Goal: Task Accomplishment & Management: Use online tool/utility

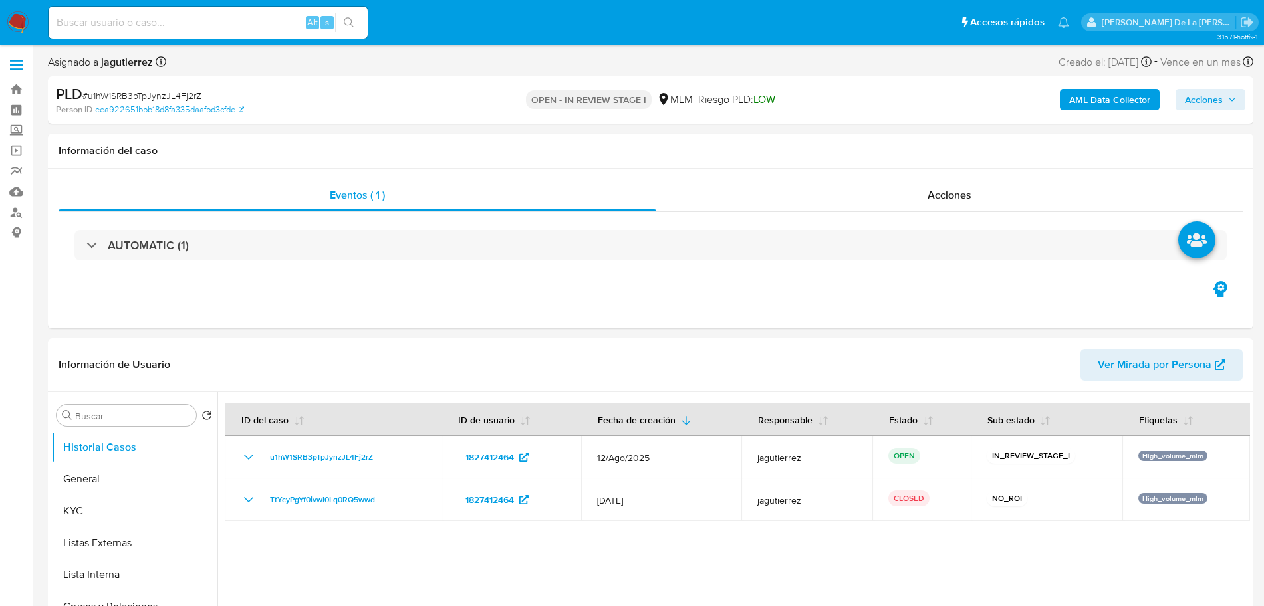
select select "10"
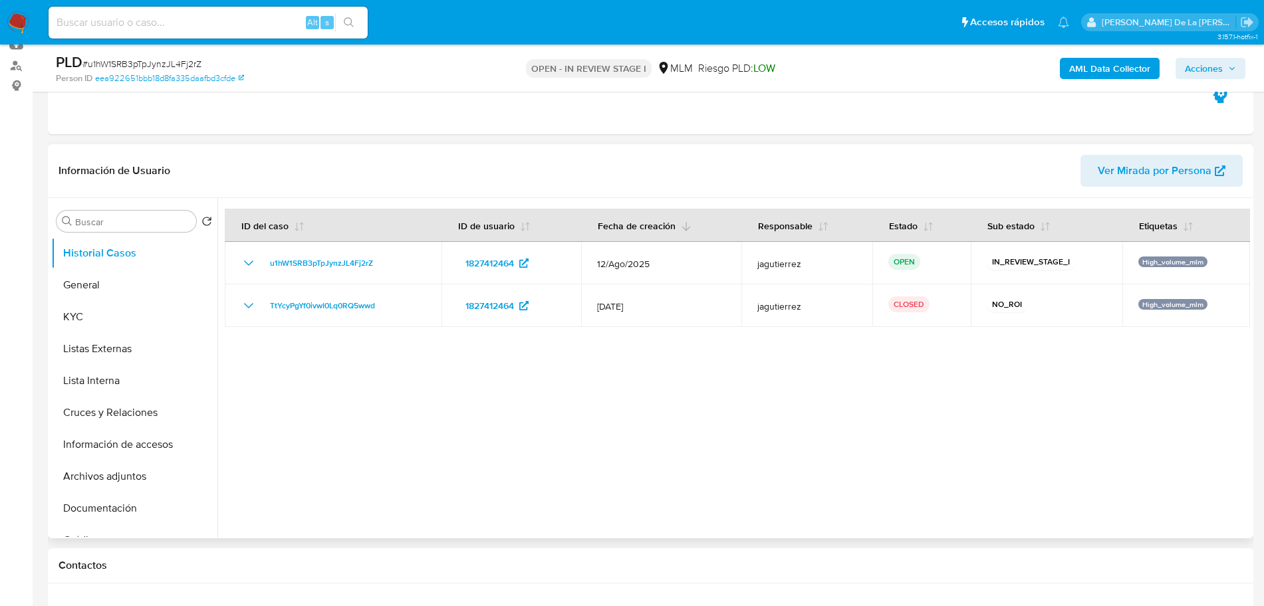
scroll to position [166, 0]
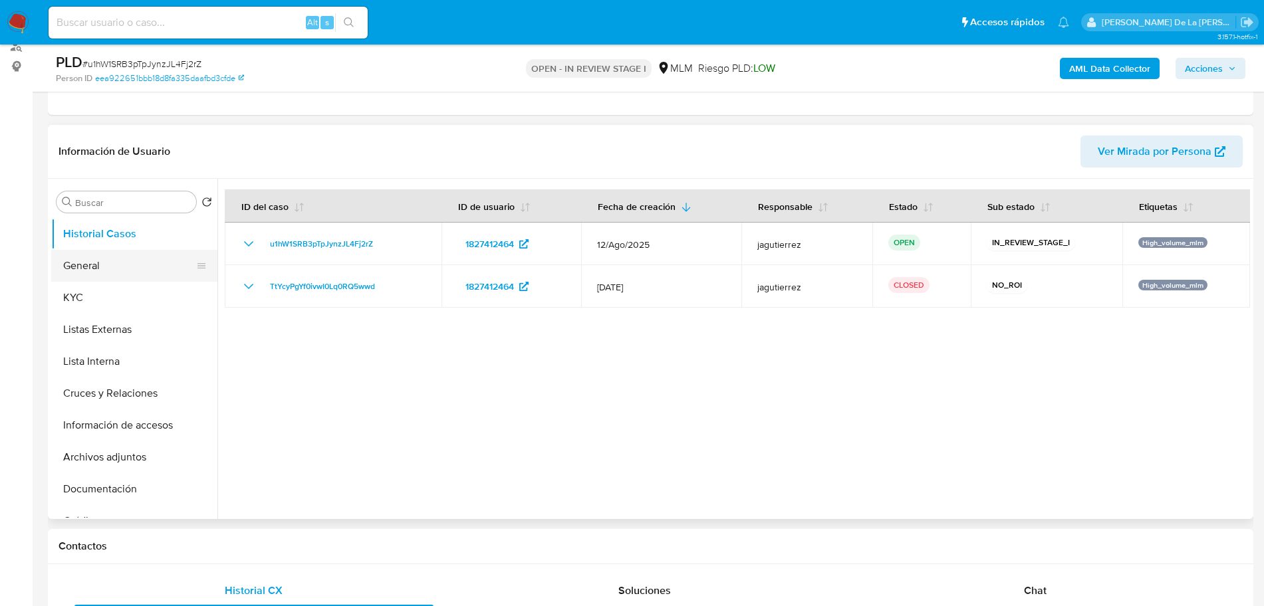
click at [90, 268] on button "General" at bounding box center [129, 266] width 156 height 32
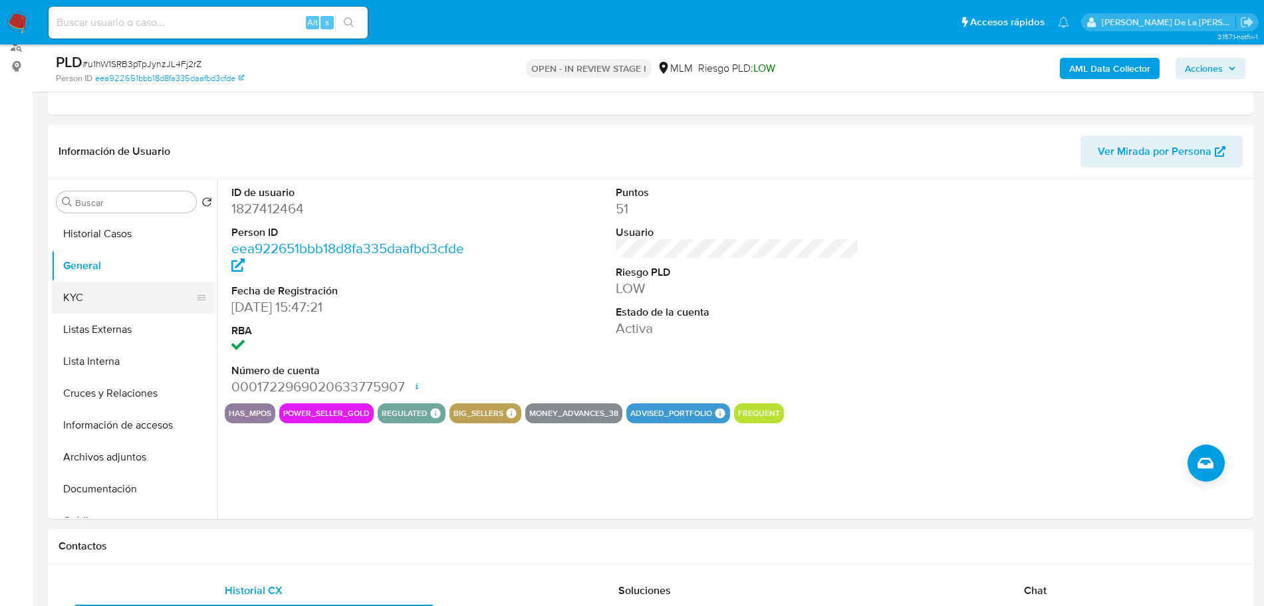
click at [95, 301] on button "KYC" at bounding box center [129, 298] width 156 height 32
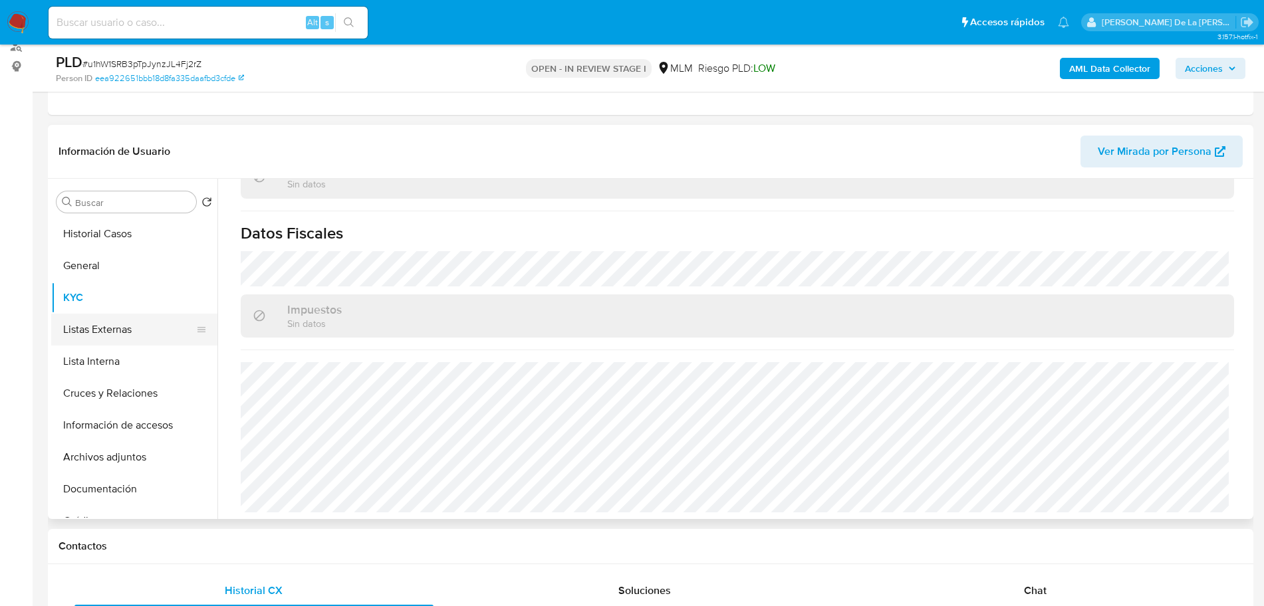
click at [111, 328] on button "Listas Externas" at bounding box center [129, 330] width 156 height 32
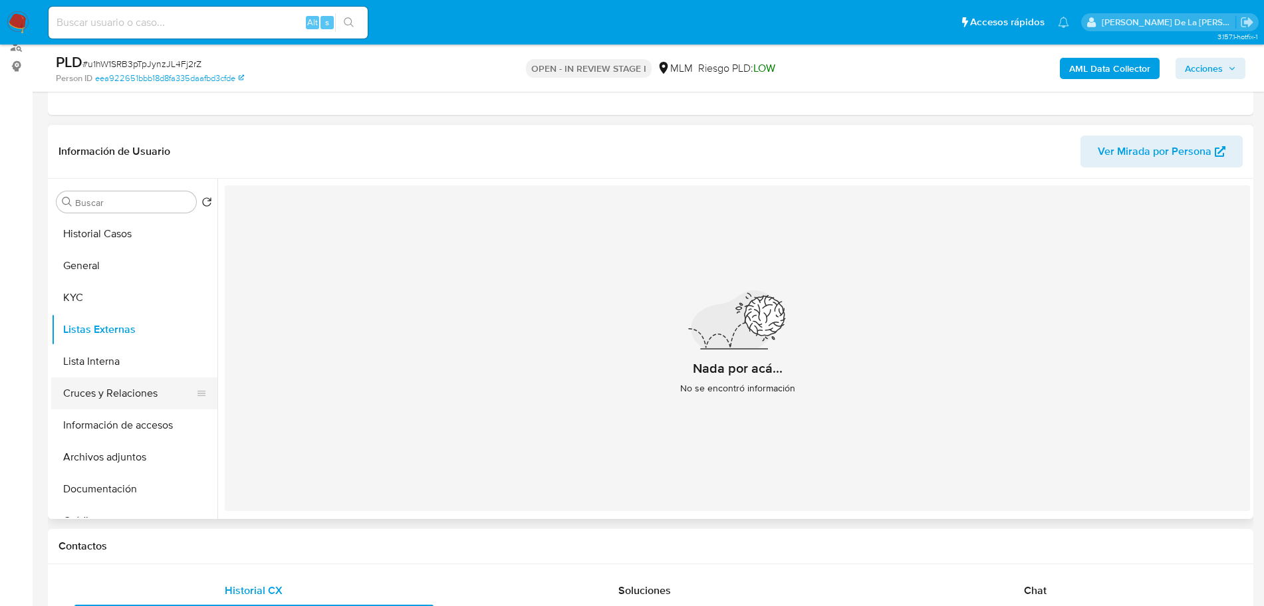
click at [72, 394] on button "Cruces y Relaciones" at bounding box center [129, 394] width 156 height 32
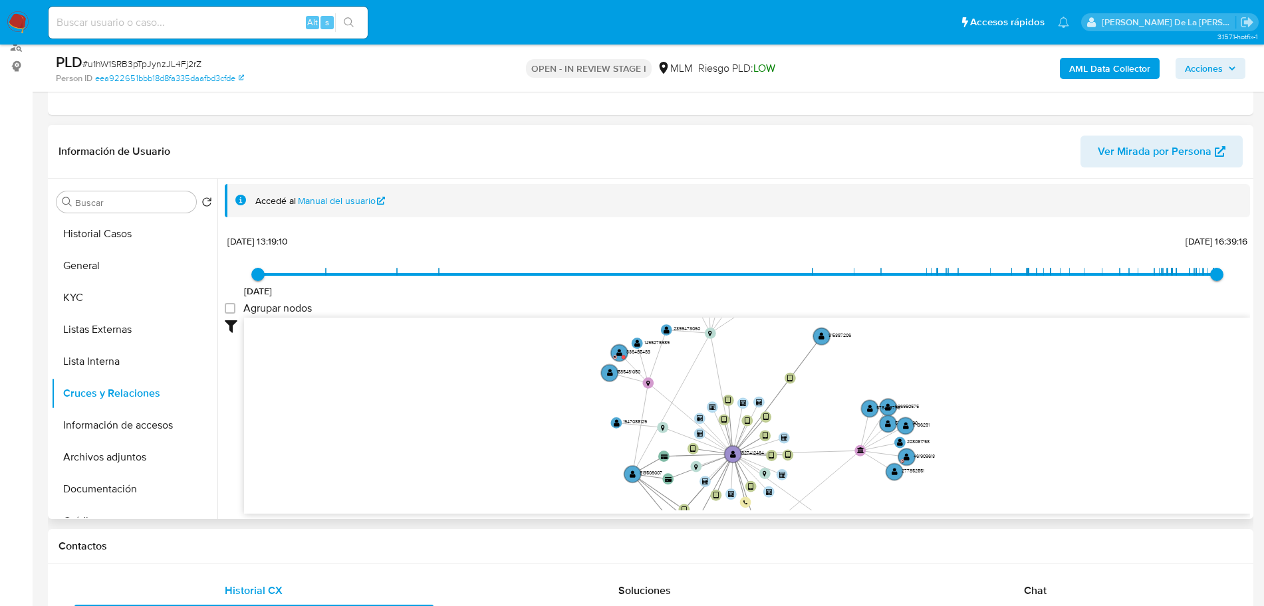
drag, startPoint x: 805, startPoint y: 415, endPoint x: 795, endPoint y: 430, distance: 18.6
click at [795, 430] on icon "device-65ce94815110afa98b0f4c94  device-672809a78f438f56fddfa4aa  device-6674…" at bounding box center [747, 414] width 1006 height 193
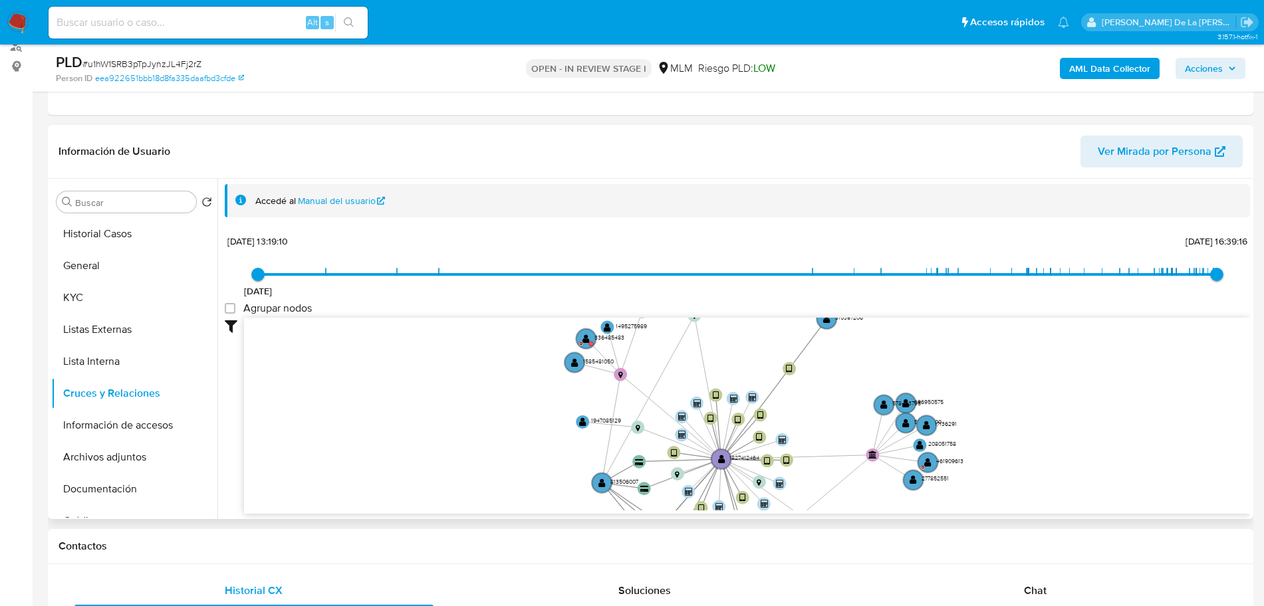
drag, startPoint x: 795, startPoint y: 443, endPoint x: 789, endPoint y: 305, distance: 137.8
click at [789, 305] on div "25/8/2021 25/8/2021, 13:19:10 18/8/2025, 16:39:16 Agrupar nodos Filtros Confian…" at bounding box center [737, 372] width 1025 height 283
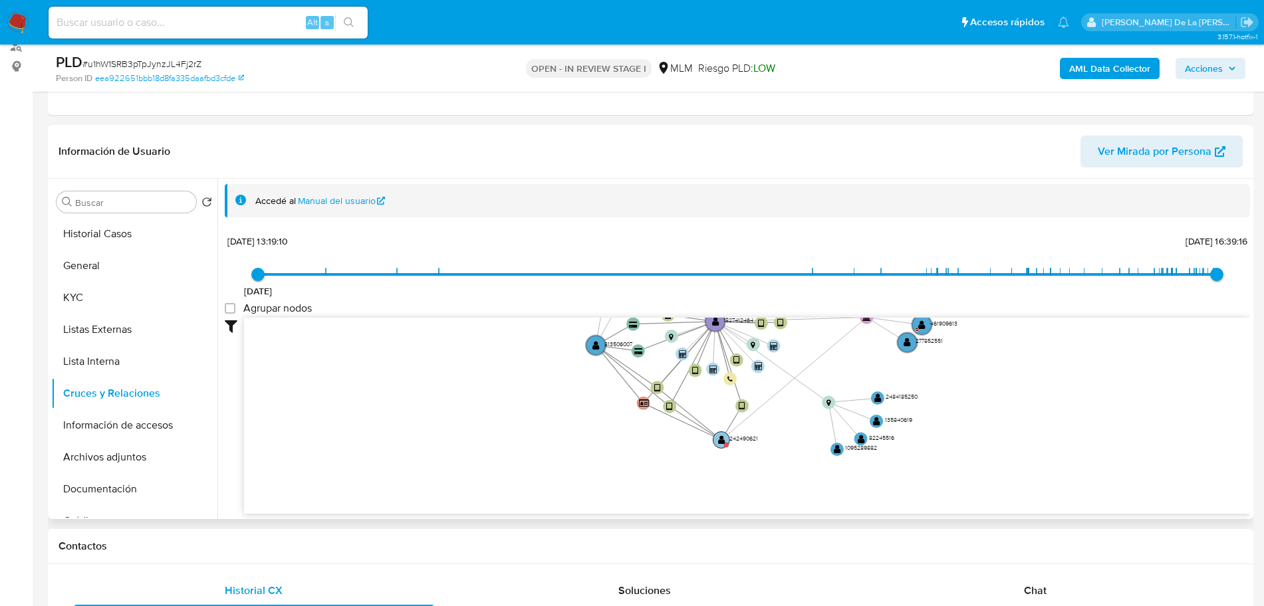
click at [719, 438] on text "" at bounding box center [721, 440] width 7 height 9
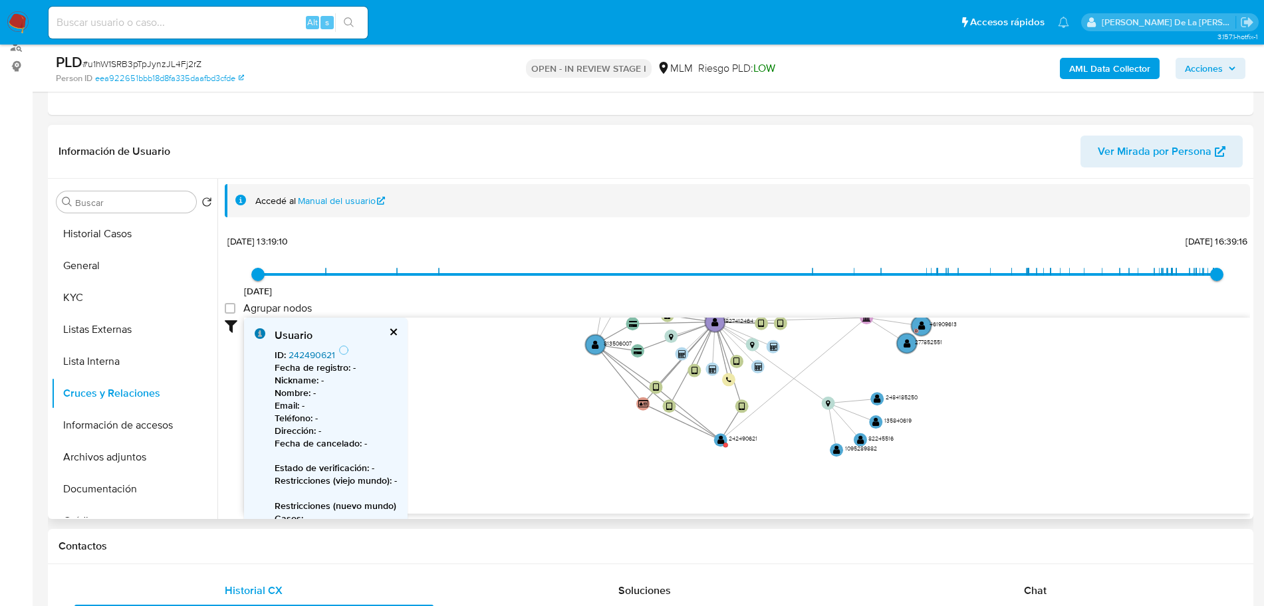
click at [309, 350] on link "242490621" at bounding box center [312, 354] width 47 height 13
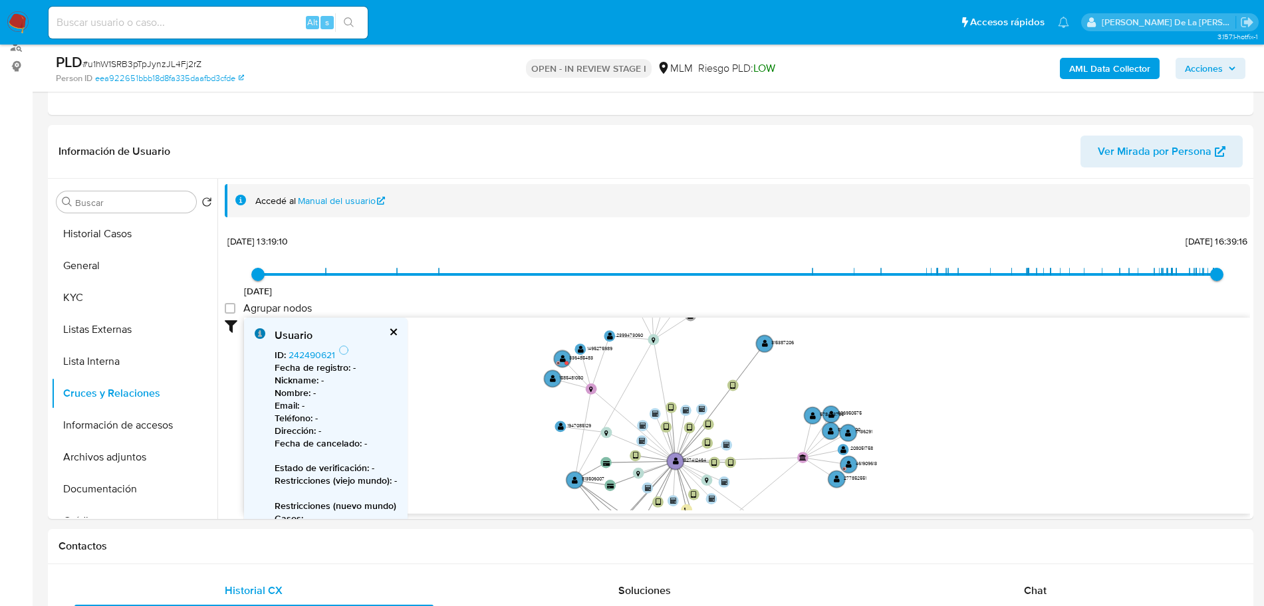
drag, startPoint x: 587, startPoint y: 391, endPoint x: 559, endPoint y: 519, distance: 131.3
click at [140, 412] on button "Información de accesos" at bounding box center [129, 426] width 156 height 32
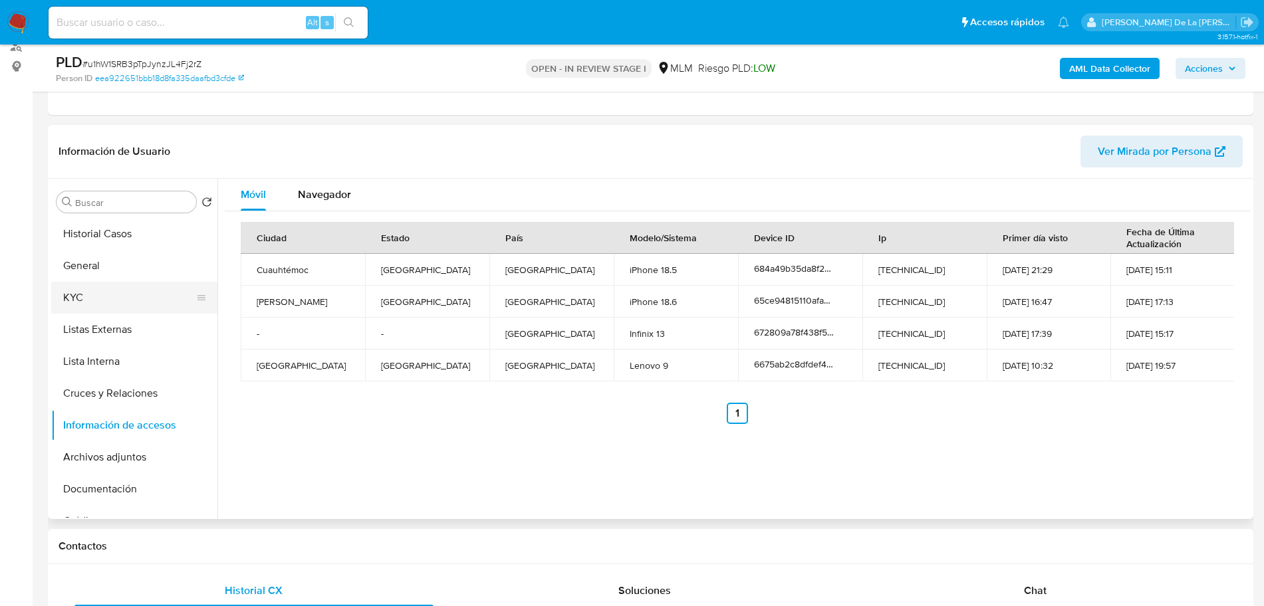
click at [96, 291] on button "KYC" at bounding box center [129, 298] width 156 height 32
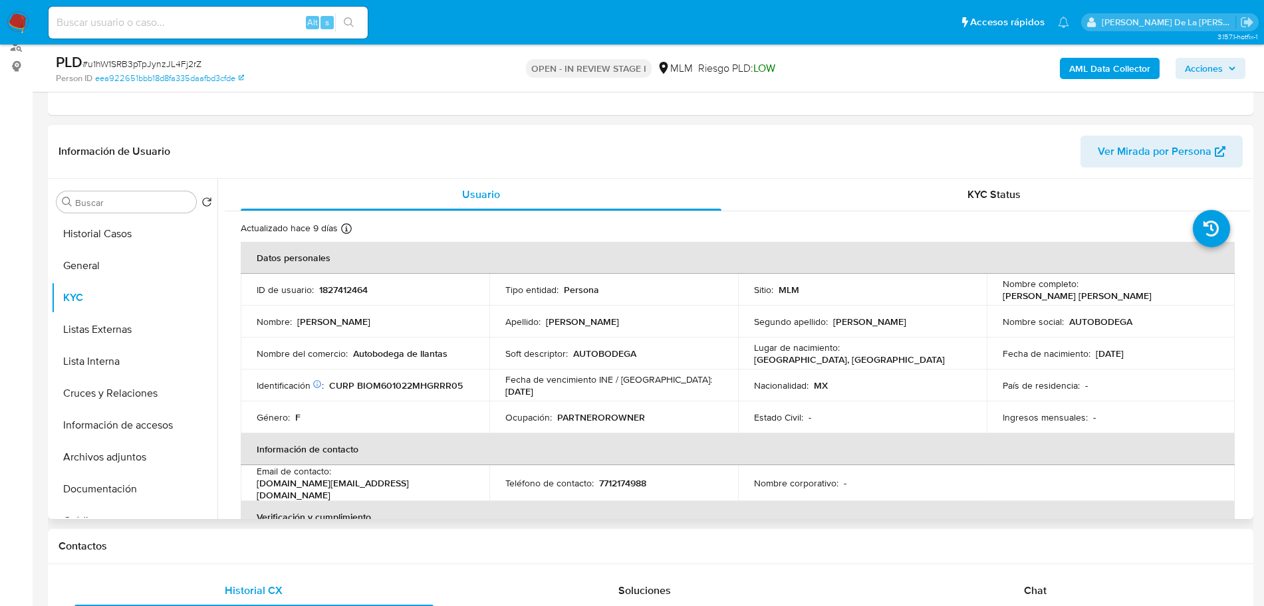
drag, startPoint x: 997, startPoint y: 297, endPoint x: 1156, endPoint y: 299, distance: 158.9
click at [1156, 299] on td "Nombre completo : Martha Patricia Salome Briseño Ortiz" at bounding box center [1111, 290] width 249 height 32
drag, startPoint x: 457, startPoint y: 354, endPoint x: 350, endPoint y: 356, distance: 107.1
click at [350, 356] on div "Nombre del comercio : Autobodega de llantas" at bounding box center [365, 354] width 217 height 12
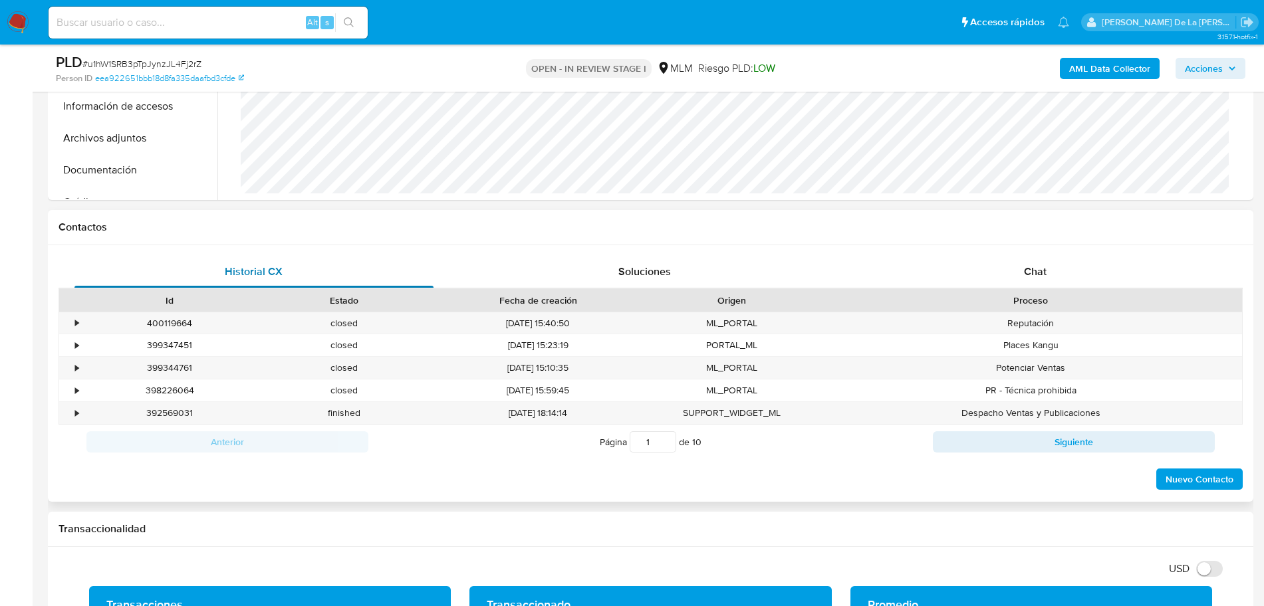
scroll to position [416, 0]
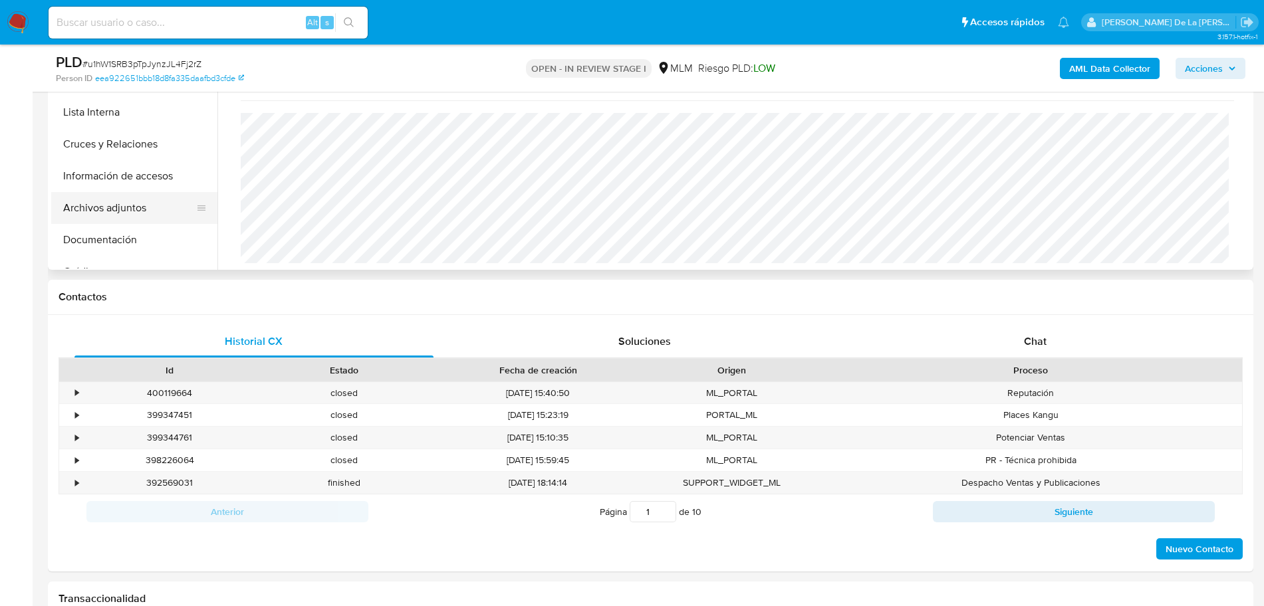
click at [118, 199] on button "Archivos adjuntos" at bounding box center [129, 208] width 156 height 32
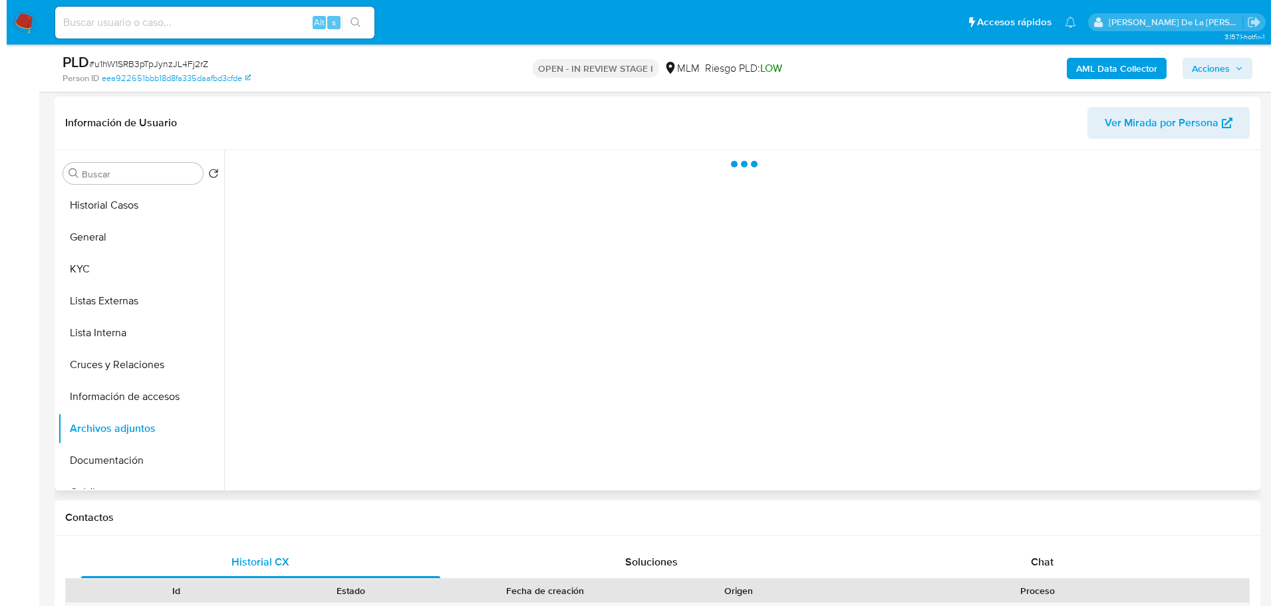
scroll to position [166, 0]
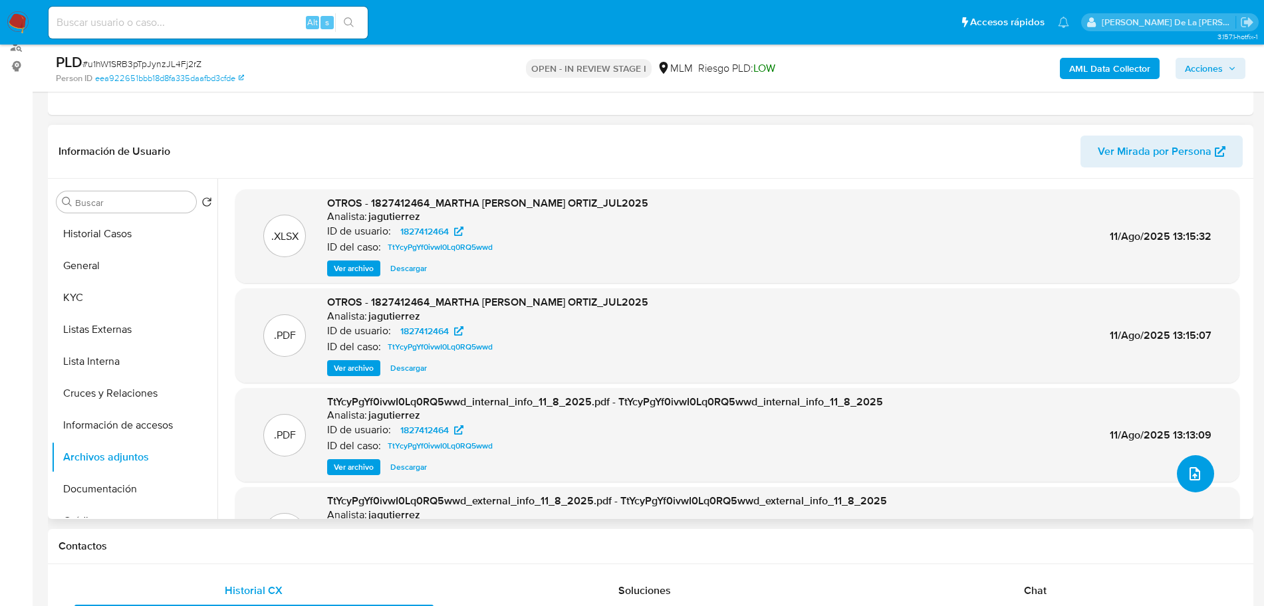
click at [1180, 473] on button "upload-file" at bounding box center [1195, 473] width 37 height 37
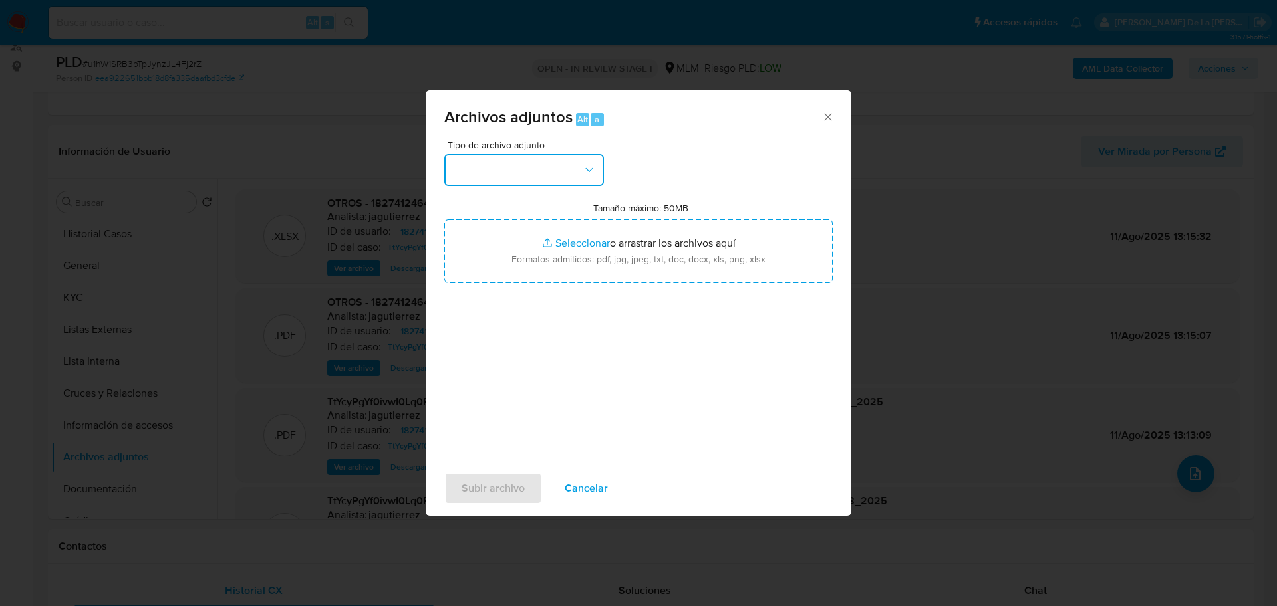
click at [509, 171] on button "button" at bounding box center [524, 170] width 160 height 32
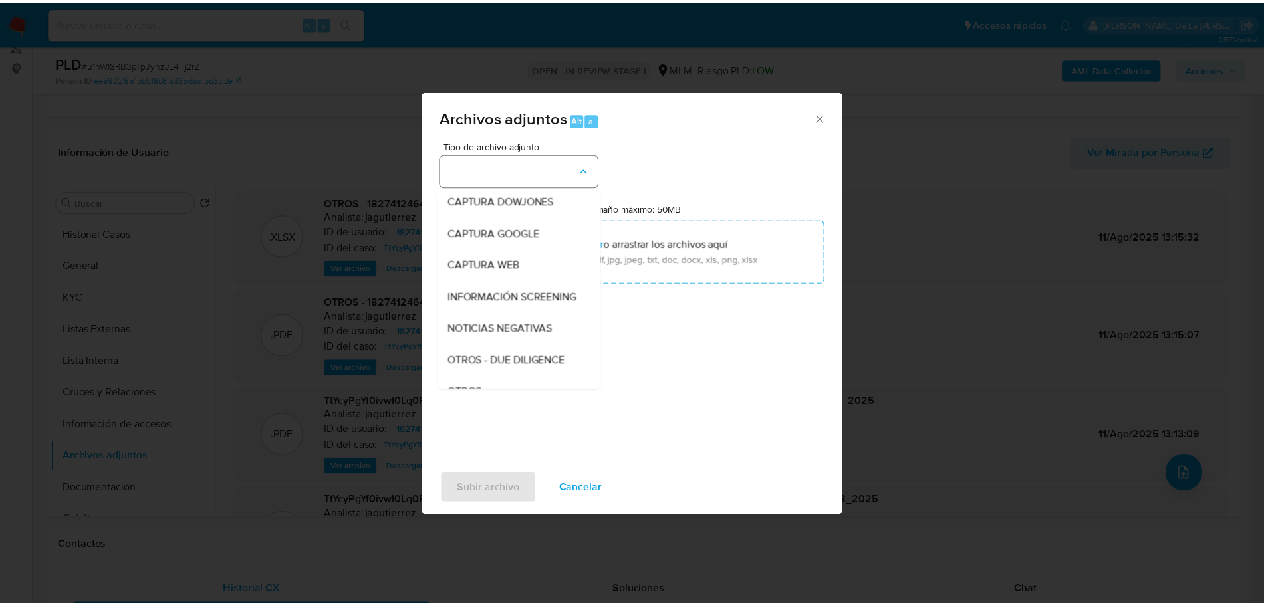
scroll to position [69, 0]
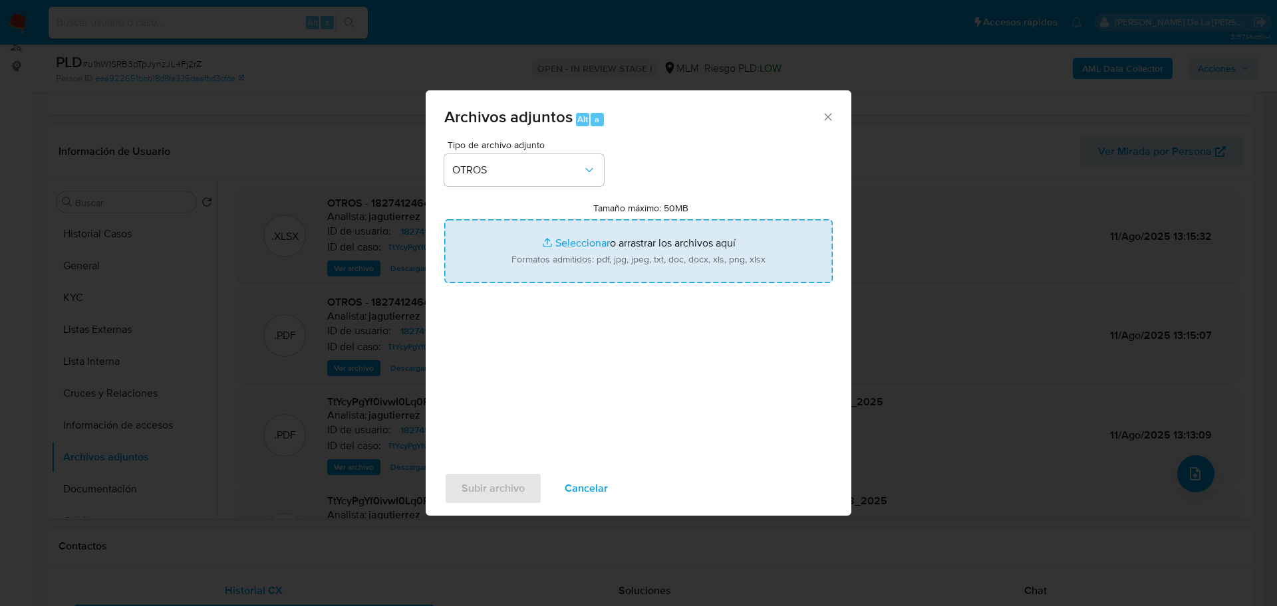
type input "C:\fakepath\1827412464_MARTHA PATRICIA SALOME BRISENO ORTIZ_AGO2025.pdf"
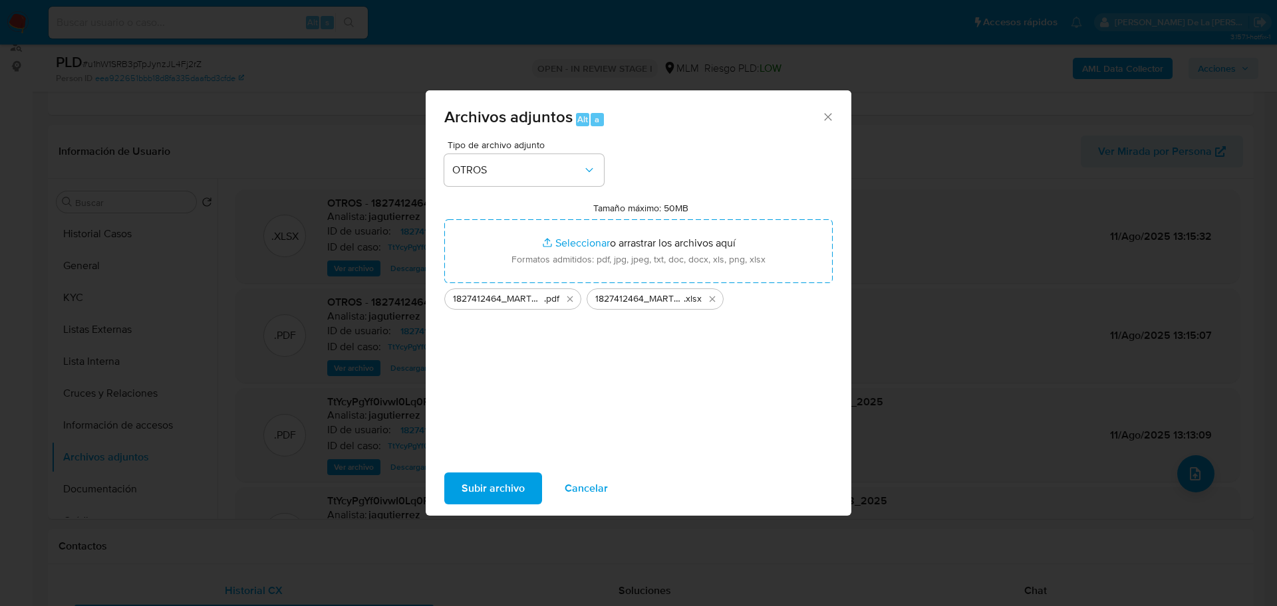
click at [480, 479] on span "Subir archivo" at bounding box center [492, 488] width 63 height 29
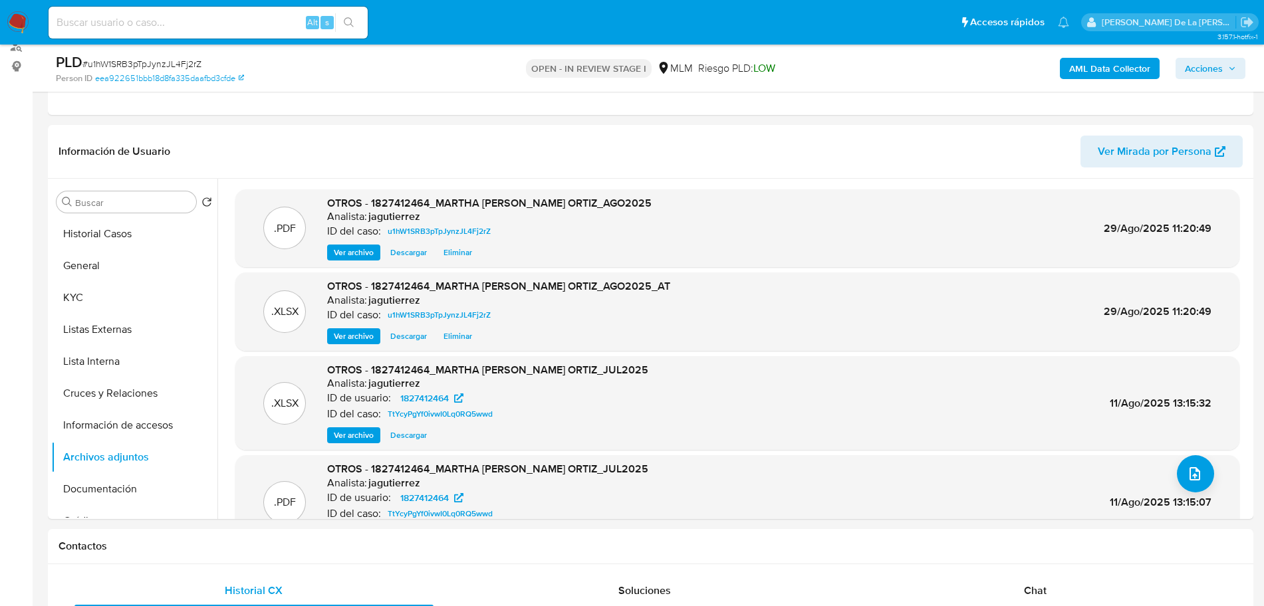
click at [1223, 60] on span "Acciones" at bounding box center [1210, 68] width 51 height 19
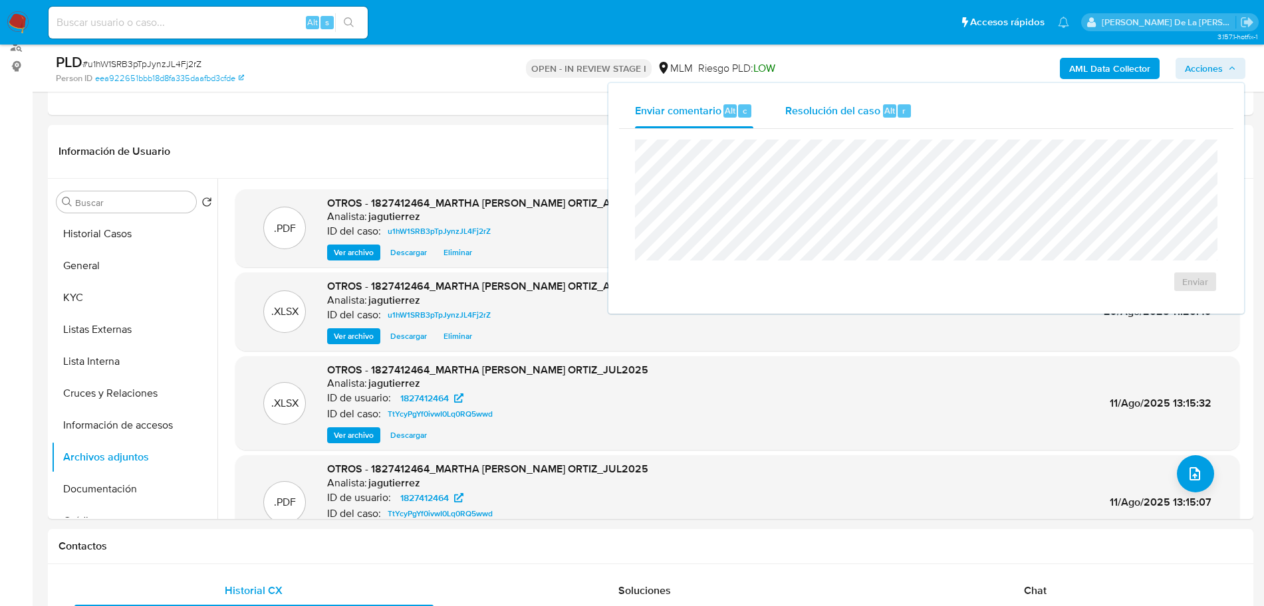
click at [856, 112] on span "Resolución del caso" at bounding box center [832, 109] width 95 height 15
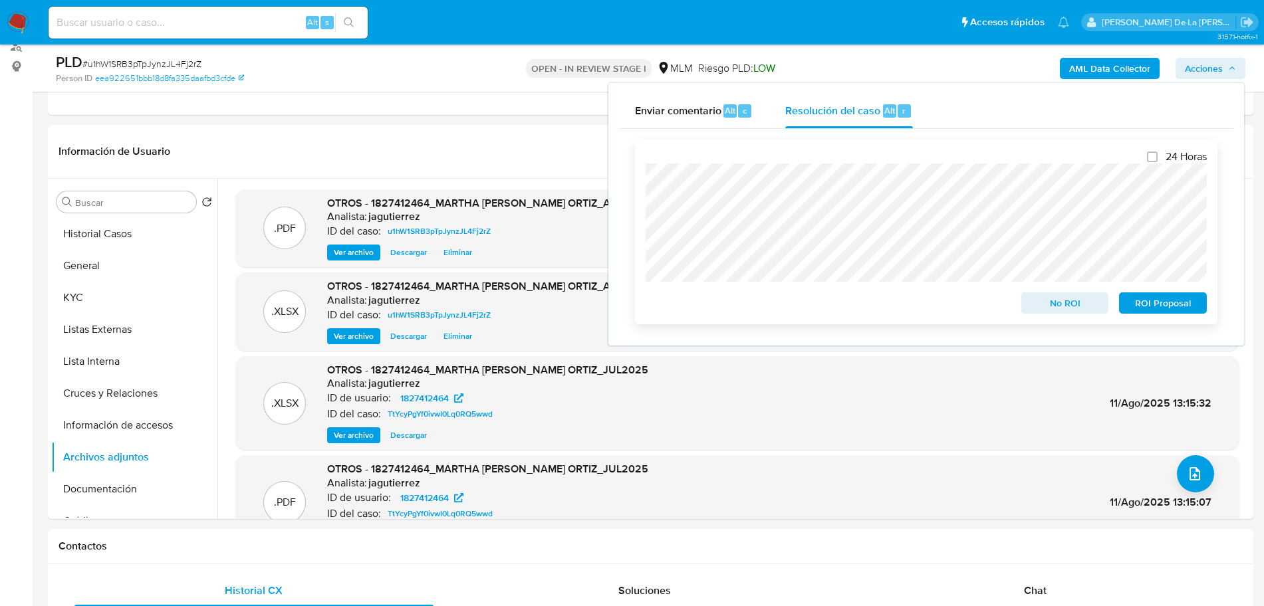
click at [1057, 305] on span "No ROI" at bounding box center [1065, 303] width 69 height 19
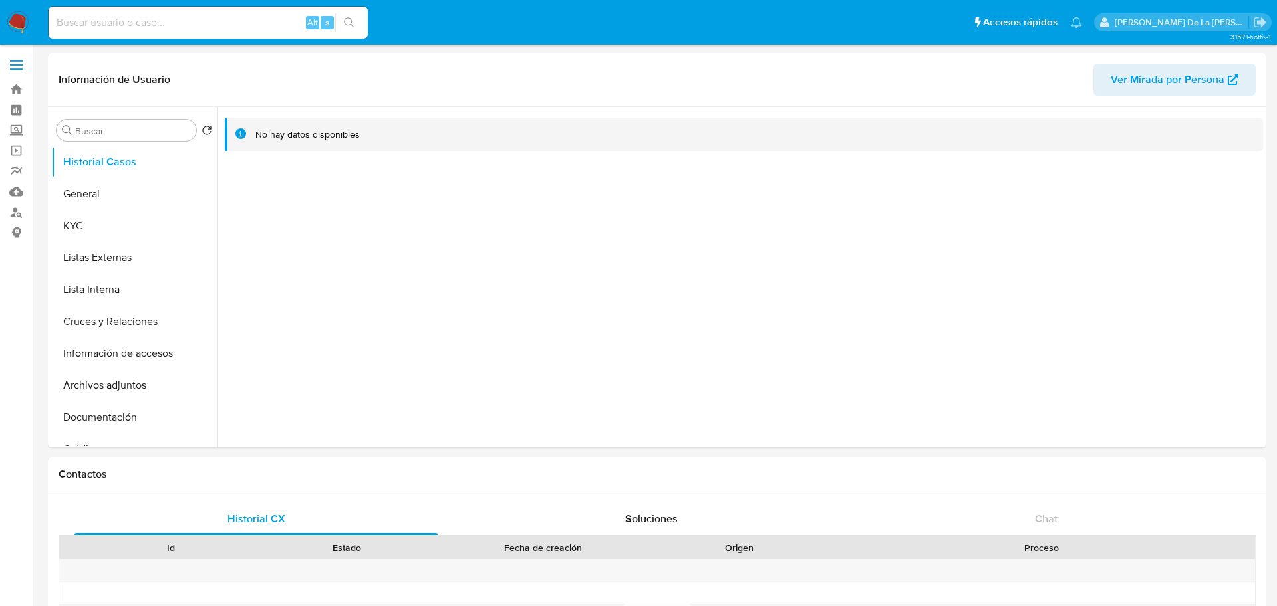
select select "10"
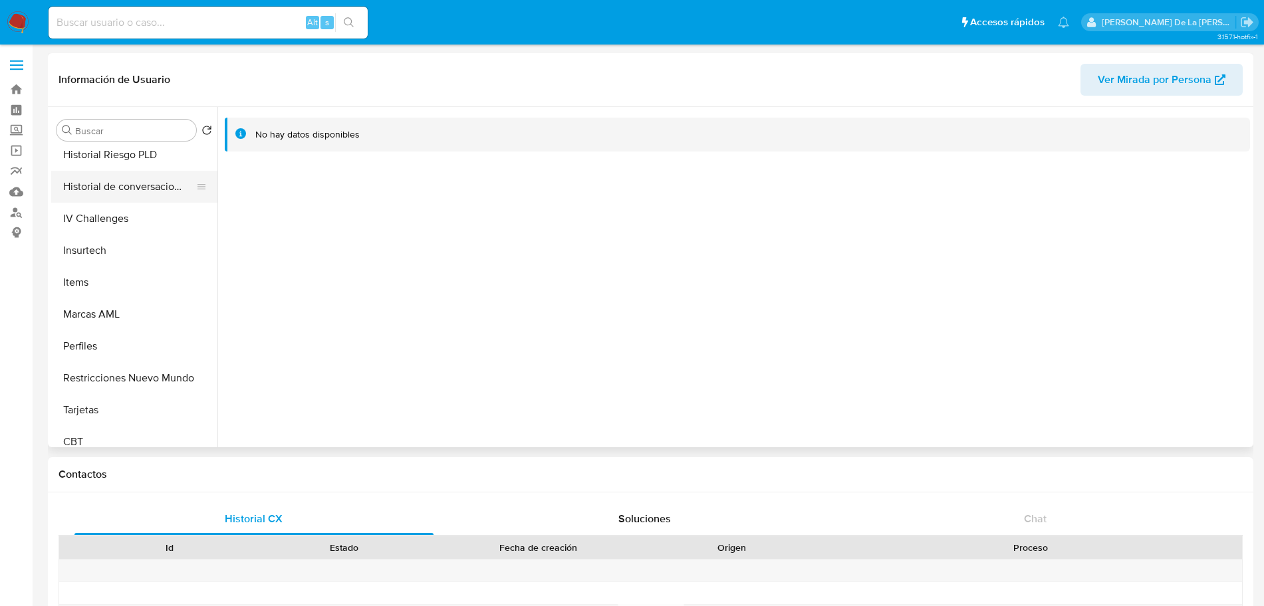
scroll to position [562, 0]
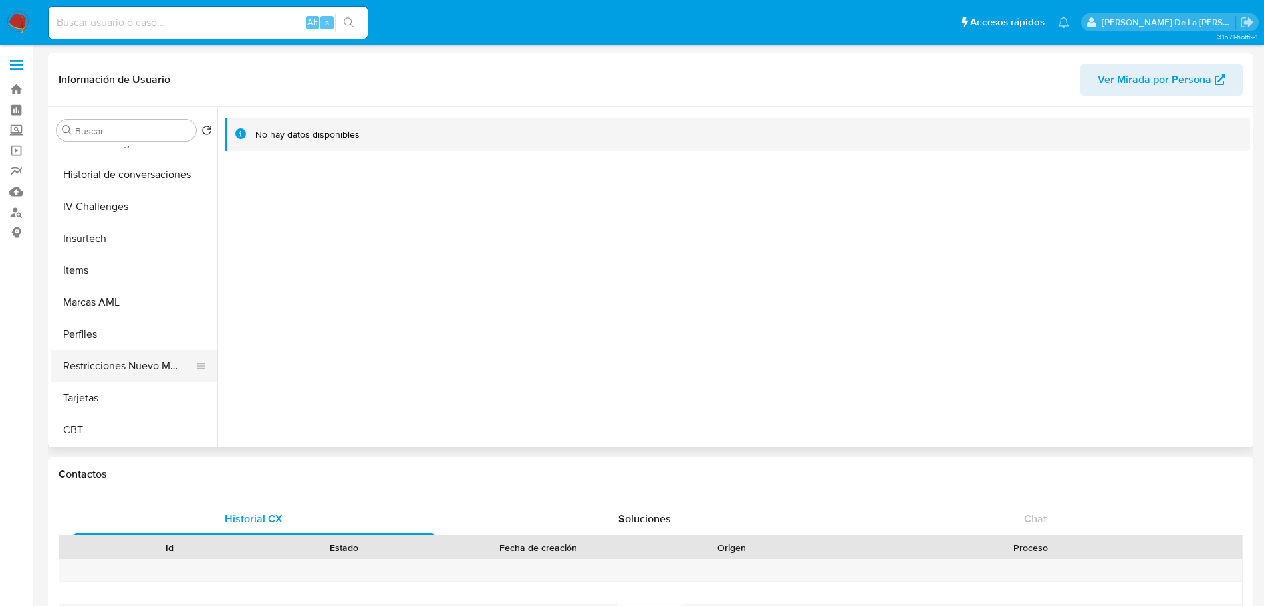
click at [127, 364] on button "Restricciones Nuevo Mundo" at bounding box center [129, 366] width 156 height 32
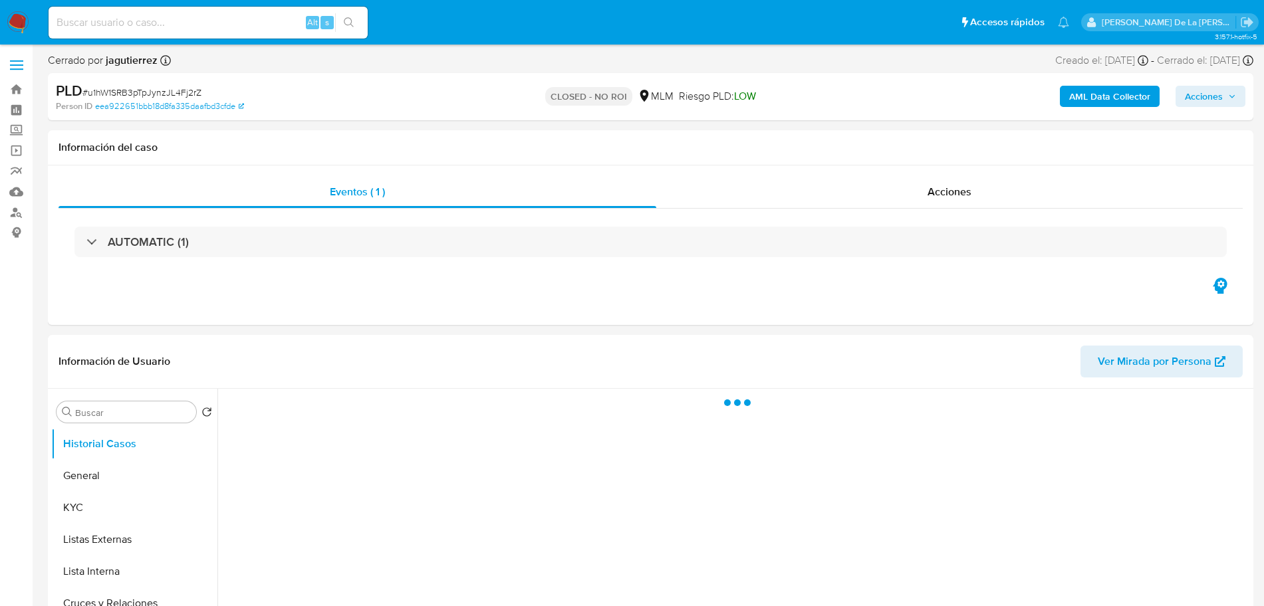
select select "10"
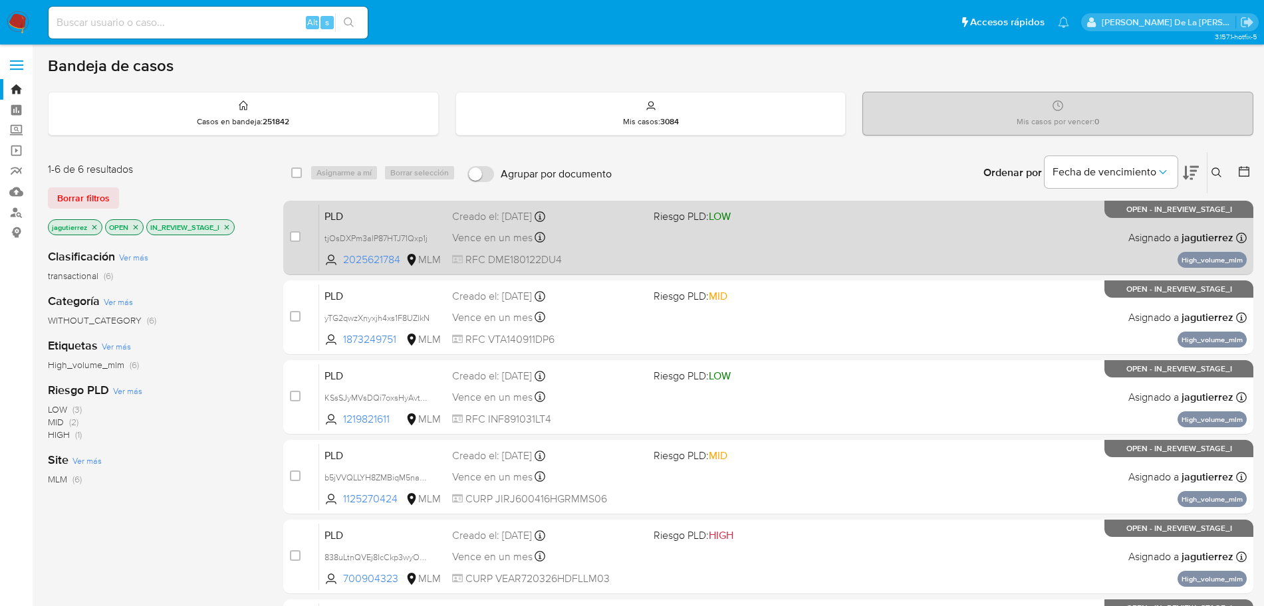
click at [886, 241] on div "PLD tjOsDXPm3alP87HTJ71Qxp1j 2025621784 MLM Riesgo PLD: LOW Creado el: 12/08/20…" at bounding box center [783, 237] width 928 height 67
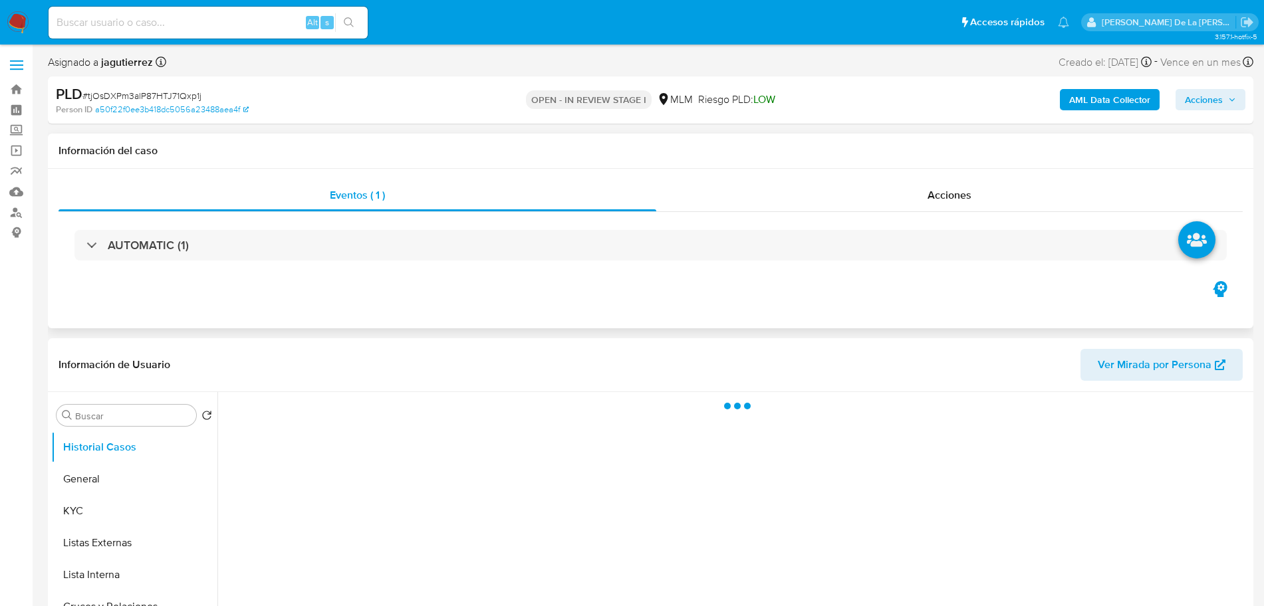
scroll to position [83, 0]
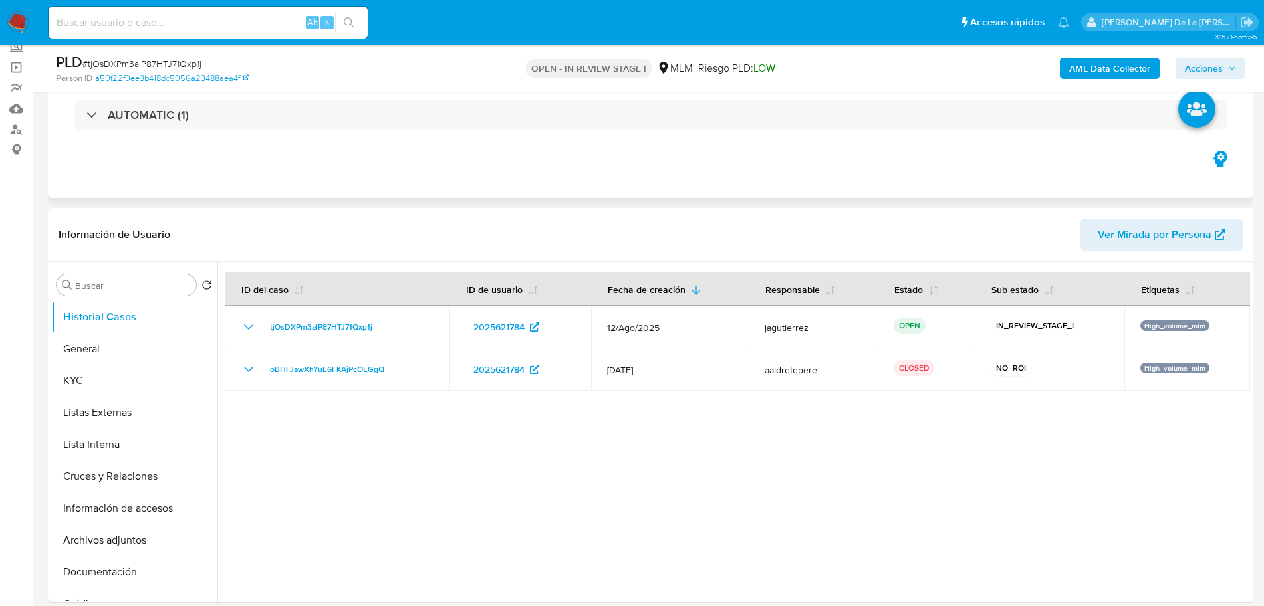
select select "10"
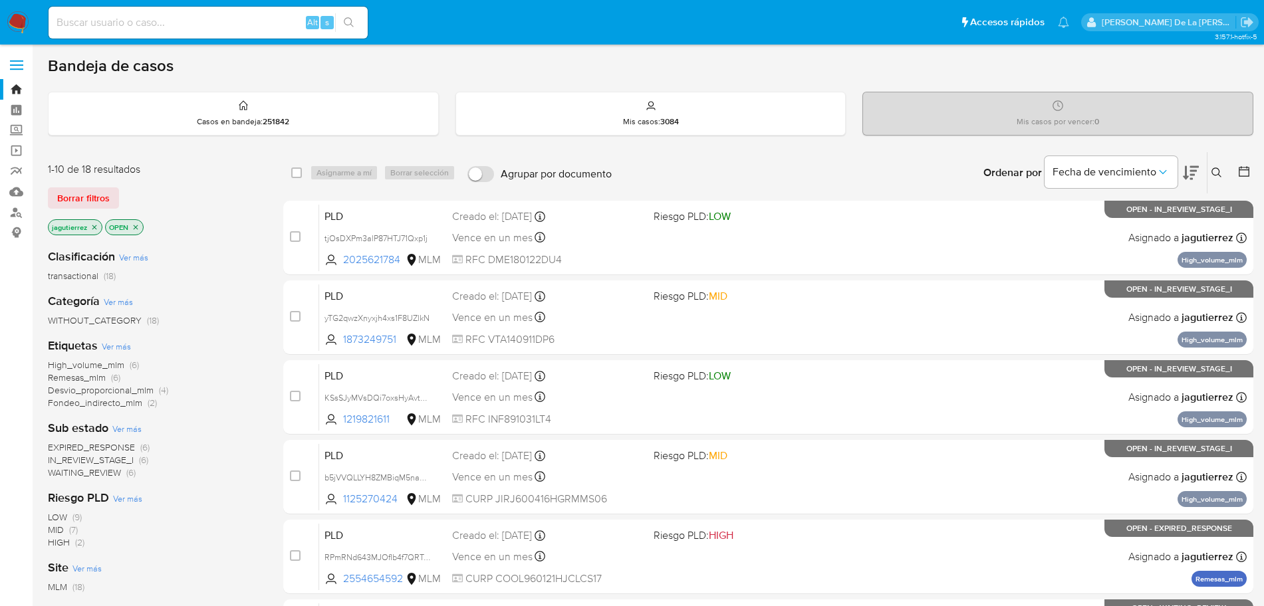
click at [109, 459] on span "IN_REVIEW_STAGE_I" at bounding box center [91, 459] width 86 height 13
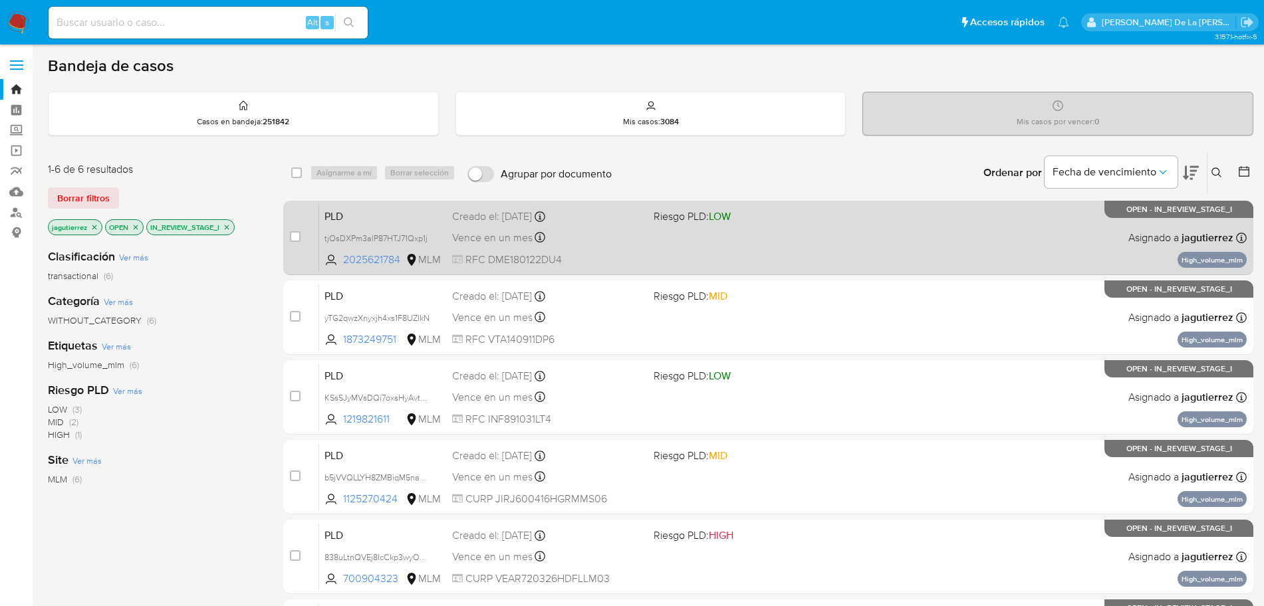
click at [678, 245] on div "PLD tjOsDXPm3alP87HTJ71Qxp1j 2025621784 MLM Riesgo PLD: LOW Creado el: 12/08/20…" at bounding box center [783, 237] width 928 height 67
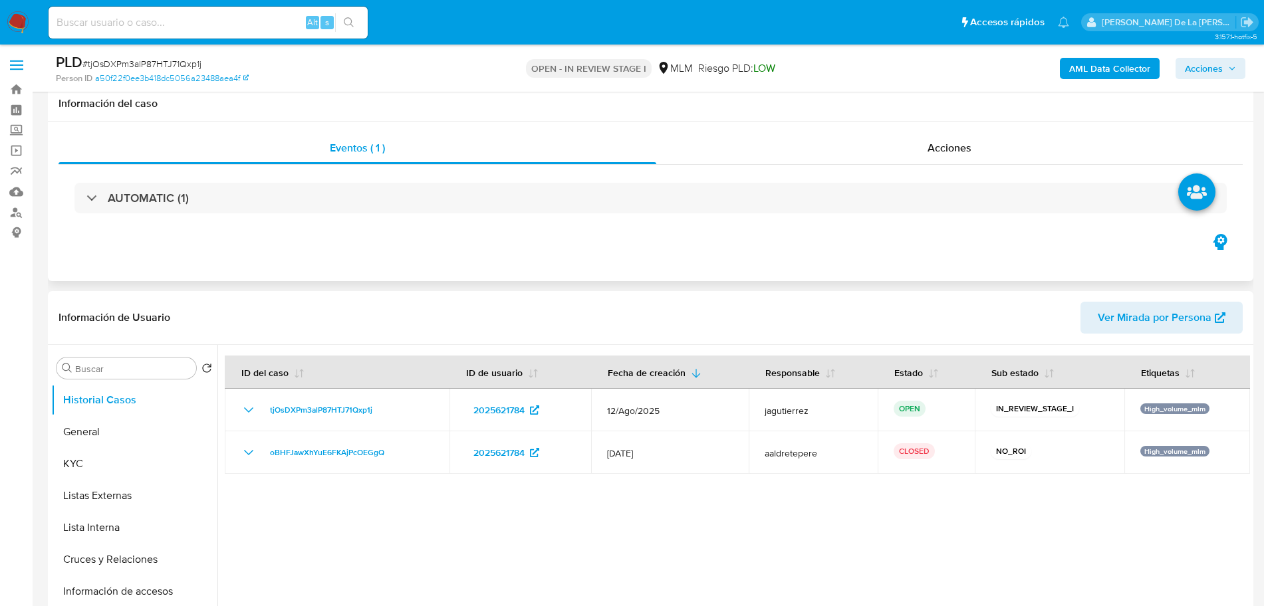
scroll to position [166, 0]
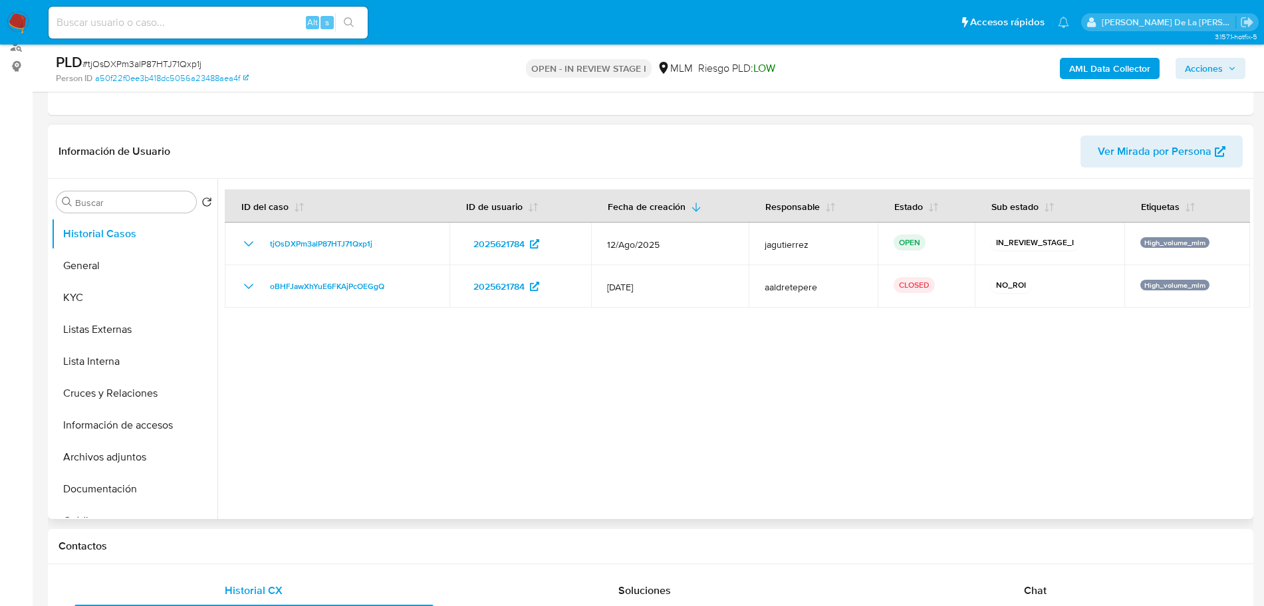
select select "10"
click at [118, 265] on button "General" at bounding box center [129, 266] width 156 height 32
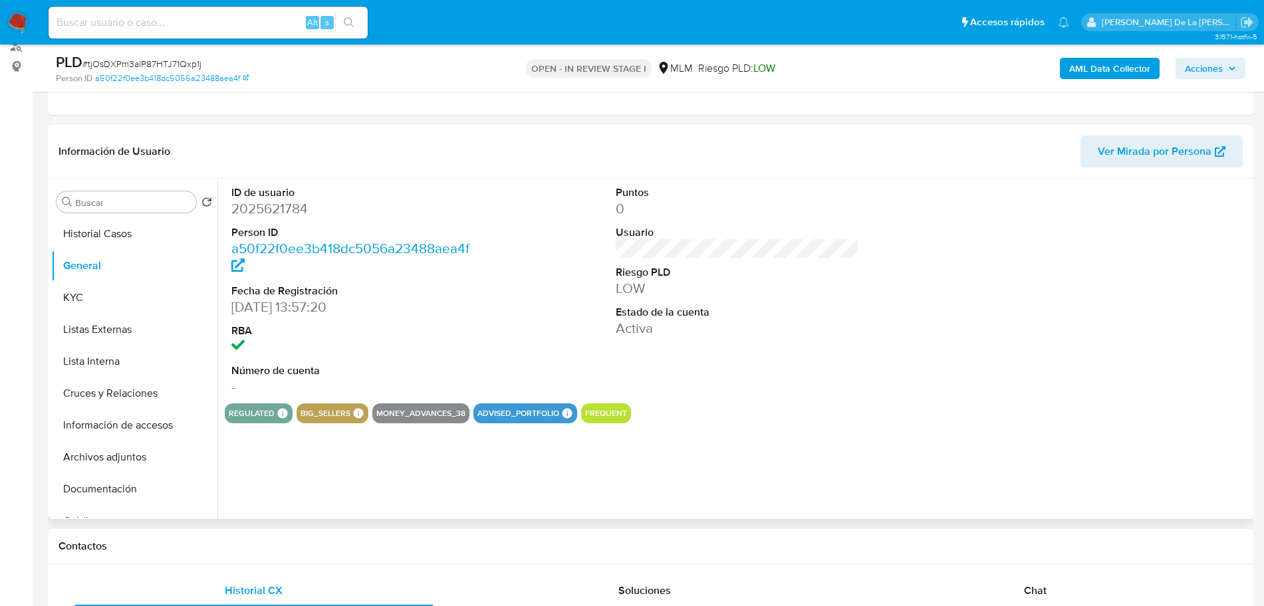
click at [287, 211] on dd "2025621784" at bounding box center [352, 208] width 243 height 19
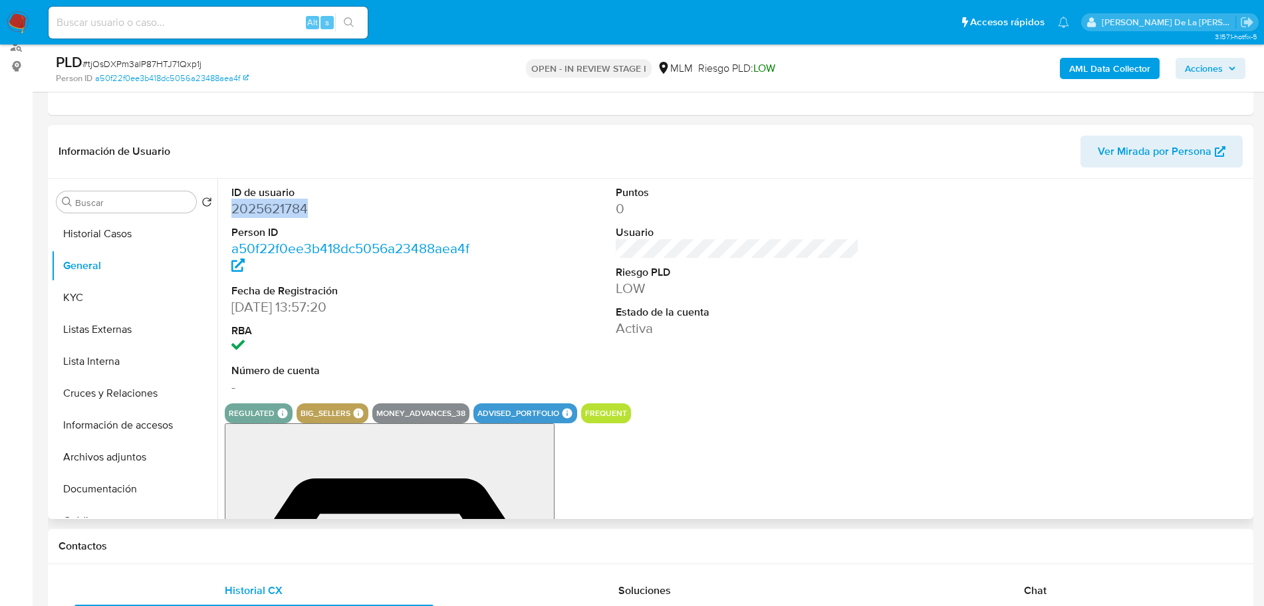
drag, startPoint x: 287, startPoint y: 211, endPoint x: 302, endPoint y: 219, distance: 17.2
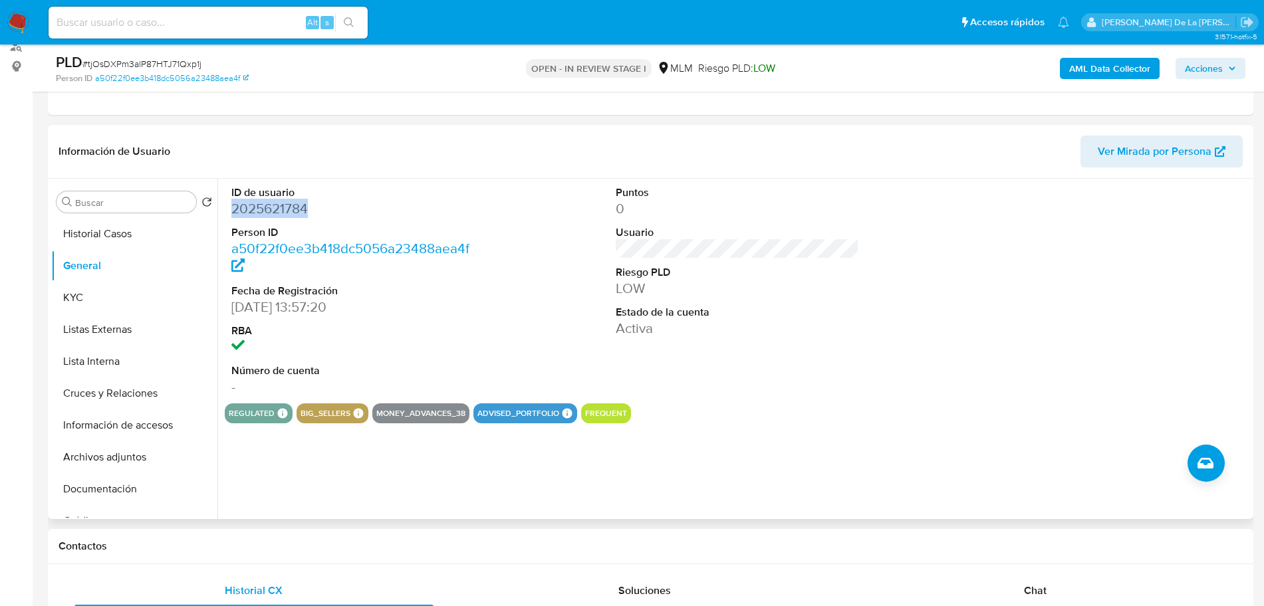
click at [302, 218] on dl "ID de usuario 2025621784 Person ID a50f22f0ee3b418dc5056a23488aea4f Fecha de Re…" at bounding box center [352, 291] width 243 height 211
copy dd "2025621784"
click at [143, 234] on button "Historial Casos" at bounding box center [129, 234] width 156 height 32
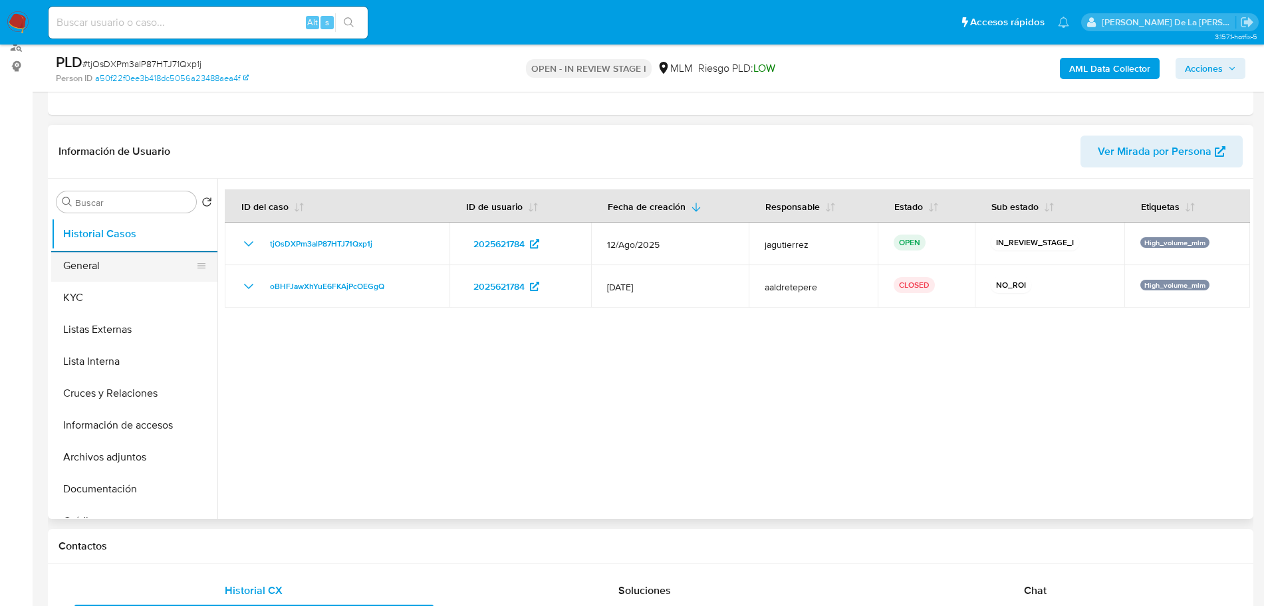
click at [115, 265] on button "General" at bounding box center [129, 266] width 156 height 32
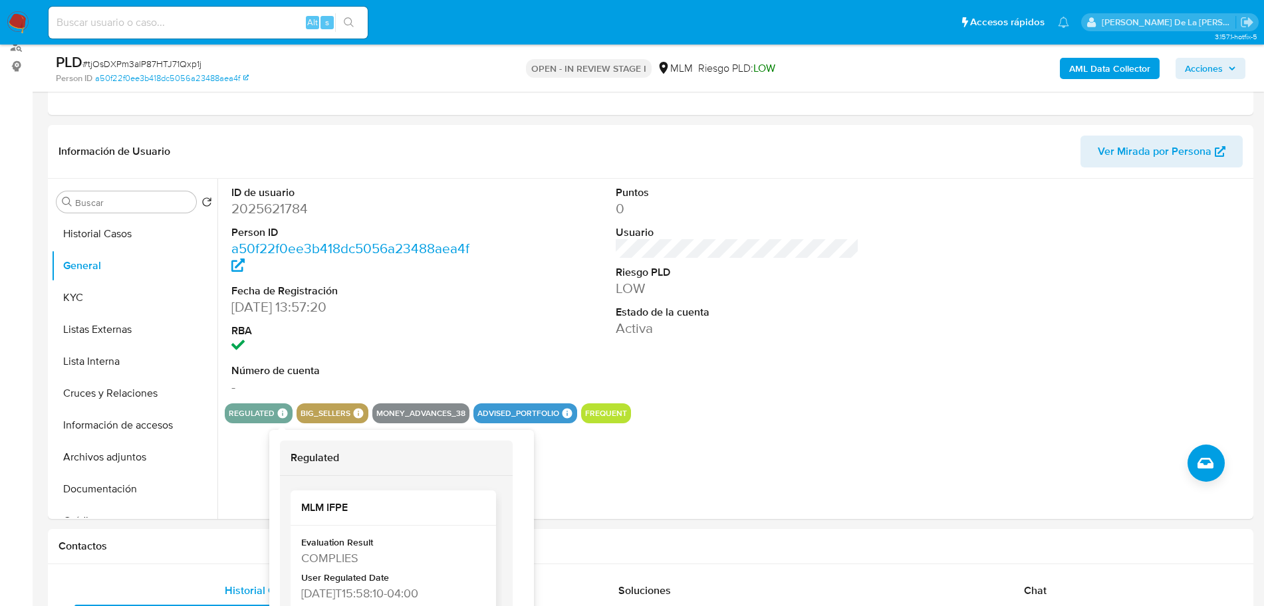
scroll to position [65, 0]
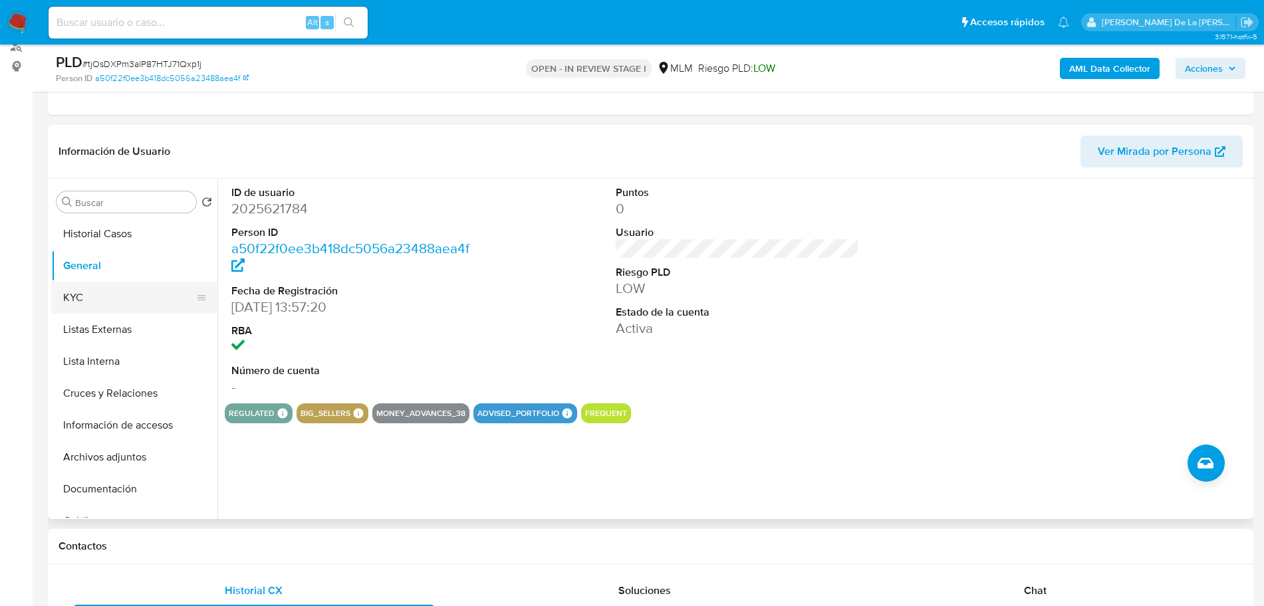
click at [83, 299] on button "KYC" at bounding box center [129, 298] width 156 height 32
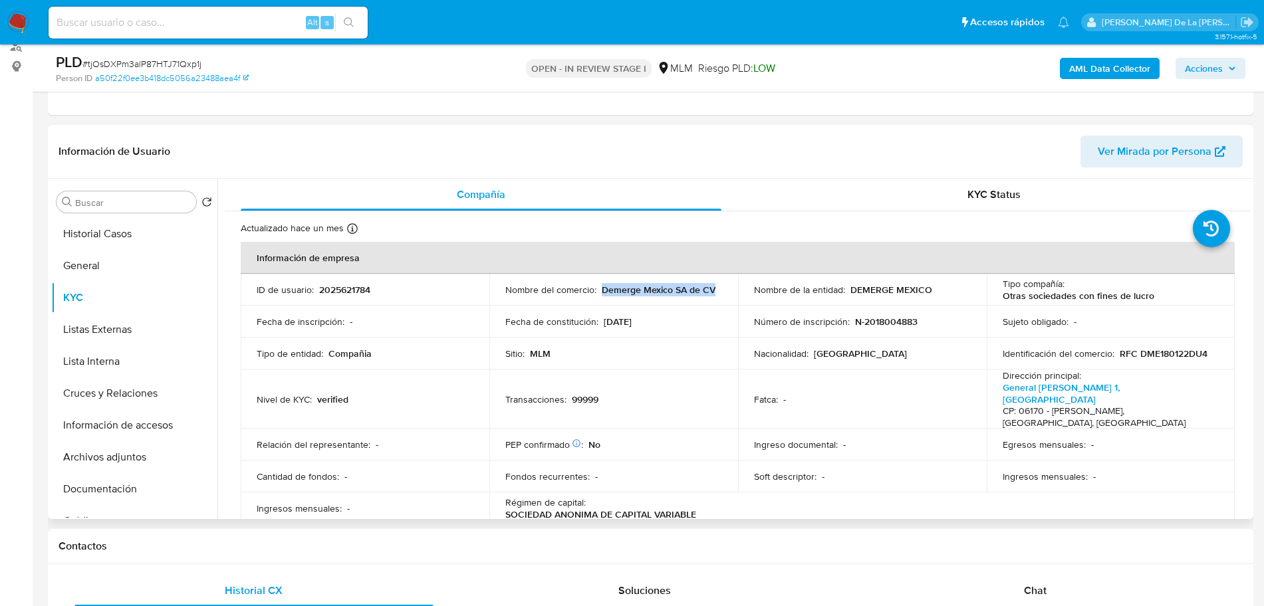
drag, startPoint x: 721, startPoint y: 291, endPoint x: 601, endPoint y: 293, distance: 119.7
click at [601, 293] on td "Nombre del comercio : Demerge Mexico SA de CV" at bounding box center [613, 290] width 249 height 32
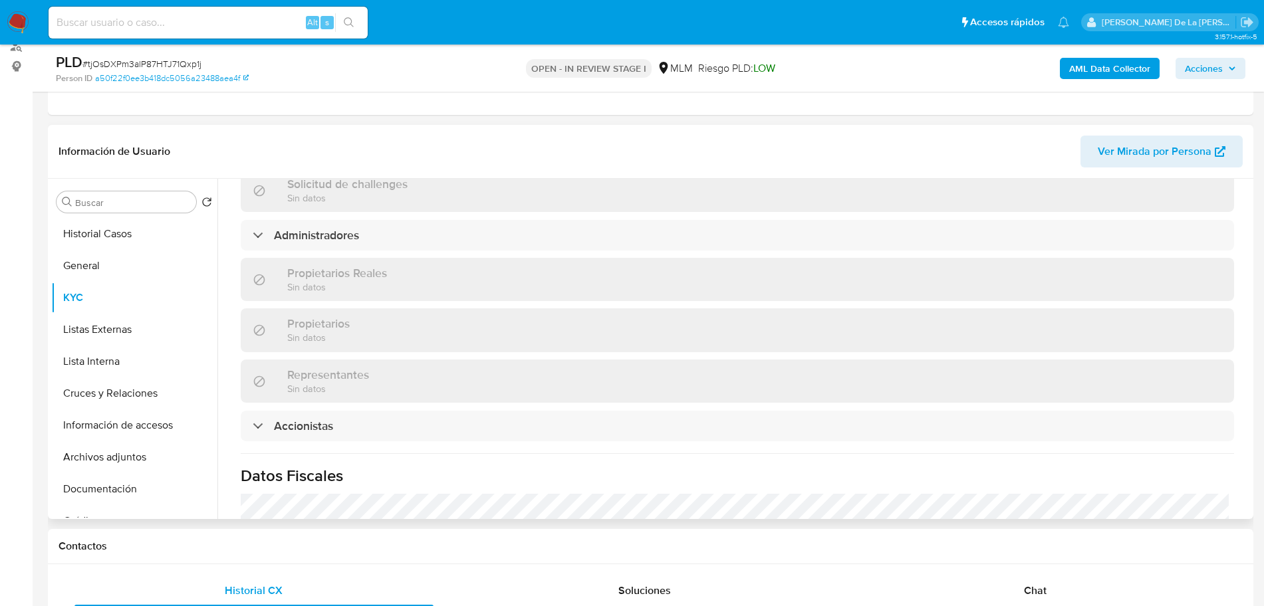
scroll to position [947, 0]
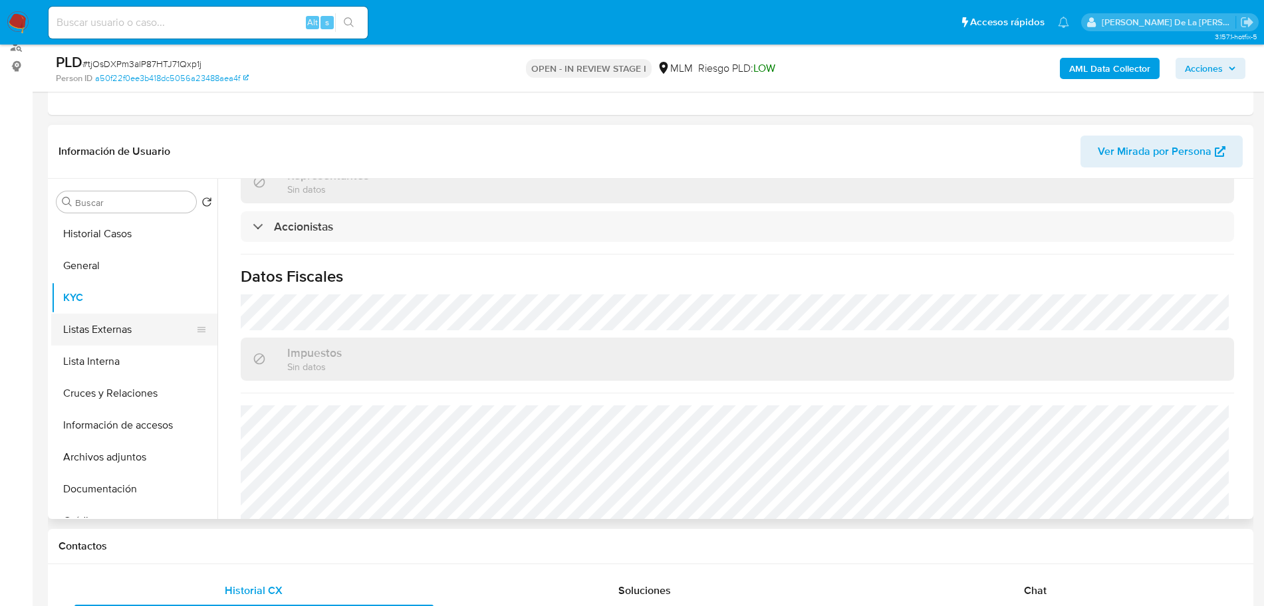
click at [68, 323] on button "Listas Externas" at bounding box center [129, 330] width 156 height 32
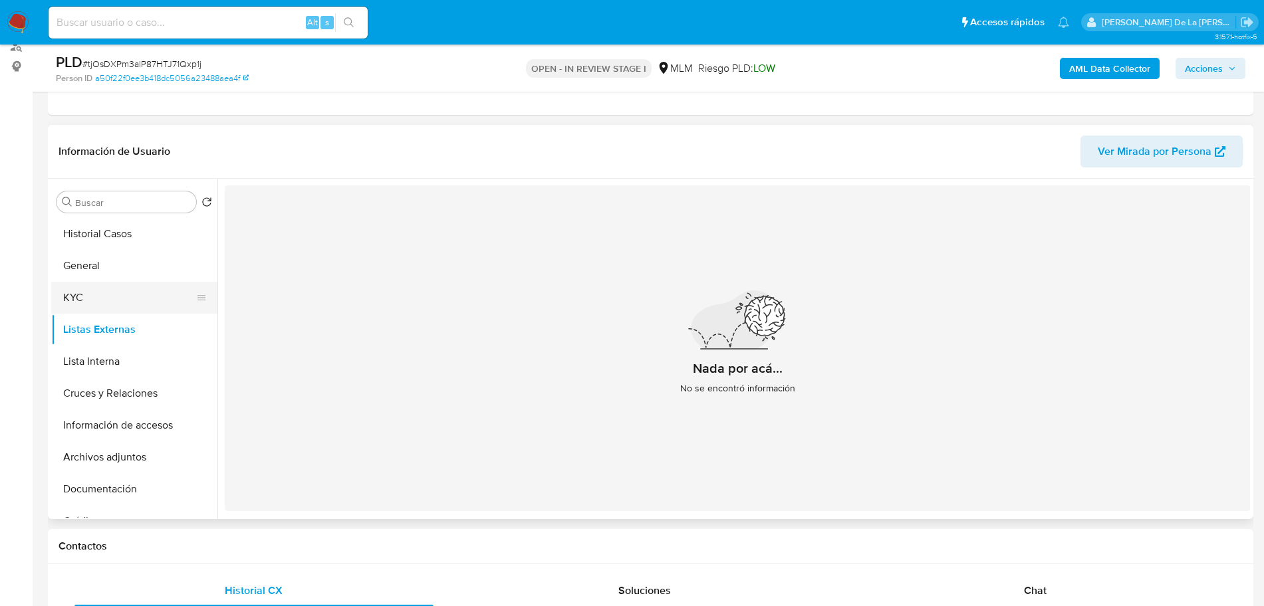
click at [130, 283] on button "KYC" at bounding box center [129, 298] width 156 height 32
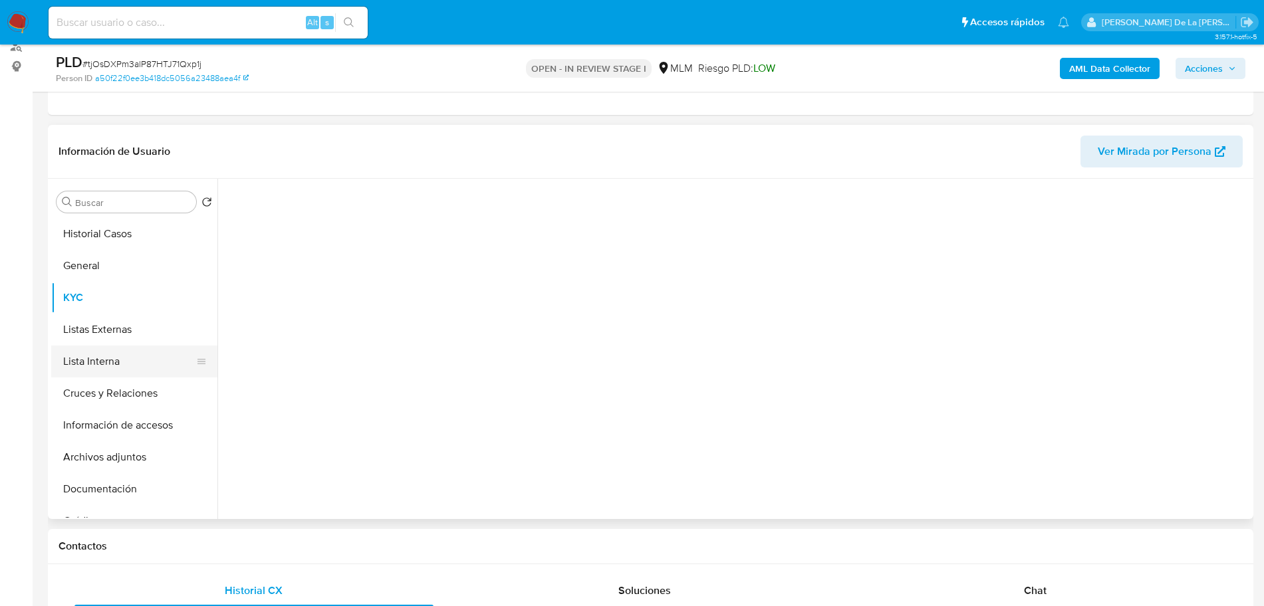
click at [142, 350] on button "Lista Interna" at bounding box center [129, 362] width 156 height 32
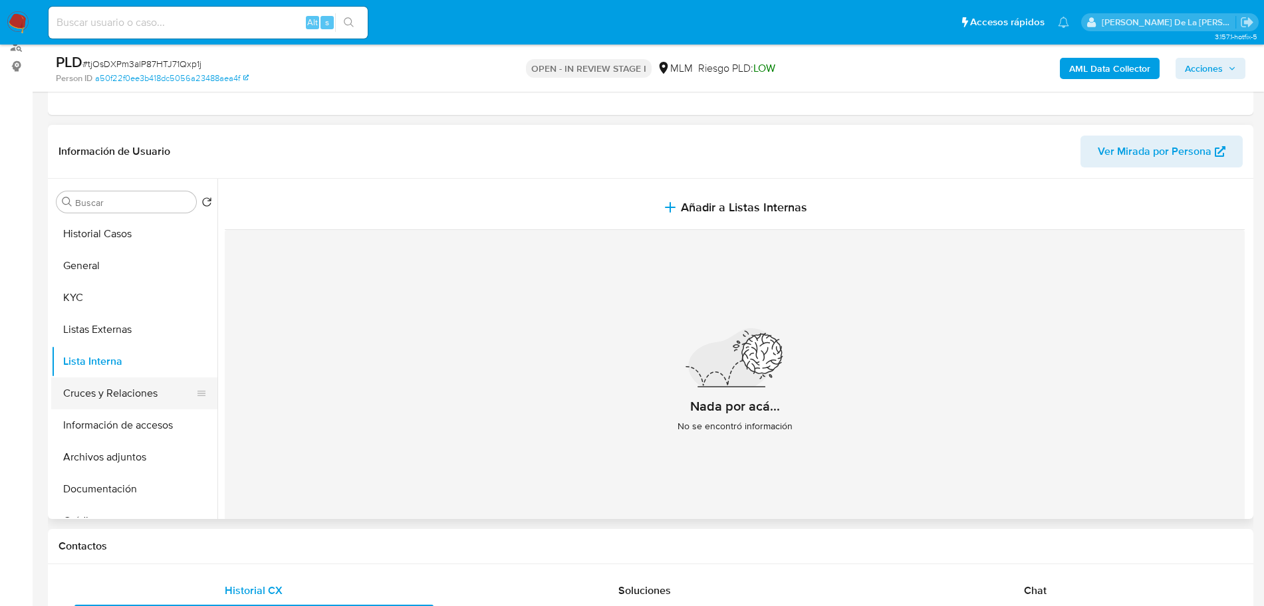
click at [144, 388] on button "Cruces y Relaciones" at bounding box center [129, 394] width 156 height 32
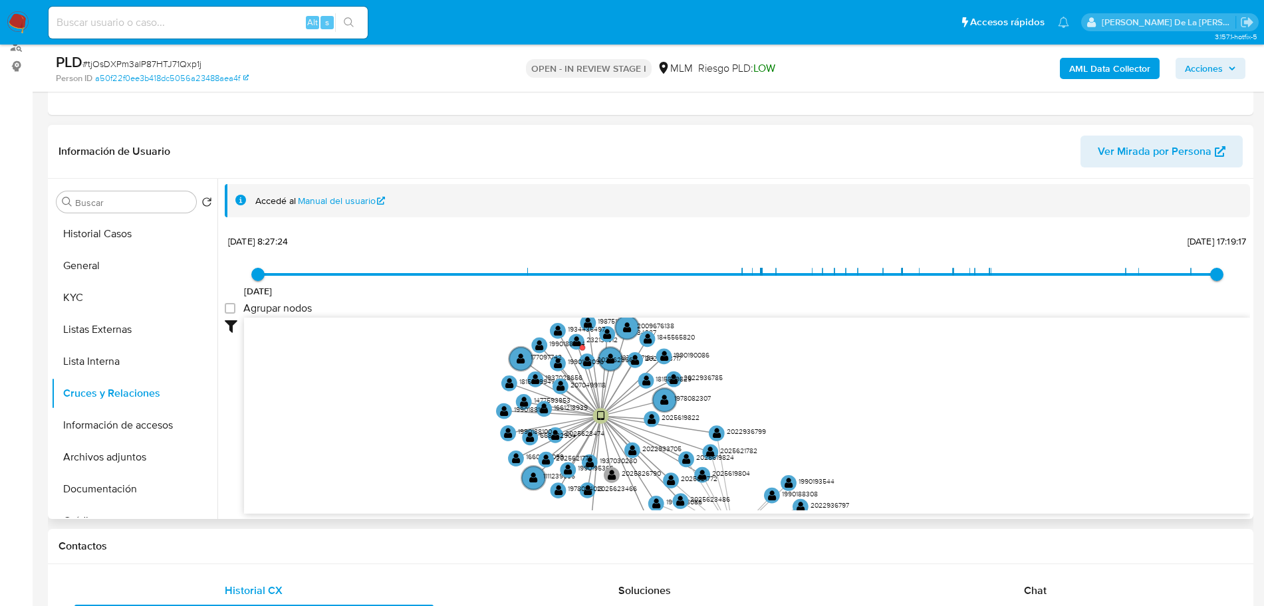
drag, startPoint x: 493, startPoint y: 386, endPoint x: 441, endPoint y: 483, distance: 110.3
click at [441, 483] on icon "device-6779e7fd59d81328f5bee2d0  device-684f76427e5a12caace9c2aa  device-66ac…" at bounding box center [747, 414] width 1006 height 193
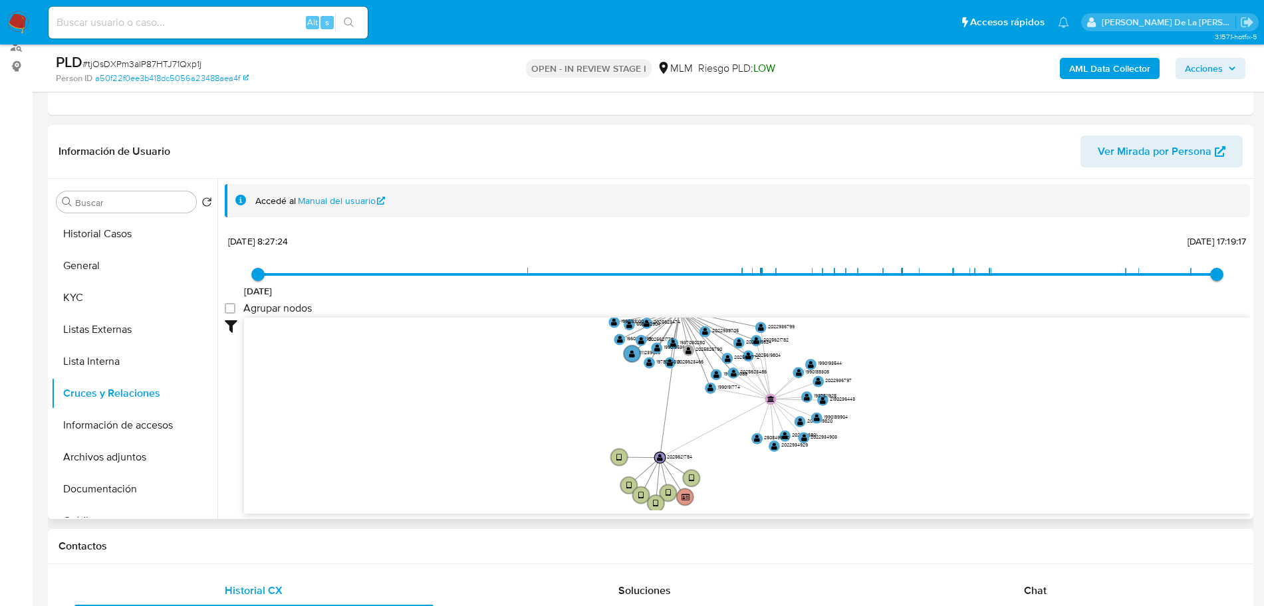
drag, startPoint x: 903, startPoint y: 416, endPoint x: 888, endPoint y: 307, distance: 110.8
click at [888, 307] on div "20/12/2023 20/12/2023, 8:27:24 14/7/2025, 17:19:17 Agrupar nodos Filtros Confia…" at bounding box center [737, 372] width 1025 height 283
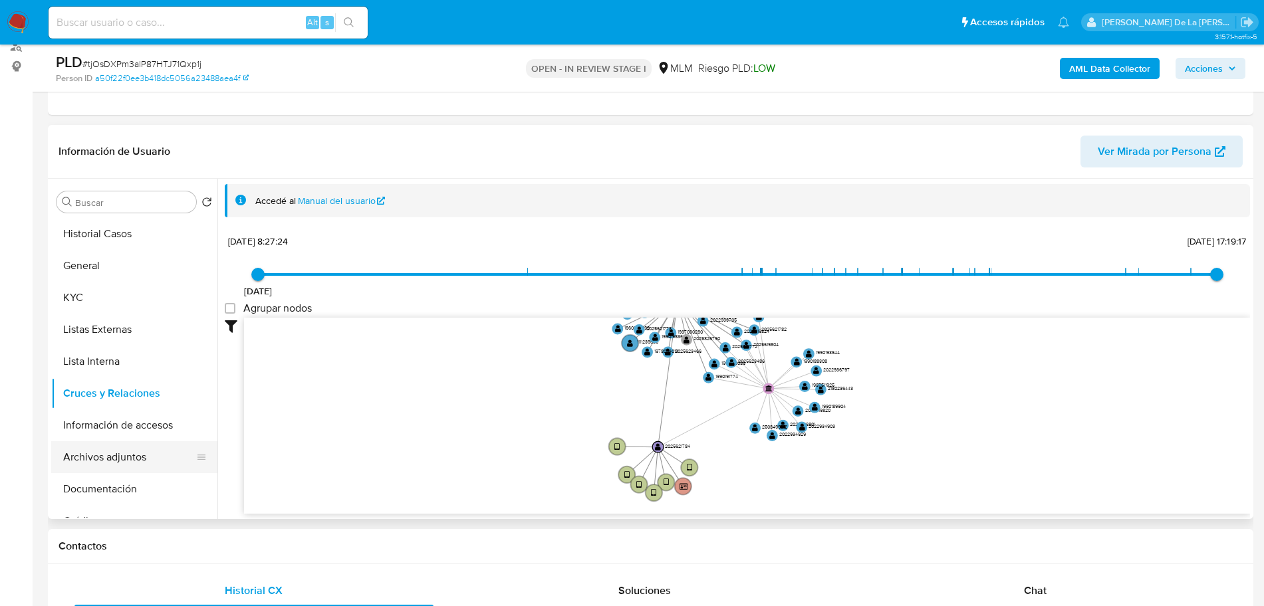
click at [132, 454] on button "Archivos adjuntos" at bounding box center [129, 457] width 156 height 32
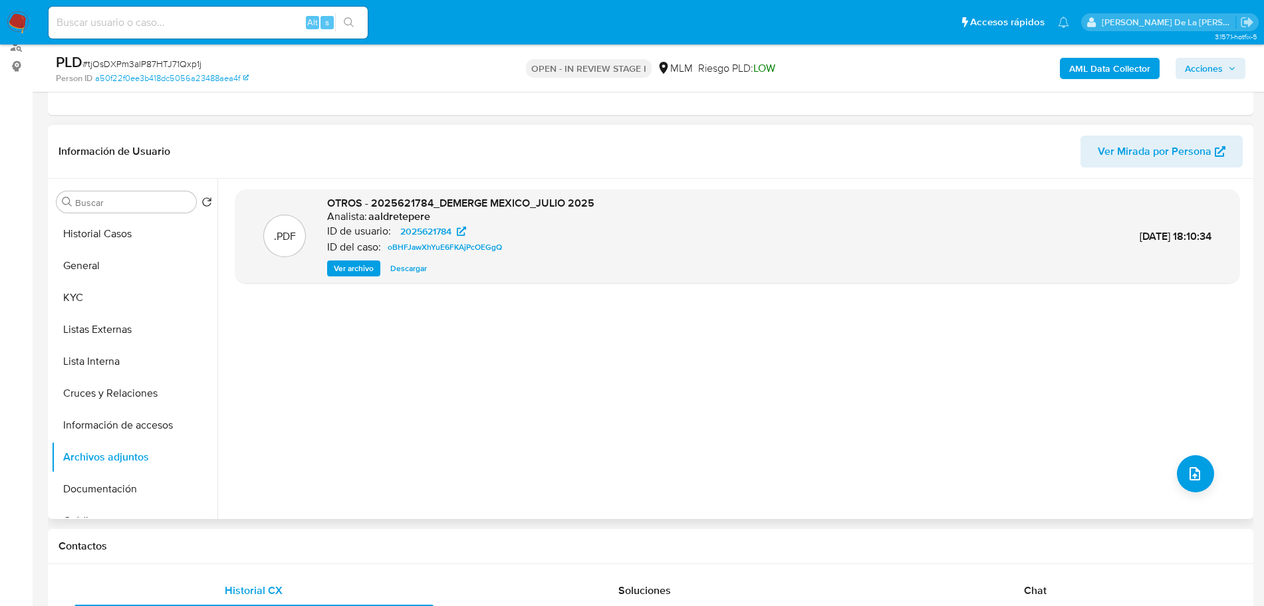
click at [362, 262] on span "Ver archivo" at bounding box center [354, 268] width 40 height 13
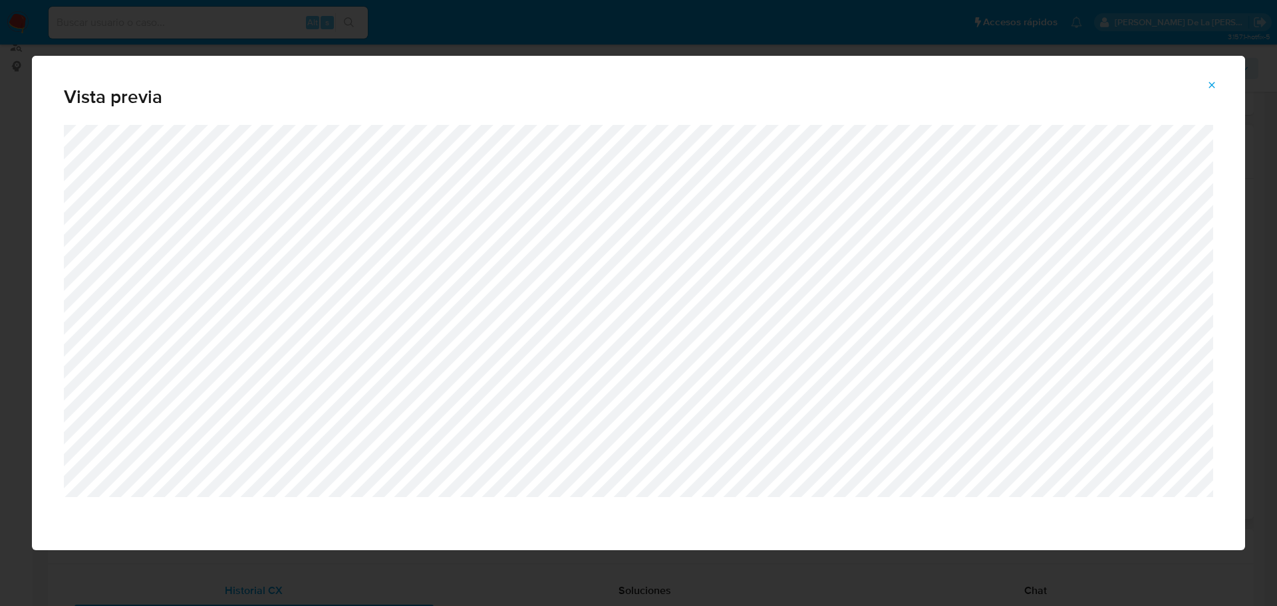
click at [1217, 88] on button "Attachment preview" at bounding box center [1211, 84] width 29 height 21
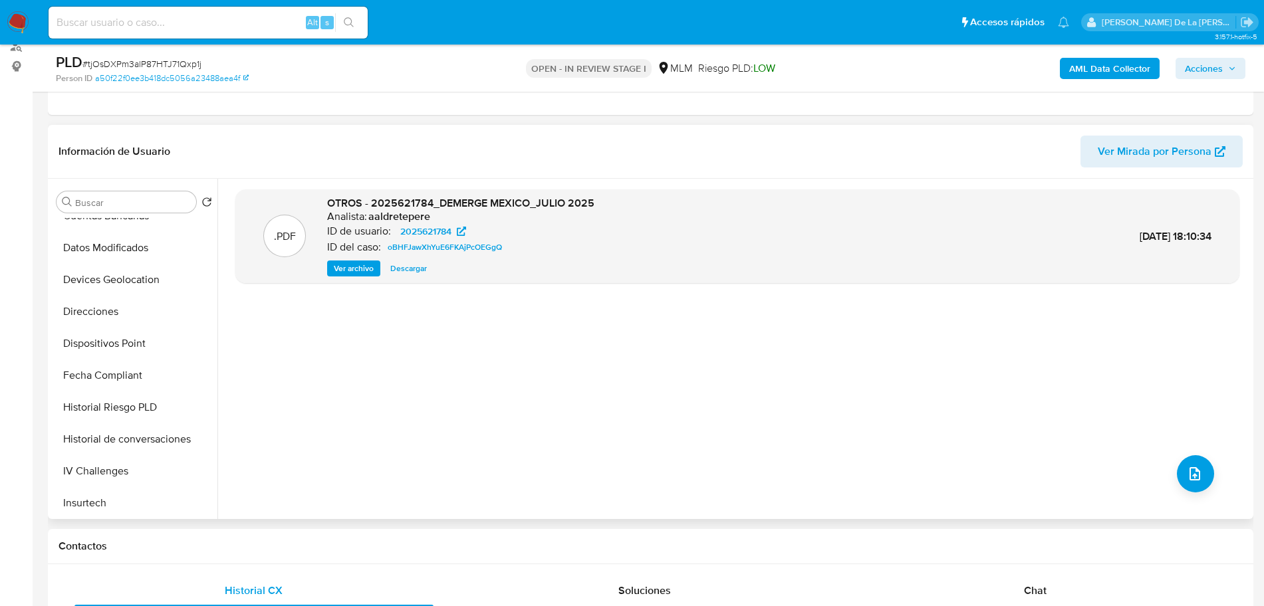
scroll to position [562, 0]
click at [109, 436] on button "Restricciones Nuevo Mundo" at bounding box center [129, 438] width 156 height 32
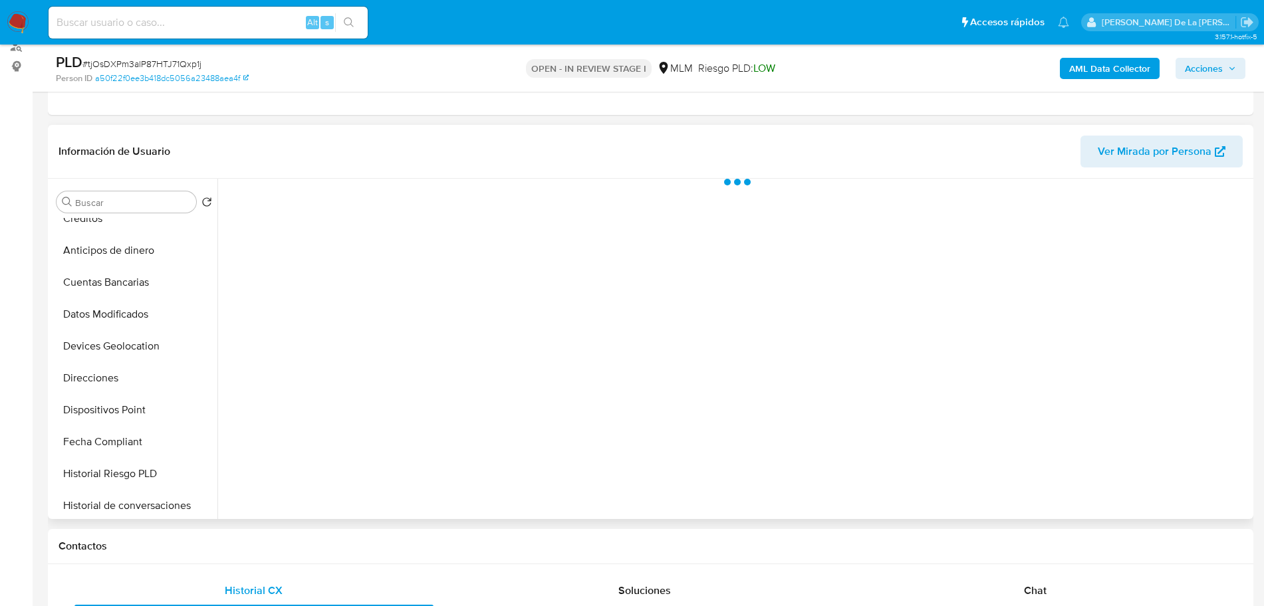
scroll to position [0, 0]
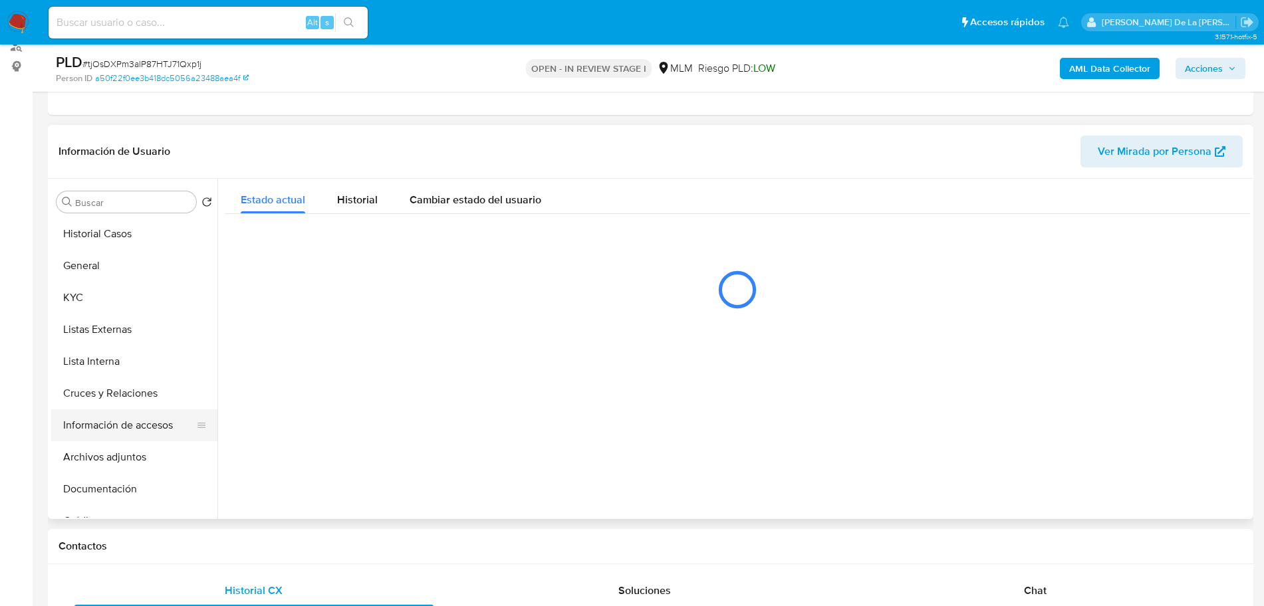
click at [130, 424] on button "Información de accesos" at bounding box center [129, 426] width 156 height 32
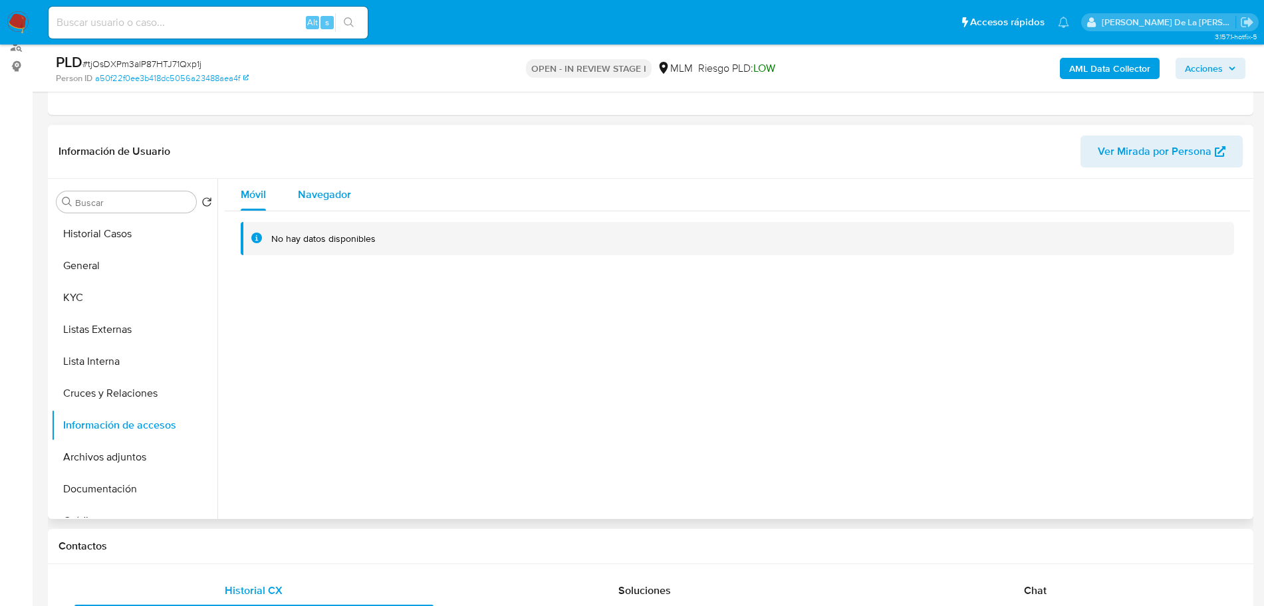
click at [337, 199] on span "Navegador" at bounding box center [324, 194] width 53 height 15
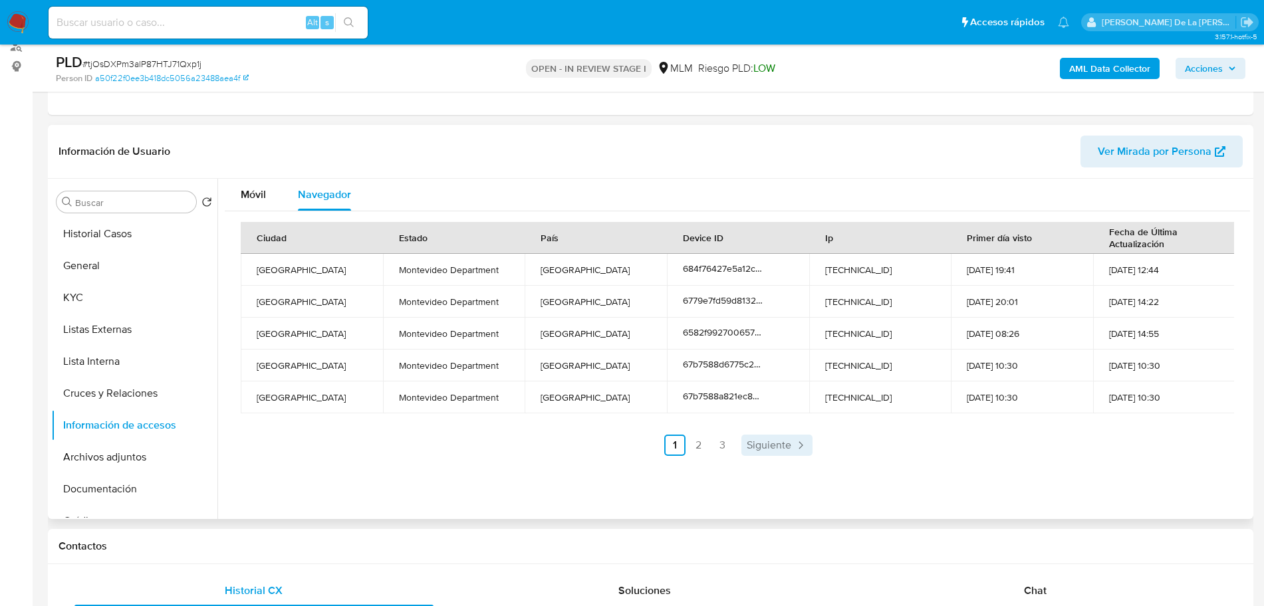
click at [754, 453] on link "Siguiente" at bounding box center [776, 445] width 71 height 21
click at [757, 445] on link "3" at bounding box center [757, 445] width 21 height 21
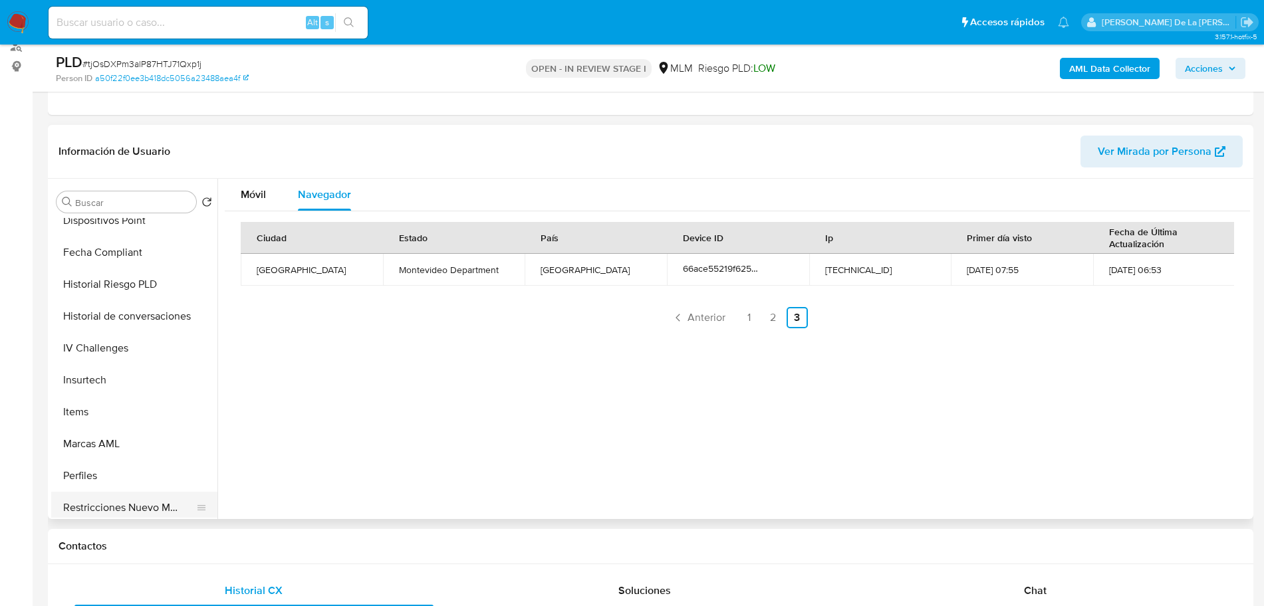
scroll to position [396, 0]
click at [122, 254] on button "Devices Geolocation" at bounding box center [129, 253] width 156 height 32
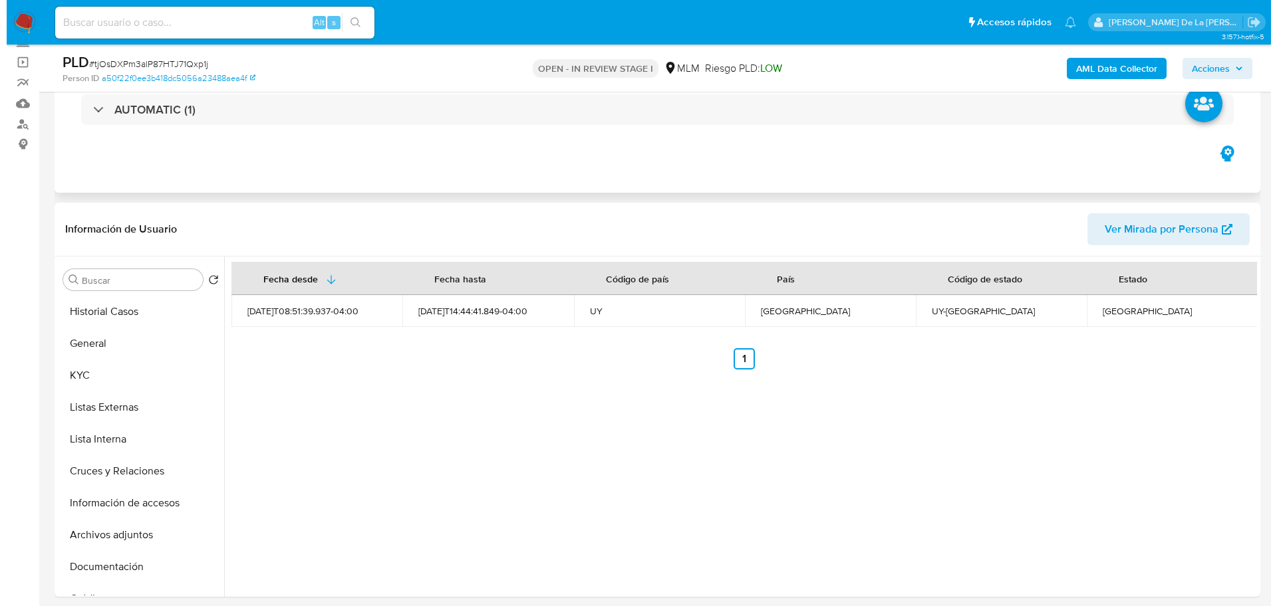
scroll to position [0, 0]
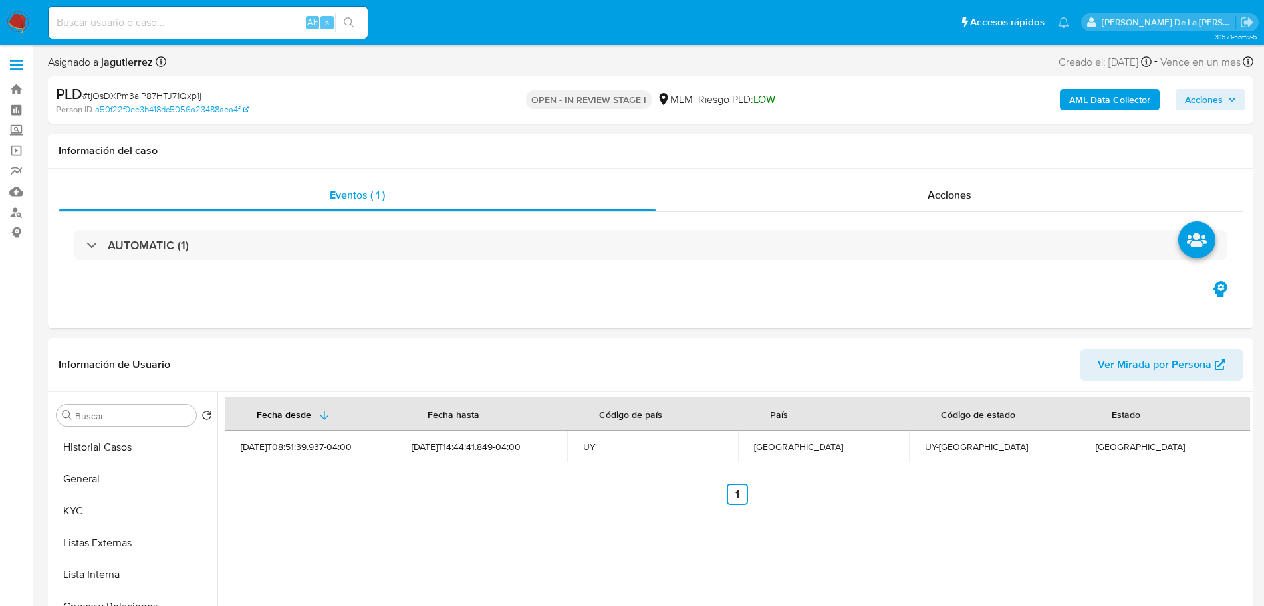
click at [1103, 102] on b "AML Data Collector" at bounding box center [1109, 99] width 81 height 21
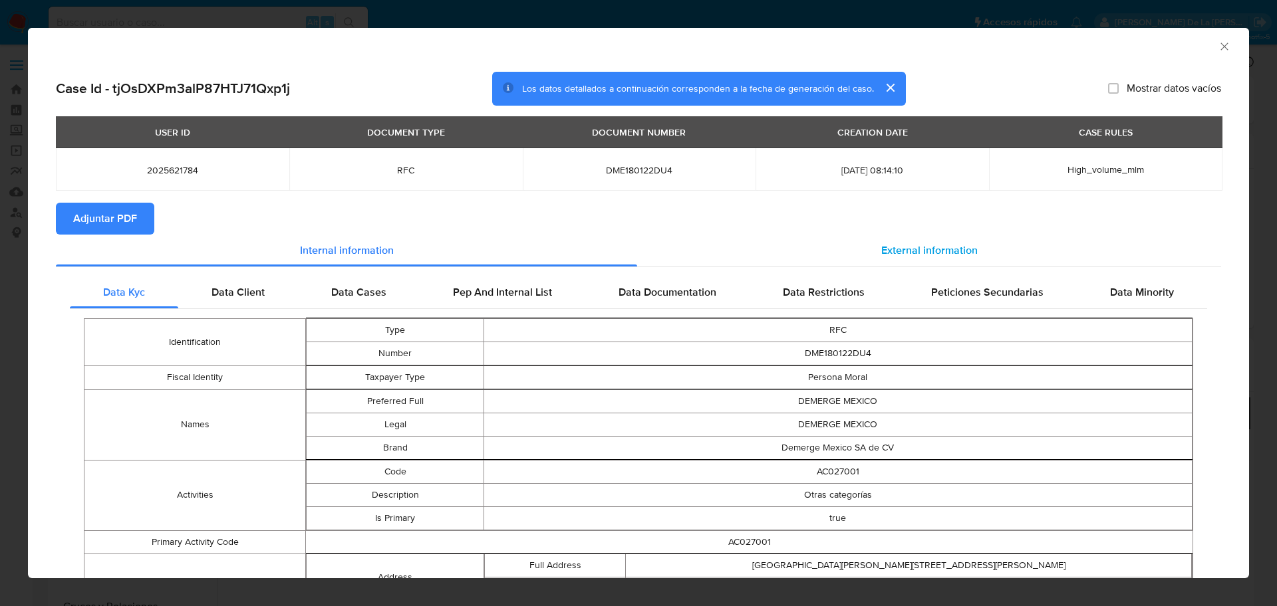
click at [861, 259] on div "External information" at bounding box center [929, 251] width 584 height 32
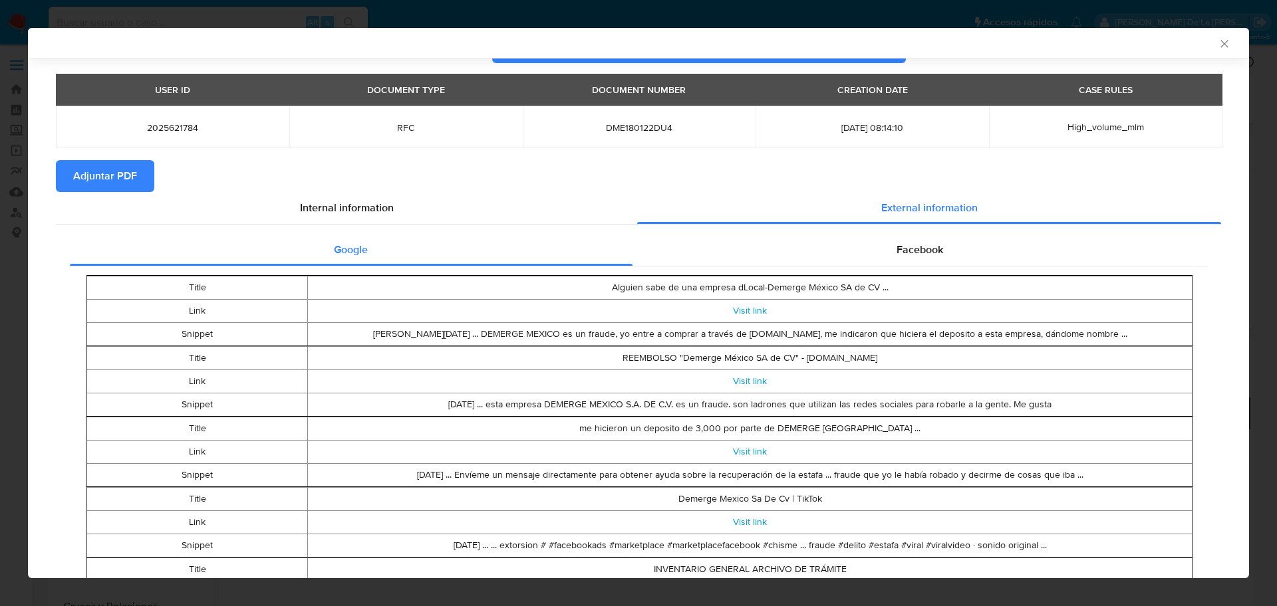
scroll to position [80, 0]
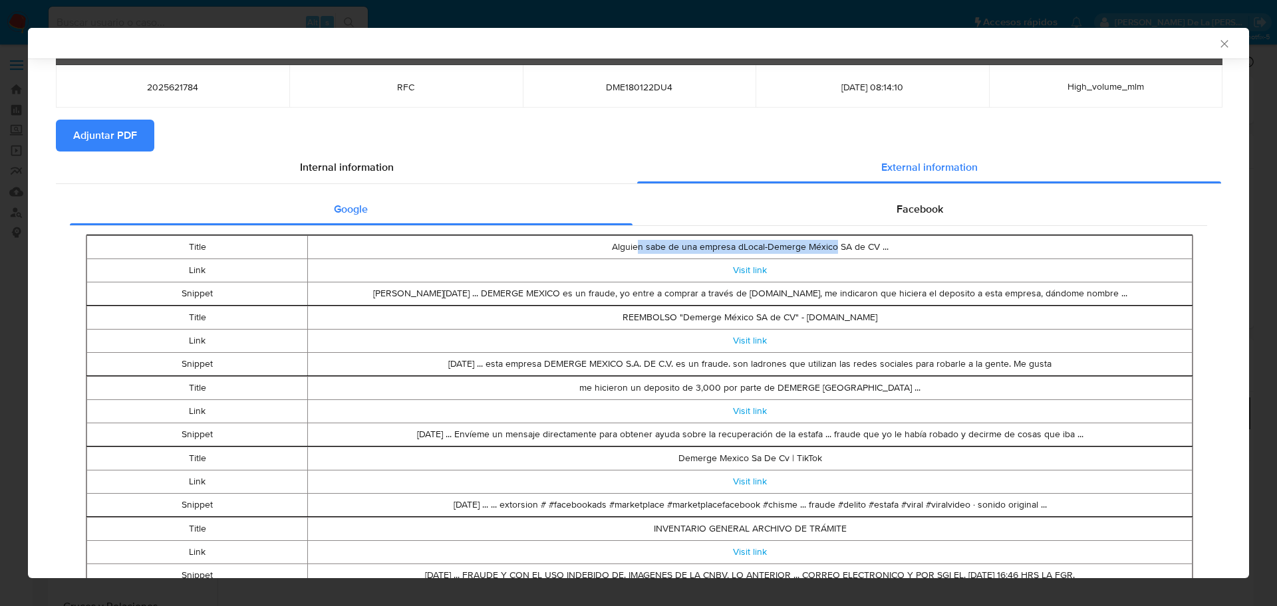
drag, startPoint x: 630, startPoint y: 239, endPoint x: 829, endPoint y: 247, distance: 199.6
click at [829, 247] on td "Alguien sabe de una empresa dLocal-Demerge México SA de CV ..." at bounding box center [750, 246] width 884 height 23
drag, startPoint x: 653, startPoint y: 318, endPoint x: 852, endPoint y: 322, distance: 199.5
click at [852, 322] on td "REEMBOLSO "Demerge México SA de CV" - promodescuentos.com" at bounding box center [750, 317] width 884 height 23
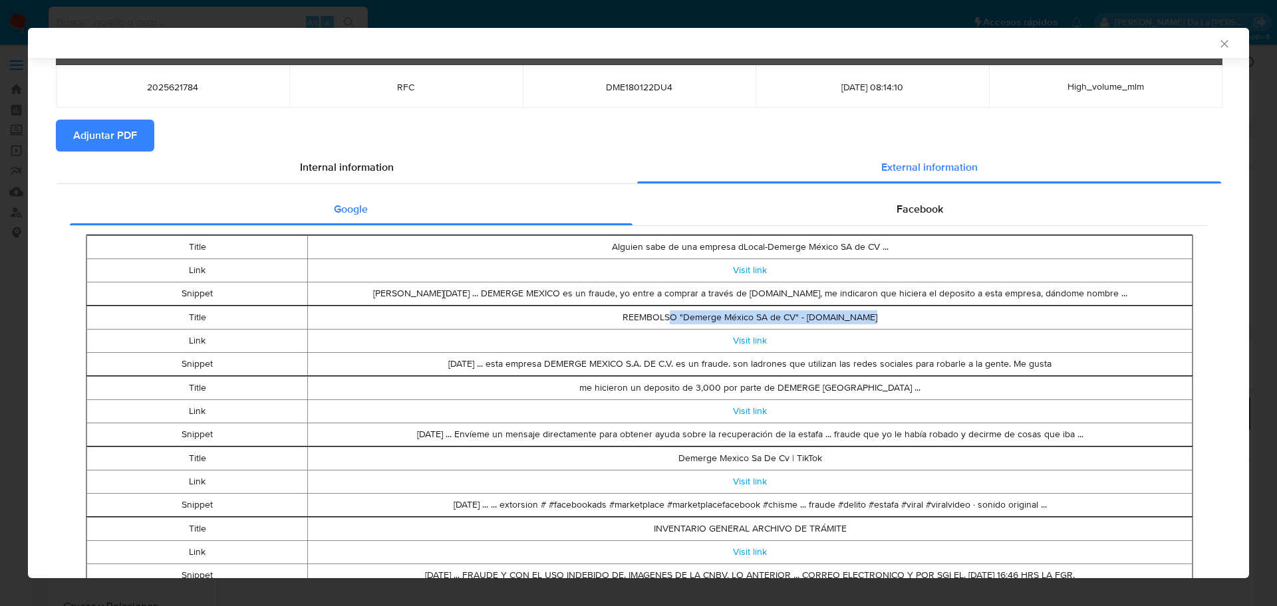
click at [852, 322] on td "REEMBOLSO "Demerge México SA de CV" - promodescuentos.com" at bounding box center [750, 317] width 884 height 23
drag, startPoint x: 683, startPoint y: 387, endPoint x: 801, endPoint y: 389, distance: 118.4
click at [801, 390] on td "me hicieron un deposito de 3,000 por parte de DEMERGE MEXICO ..." at bounding box center [750, 387] width 884 height 23
click at [802, 388] on td "me hicieron un deposito de 3,000 por parte de DEMERGE MEXICO ..." at bounding box center [750, 387] width 884 height 23
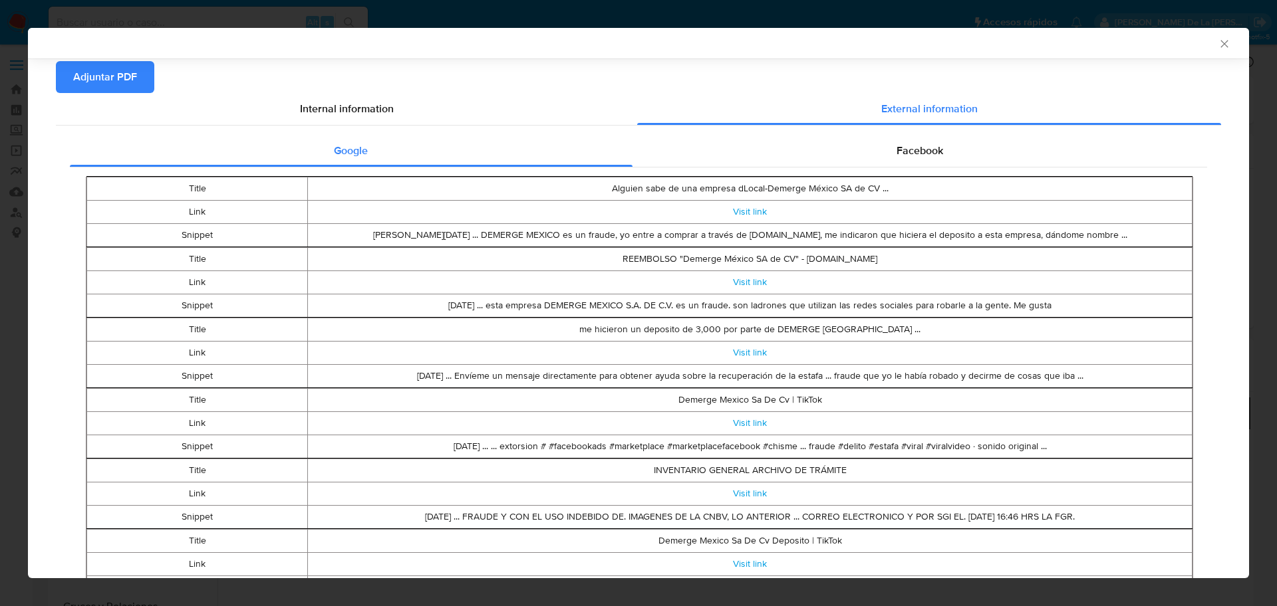
scroll to position [164, 0]
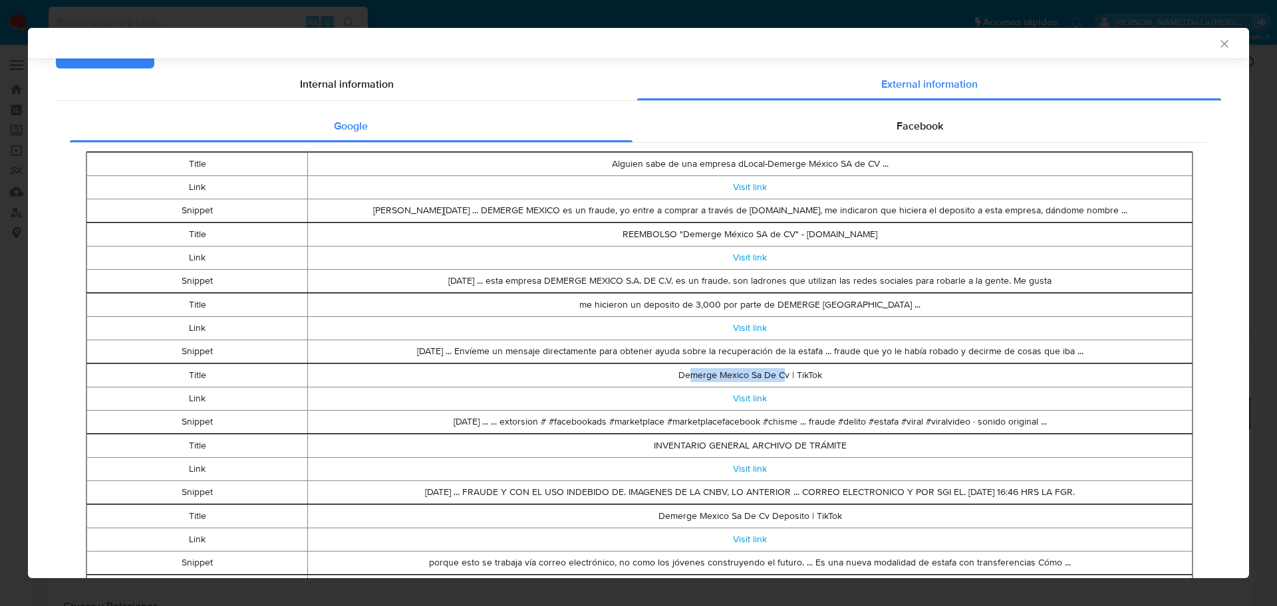
drag, startPoint x: 682, startPoint y: 374, endPoint x: 774, endPoint y: 375, distance: 92.4
click at [774, 375] on td "Demerge Mexico Sa De Cv | TikTok" at bounding box center [750, 375] width 884 height 23
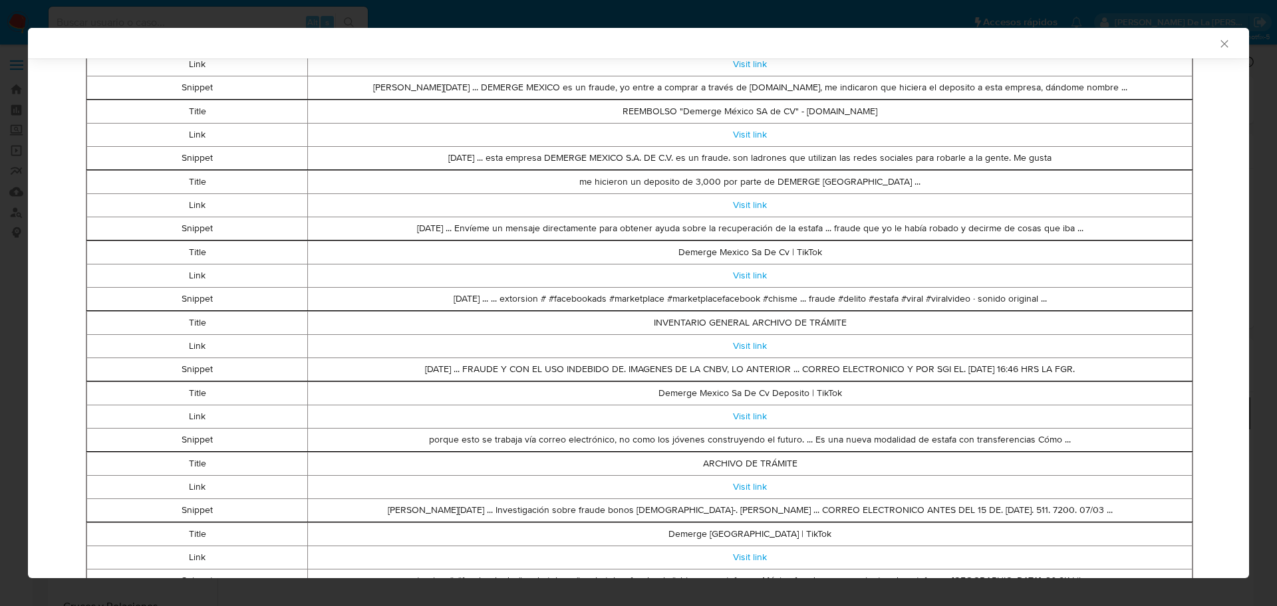
scroll to position [330, 0]
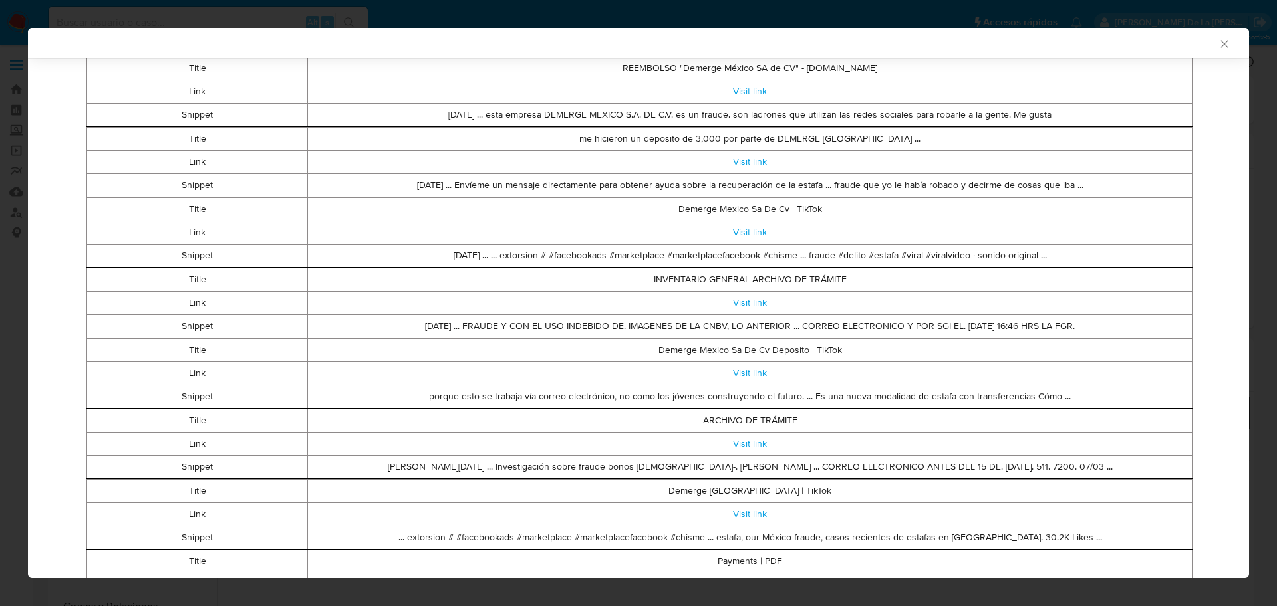
click at [749, 309] on td "Visit link" at bounding box center [750, 302] width 884 height 23
drag, startPoint x: 535, startPoint y: 392, endPoint x: 765, endPoint y: 398, distance: 229.5
click at [761, 398] on td "porque esto se trabaja vía correo electrónico, no como los jóvenes construyendo…" at bounding box center [750, 396] width 884 height 23
click at [766, 399] on td "porque esto se trabaja vía correo electrónico, no como los jóvenes construyendo…" at bounding box center [750, 396] width 884 height 23
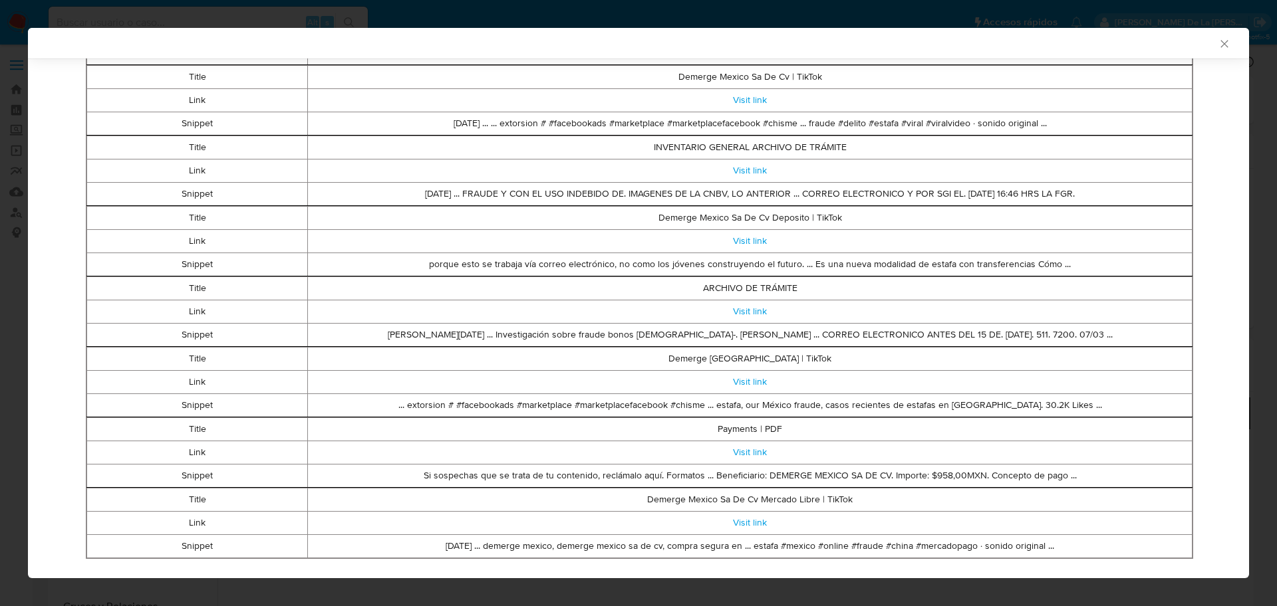
scroll to position [489, 0]
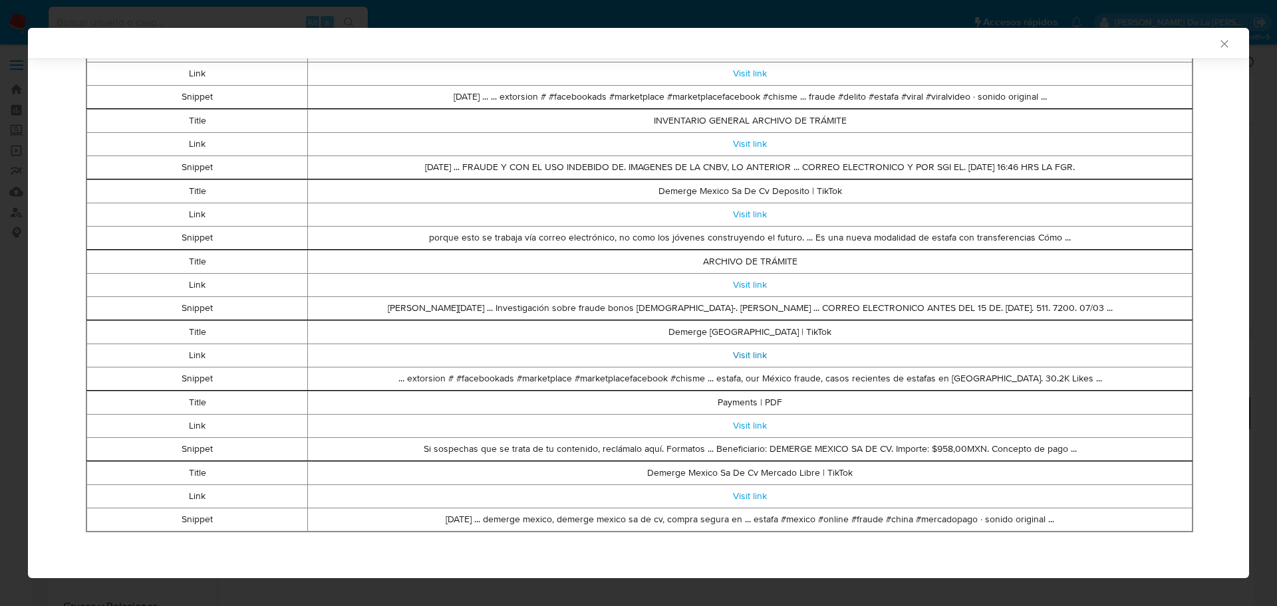
click at [741, 358] on link "Visit link" at bounding box center [750, 354] width 34 height 13
drag, startPoint x: 641, startPoint y: 475, endPoint x: 762, endPoint y: 472, distance: 121.0
click at [762, 472] on td "Demerge Mexico Sa De Cv Mercado Libre | TikTok" at bounding box center [750, 472] width 884 height 23
click at [751, 490] on link "Visit link" at bounding box center [750, 495] width 34 height 13
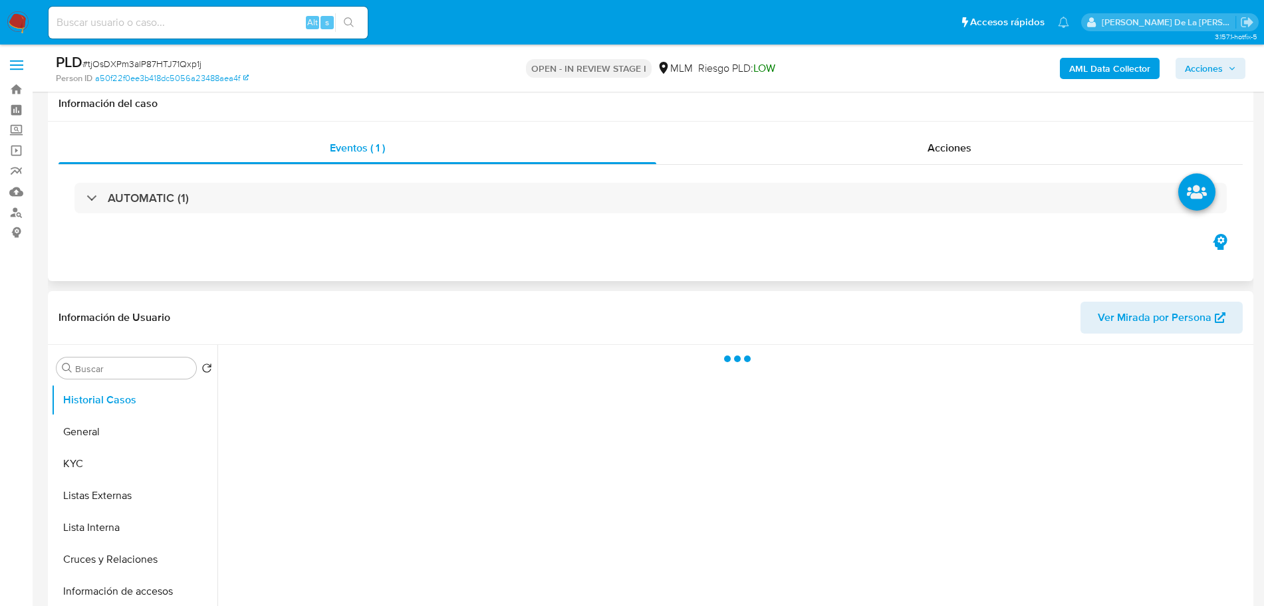
scroll to position [83, 0]
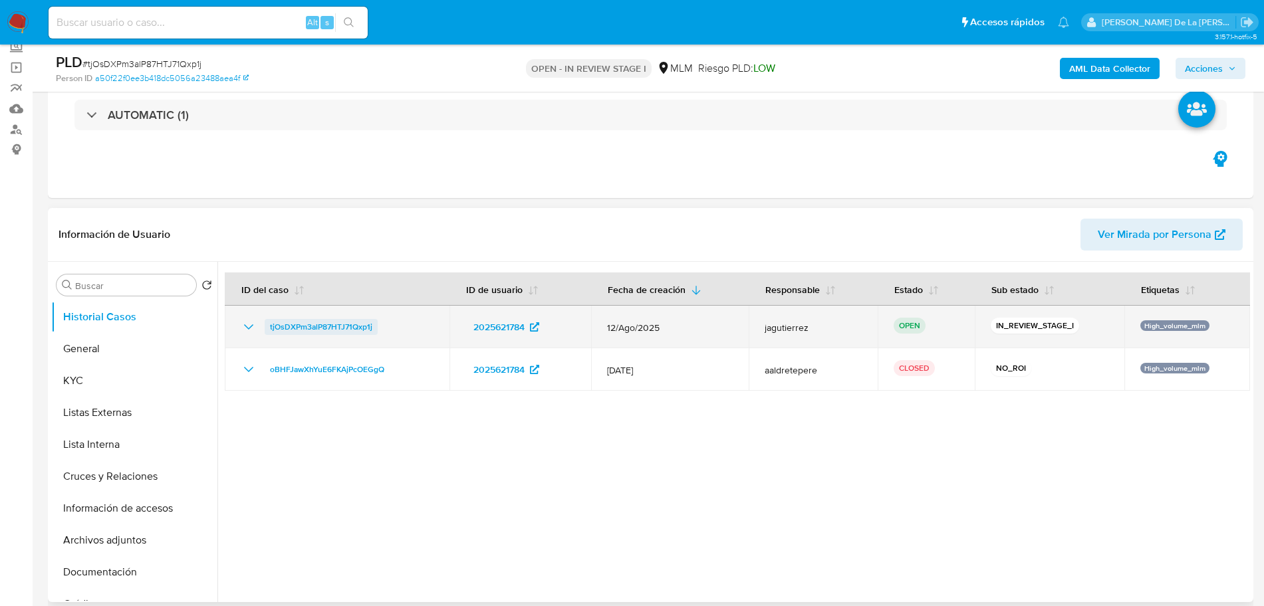
select select "10"
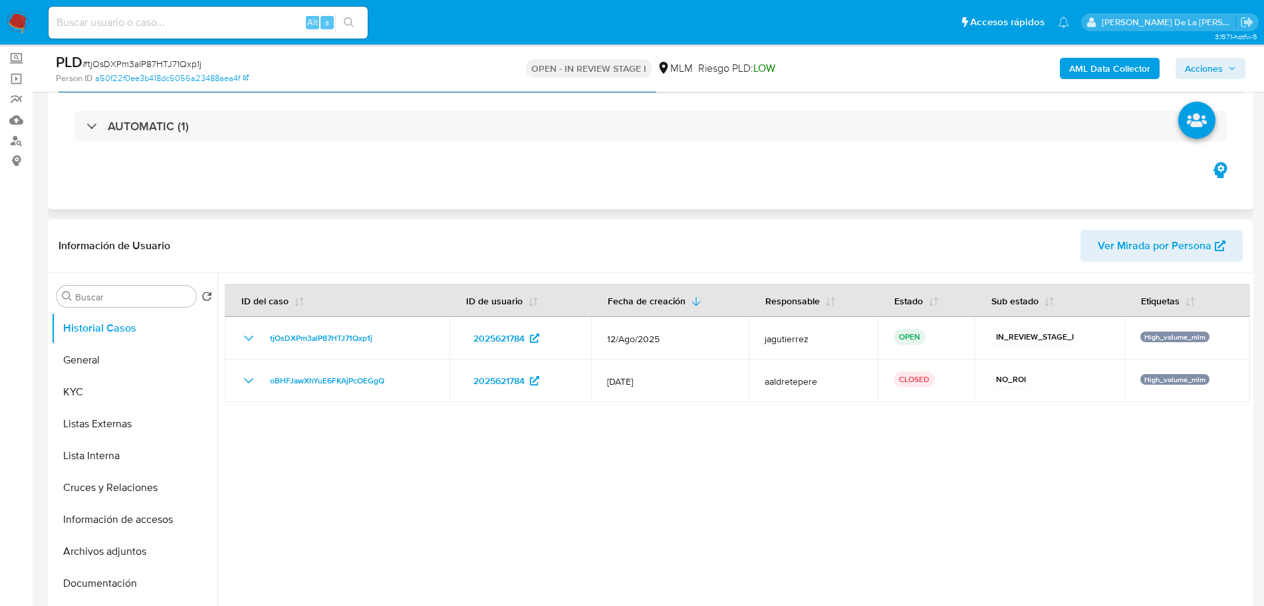
scroll to position [0, 0]
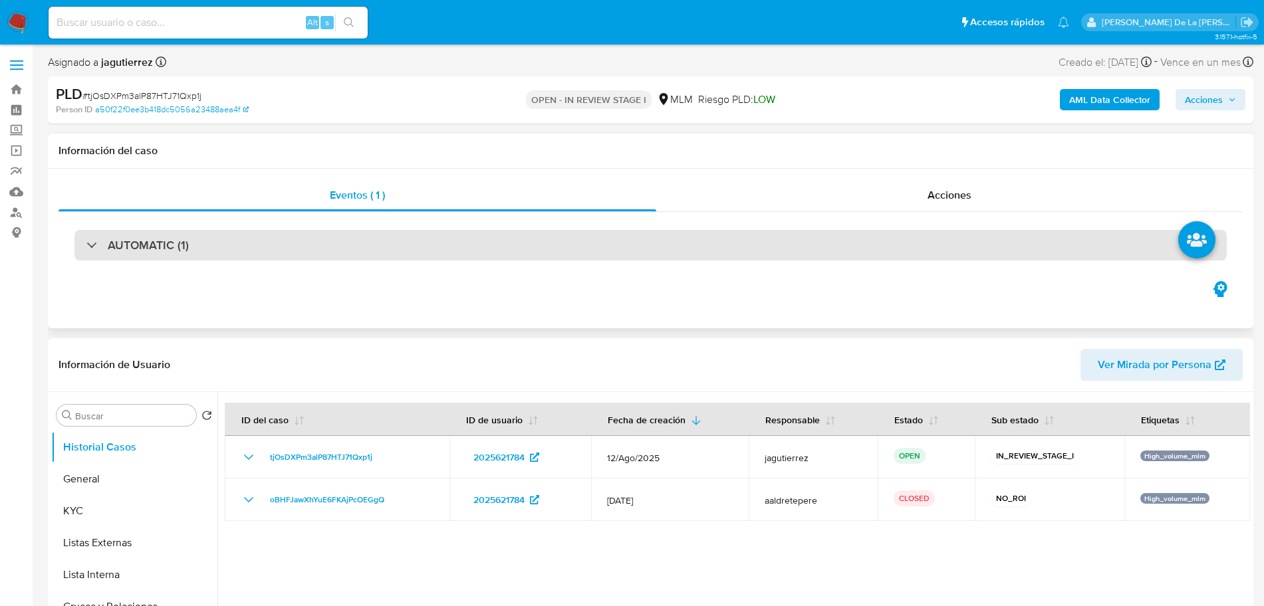
click at [96, 248] on div "AUTOMATIC (1)" at bounding box center [137, 245] width 102 height 15
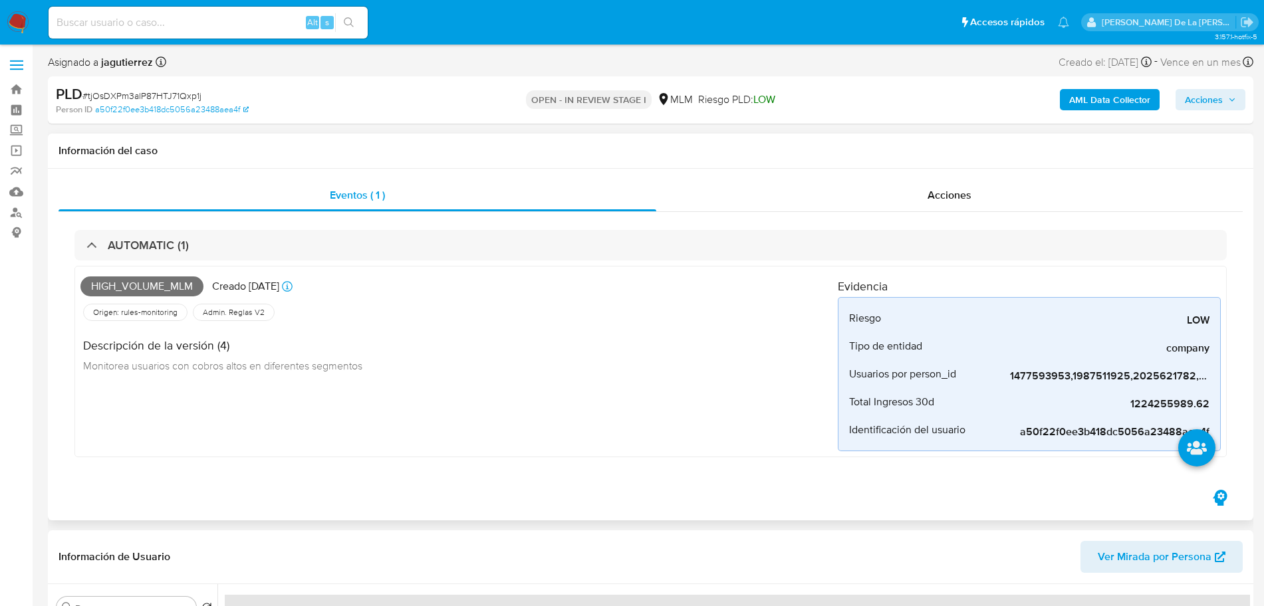
scroll to position [83, 0]
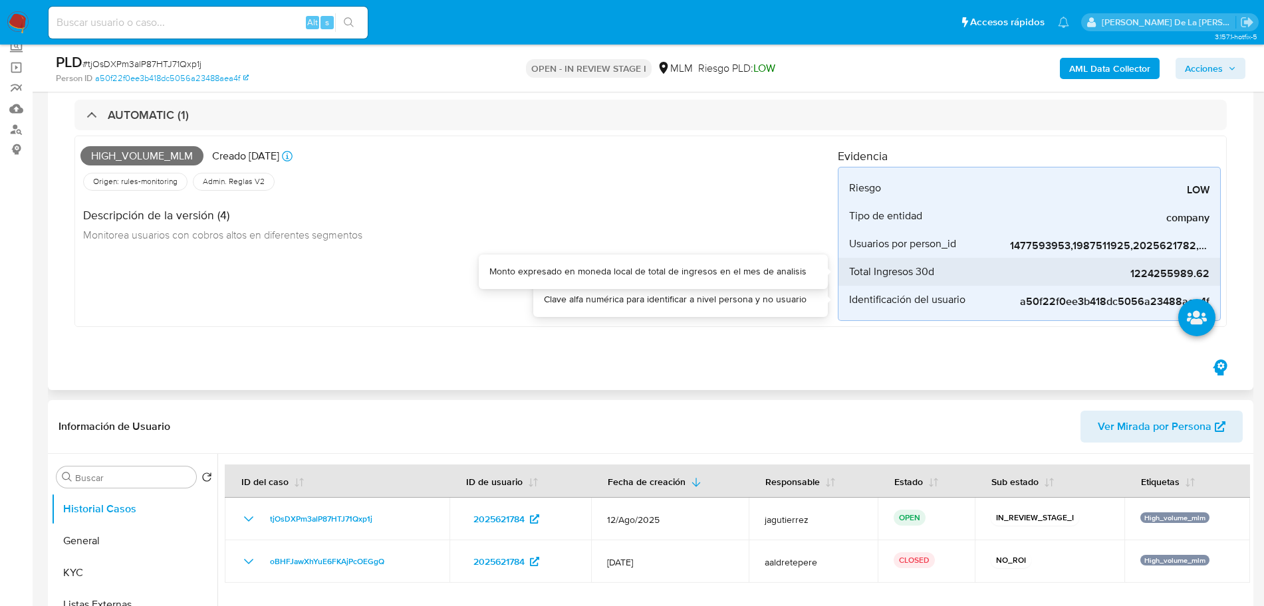
click at [1174, 275] on span "1224255989.62" at bounding box center [1109, 273] width 199 height 13
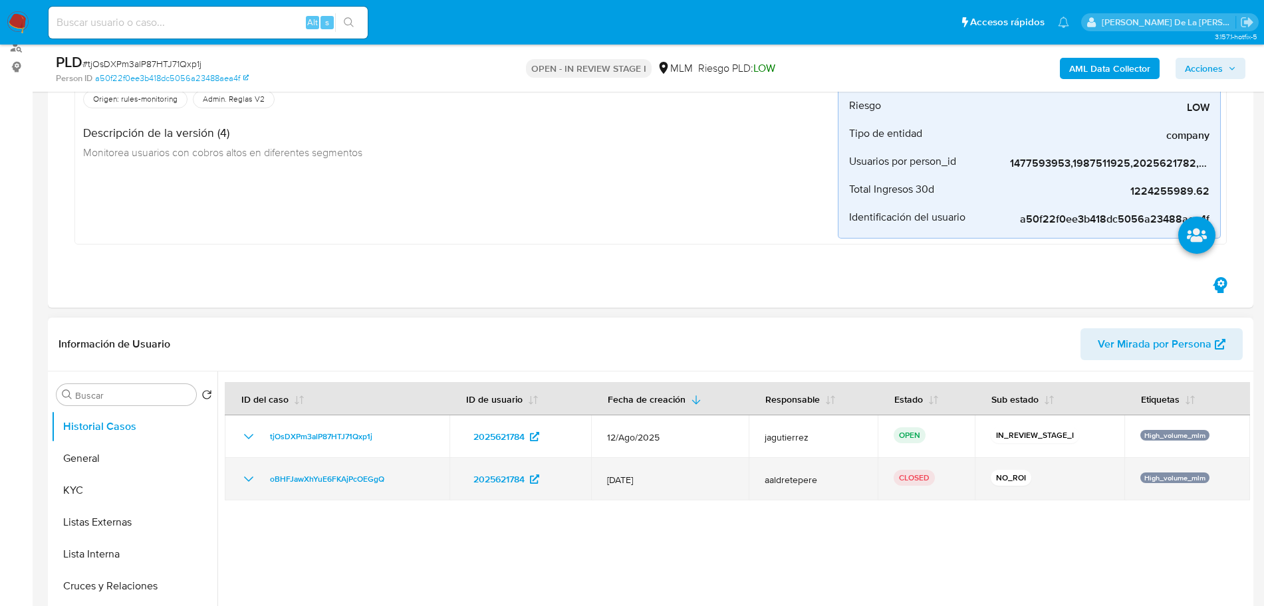
scroll to position [166, 0]
drag, startPoint x: 404, startPoint y: 477, endPoint x: 256, endPoint y: 485, distance: 148.5
click at [256, 485] on div "oBHFJawXhYuE6FKAjPcOEGgQ" at bounding box center [337, 479] width 193 height 16
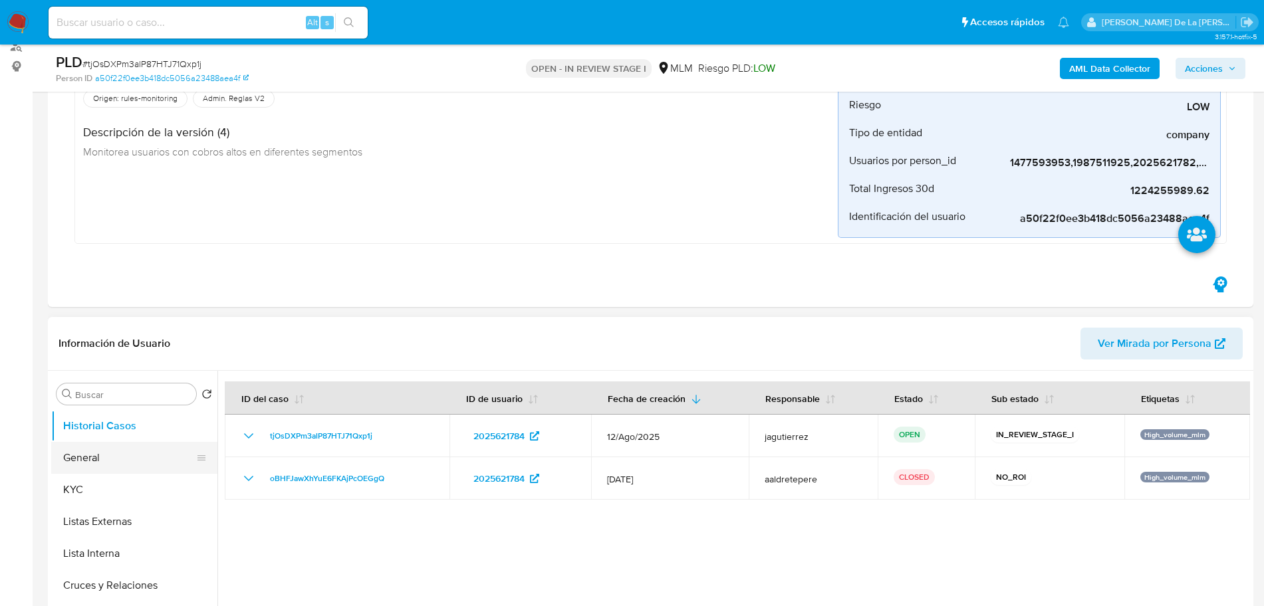
click at [139, 458] on button "General" at bounding box center [129, 458] width 156 height 32
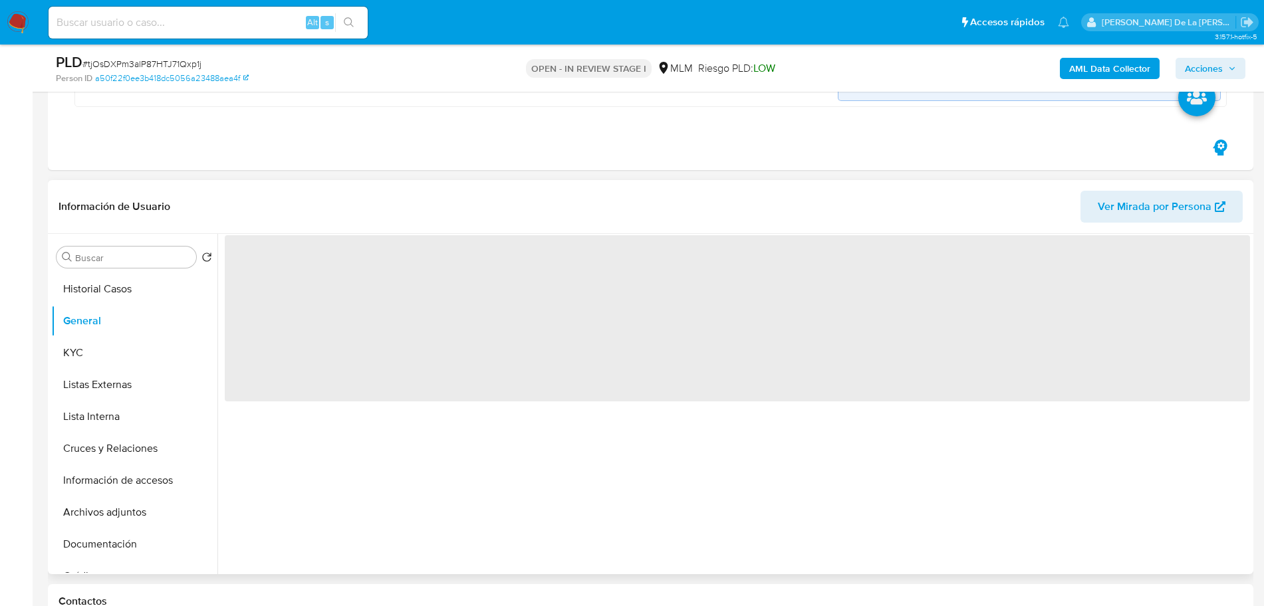
scroll to position [332, 0]
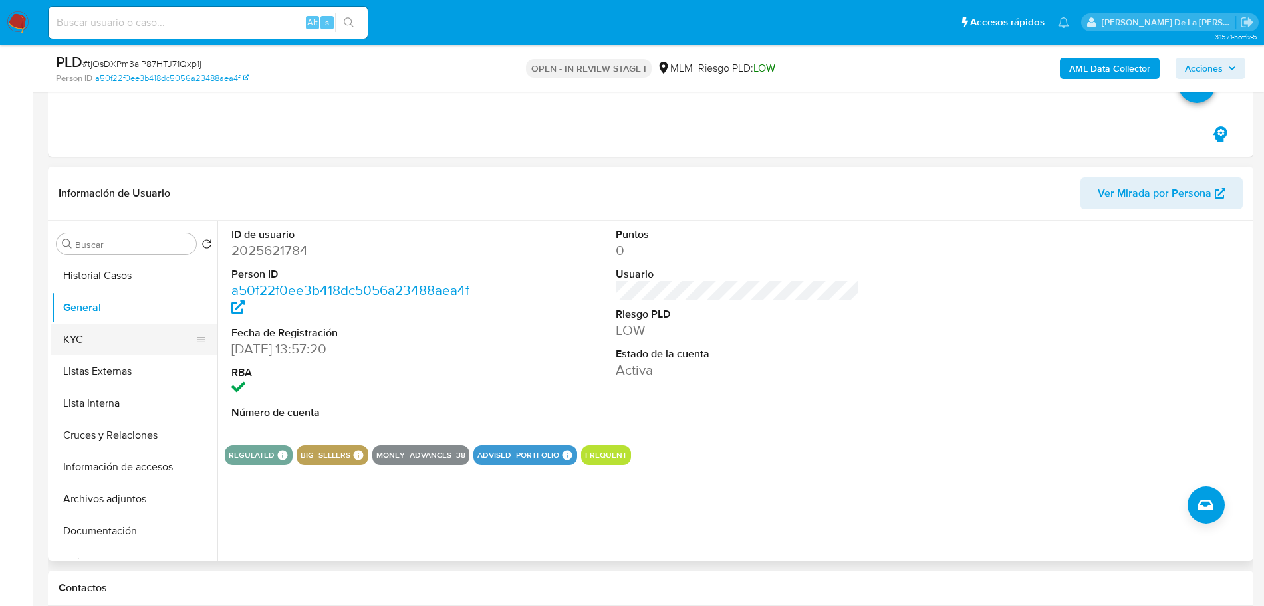
click at [95, 348] on button "KYC" at bounding box center [129, 340] width 156 height 32
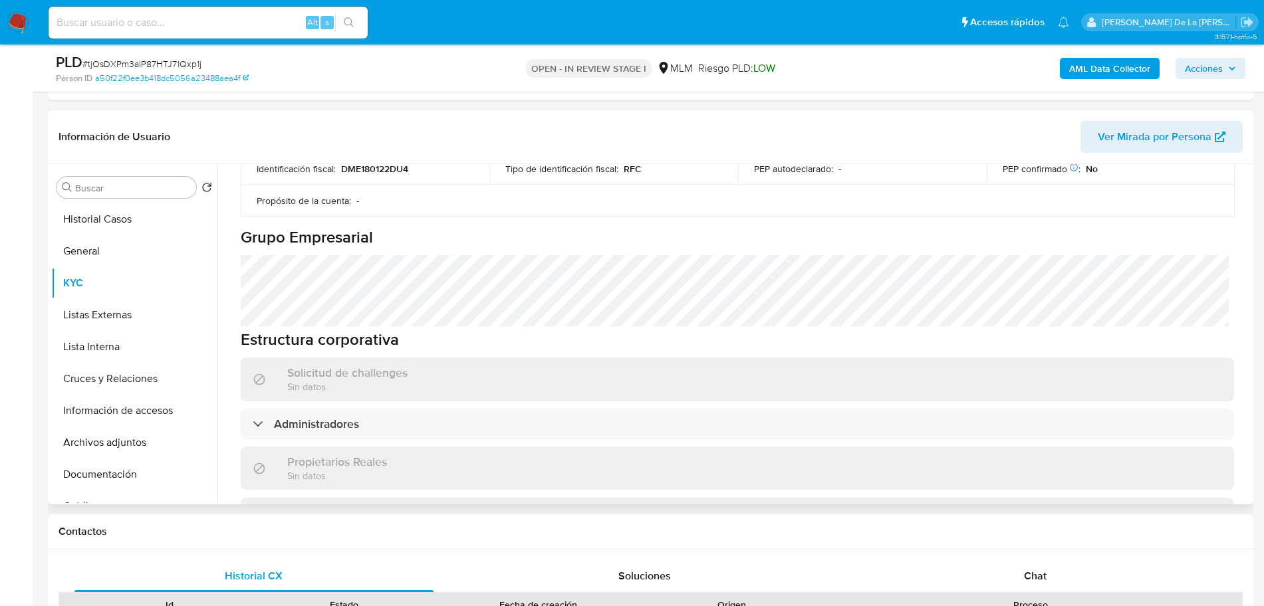
scroll to position [582, 0]
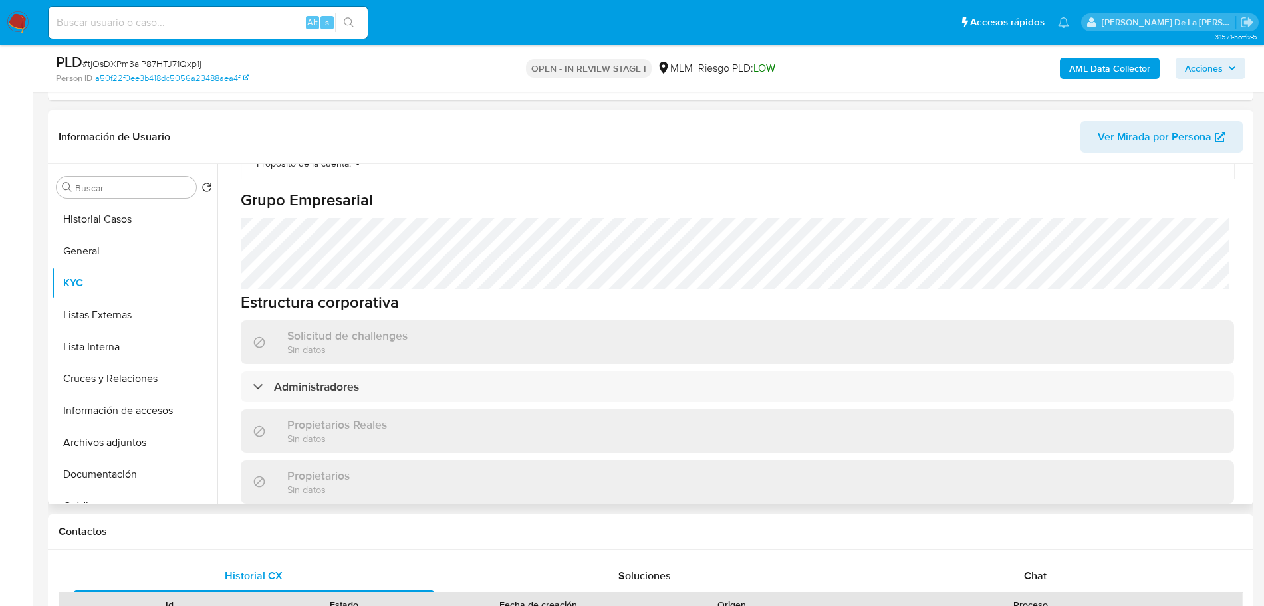
drag, startPoint x: 244, startPoint y: 295, endPoint x: 253, endPoint y: 313, distance: 19.9
click at [244, 320] on div "Solicitud de challenges Sin datos" at bounding box center [737, 341] width 993 height 43
click at [259, 372] on div "Administradores" at bounding box center [737, 387] width 993 height 31
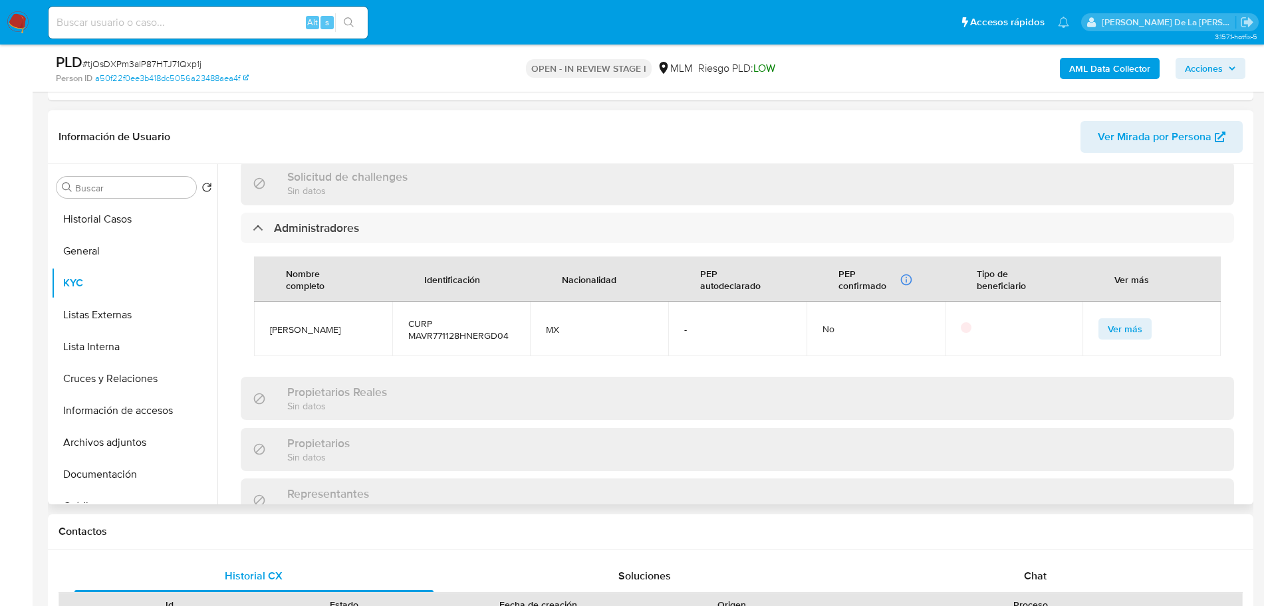
scroll to position [748, 0]
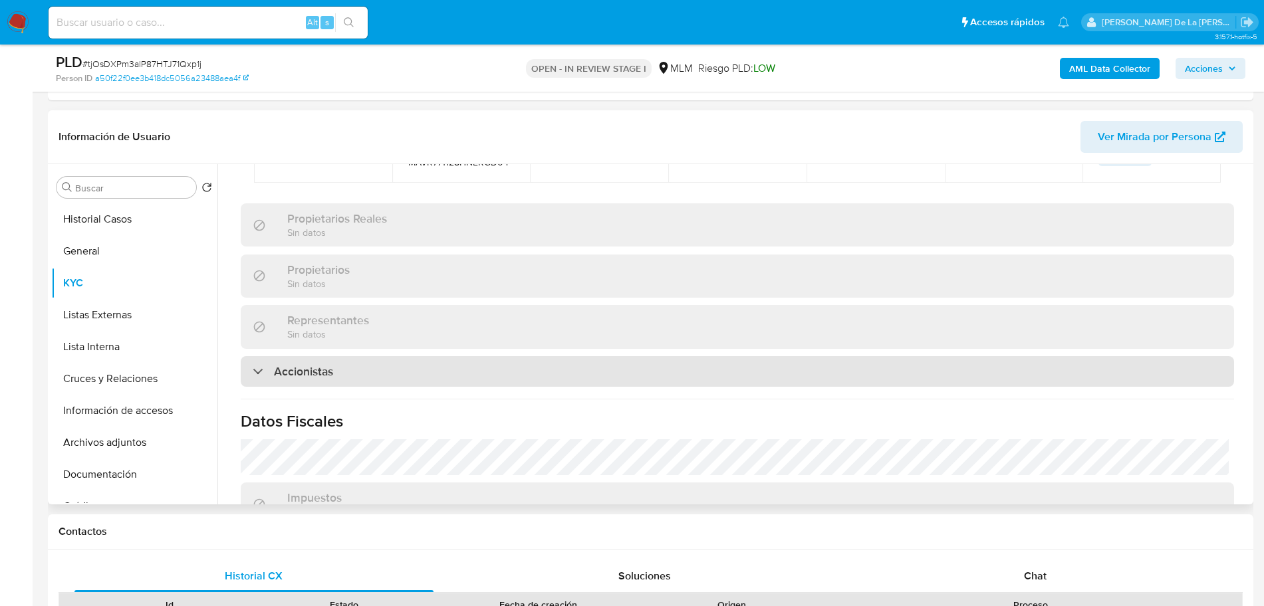
drag, startPoint x: 244, startPoint y: 313, endPoint x: 251, endPoint y: 314, distance: 7.4
click at [243, 356] on div "Accionistas" at bounding box center [737, 371] width 993 height 31
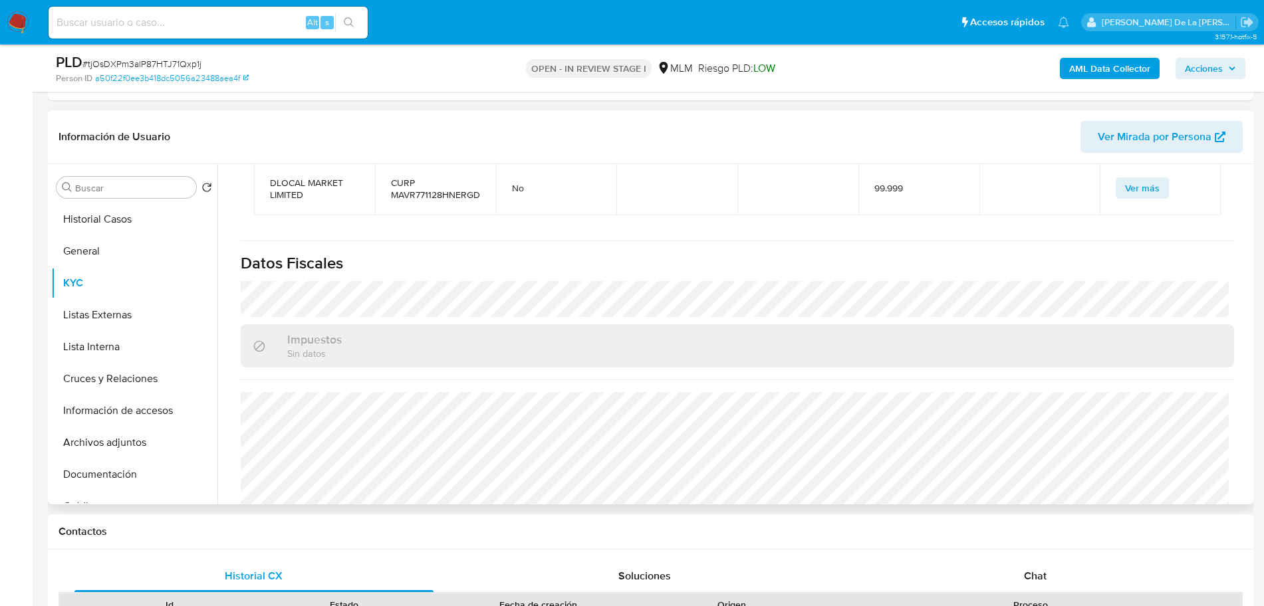
scroll to position [1200, 0]
click at [124, 326] on button "Listas Externas" at bounding box center [129, 315] width 156 height 32
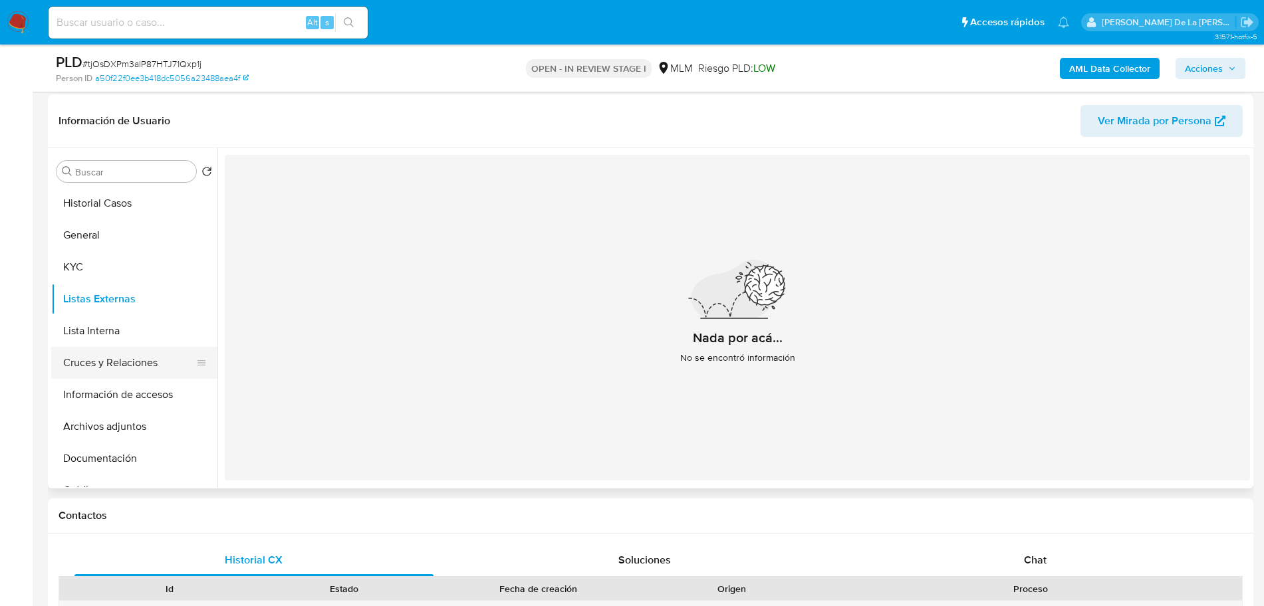
click at [117, 366] on button "Cruces y Relaciones" at bounding box center [129, 363] width 156 height 32
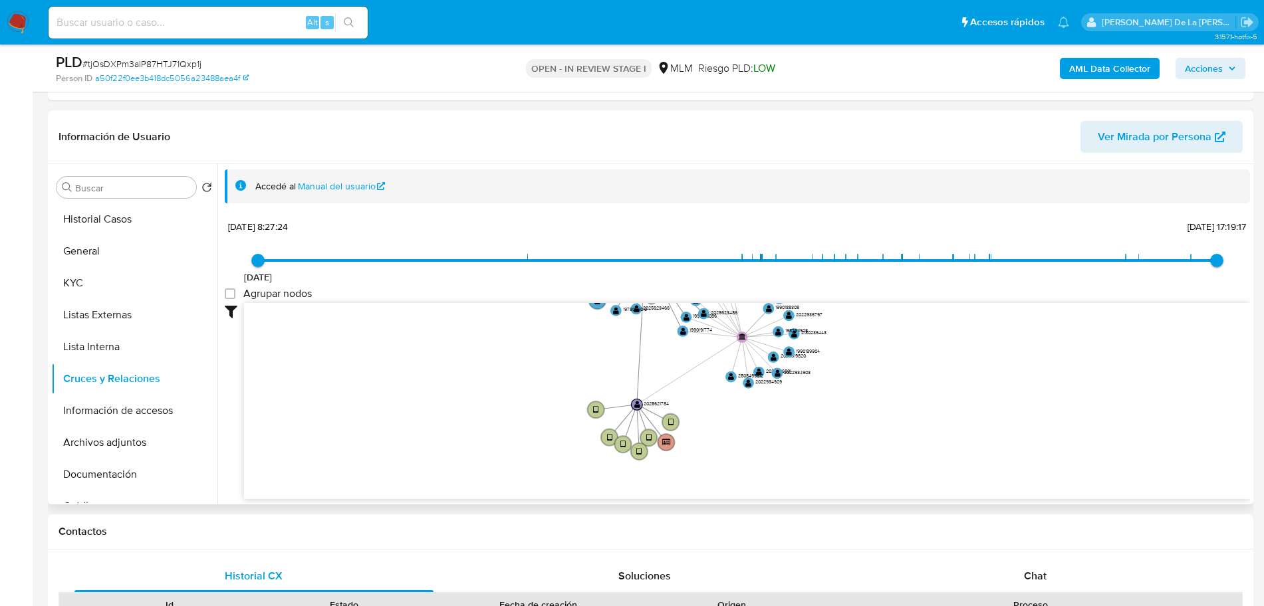
drag, startPoint x: 535, startPoint y: 399, endPoint x: 538, endPoint y: 309, distance: 90.5
click at [538, 309] on icon "device-6779e7fd59d81328f5bee2d0  device-684f76427e5a12caace9c2aa  device-66ac…" at bounding box center [747, 399] width 1006 height 193
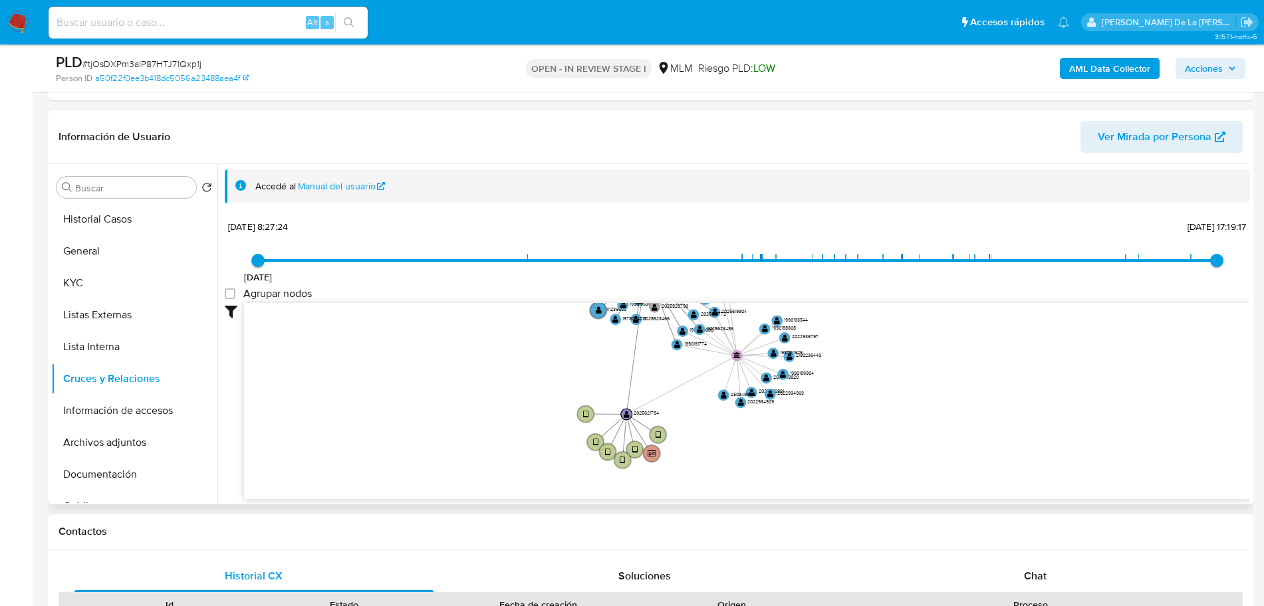
drag, startPoint x: 527, startPoint y: 348, endPoint x: 521, endPoint y: 384, distance: 37.1
click at [521, 384] on icon "device-6779e7fd59d81328f5bee2d0  device-684f76427e5a12caace9c2aa  device-66ac…" at bounding box center [747, 399] width 1006 height 193
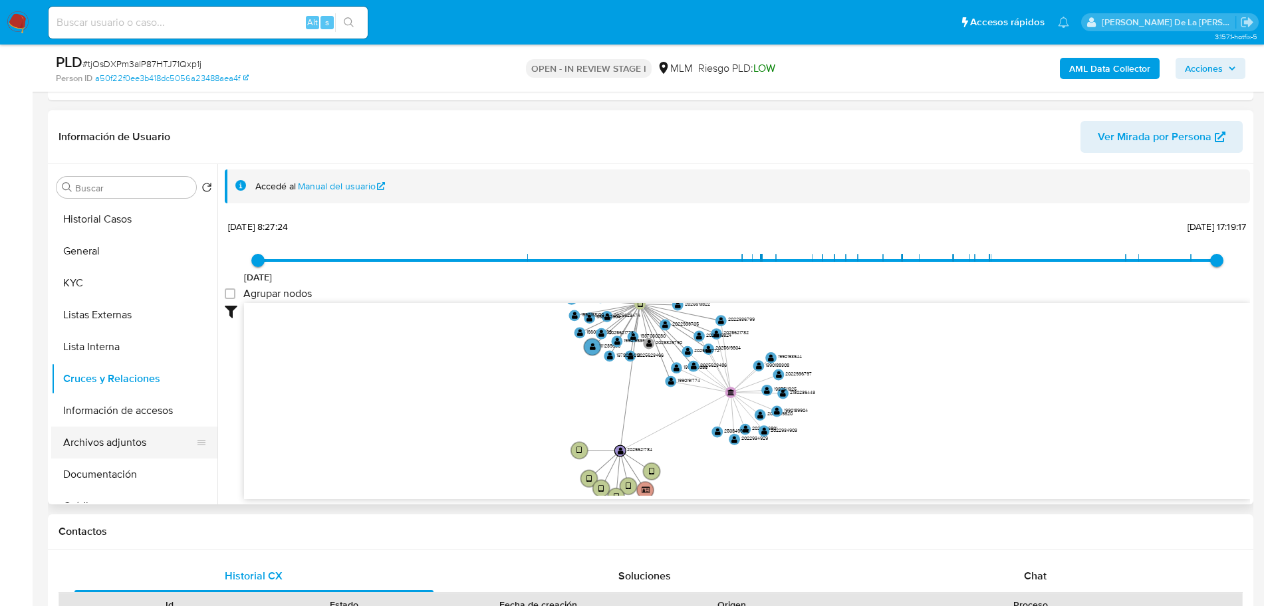
click at [140, 434] on button "Archivos adjuntos" at bounding box center [129, 443] width 156 height 32
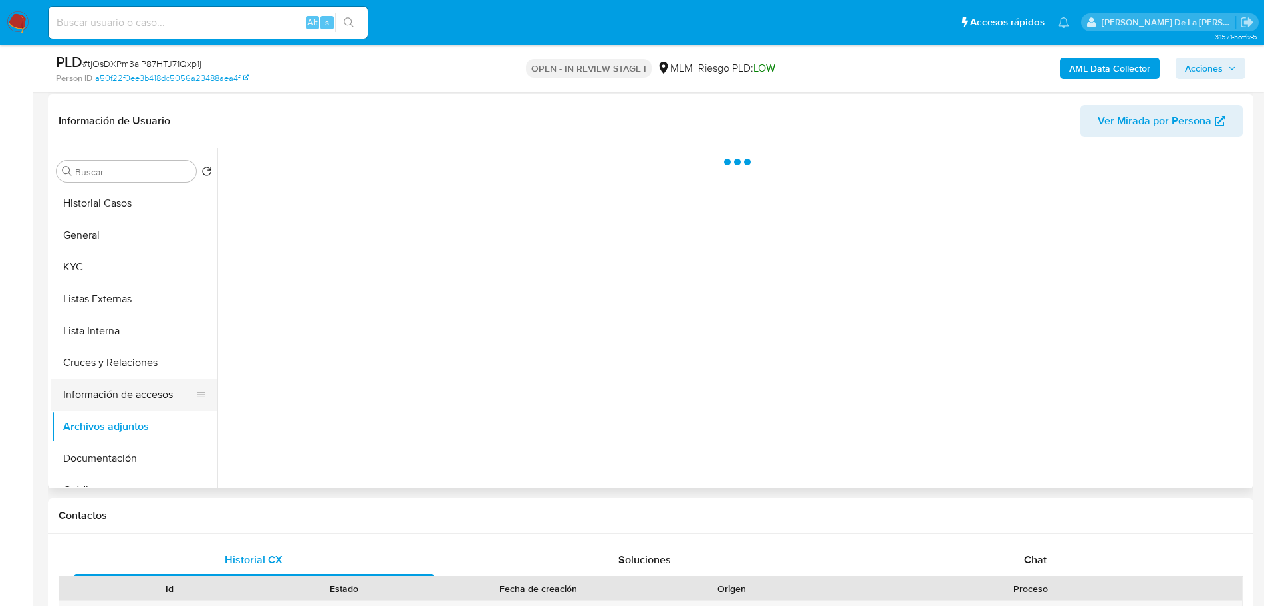
click at [142, 406] on button "Información de accesos" at bounding box center [129, 395] width 156 height 32
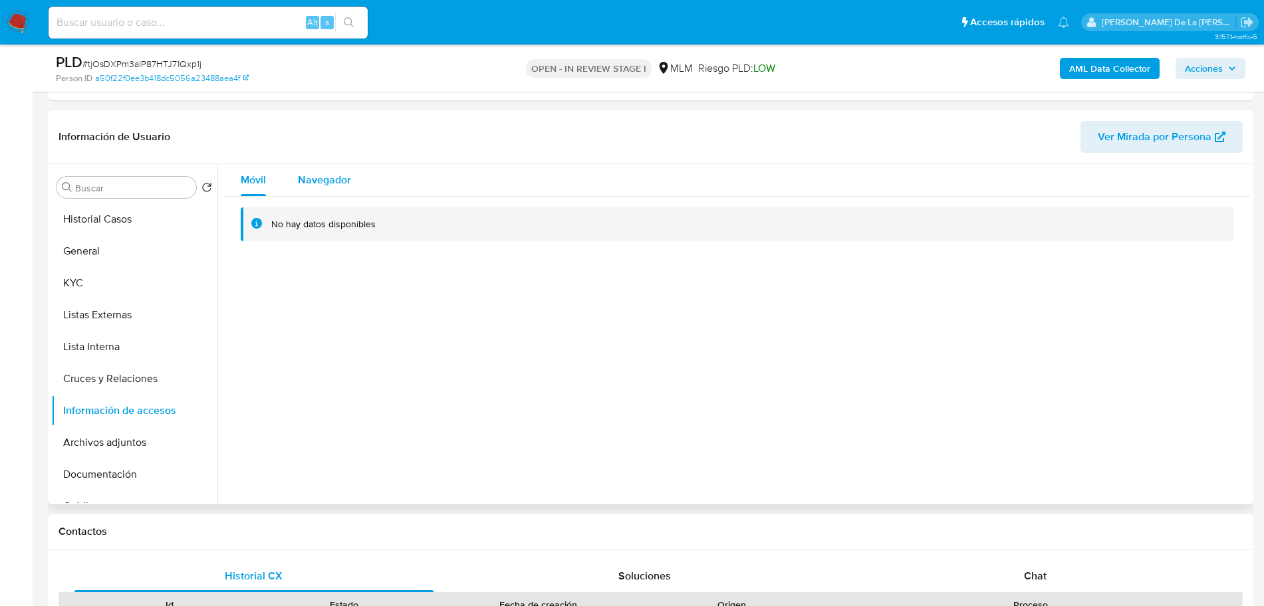
click at [329, 176] on span "Navegador" at bounding box center [324, 179] width 53 height 15
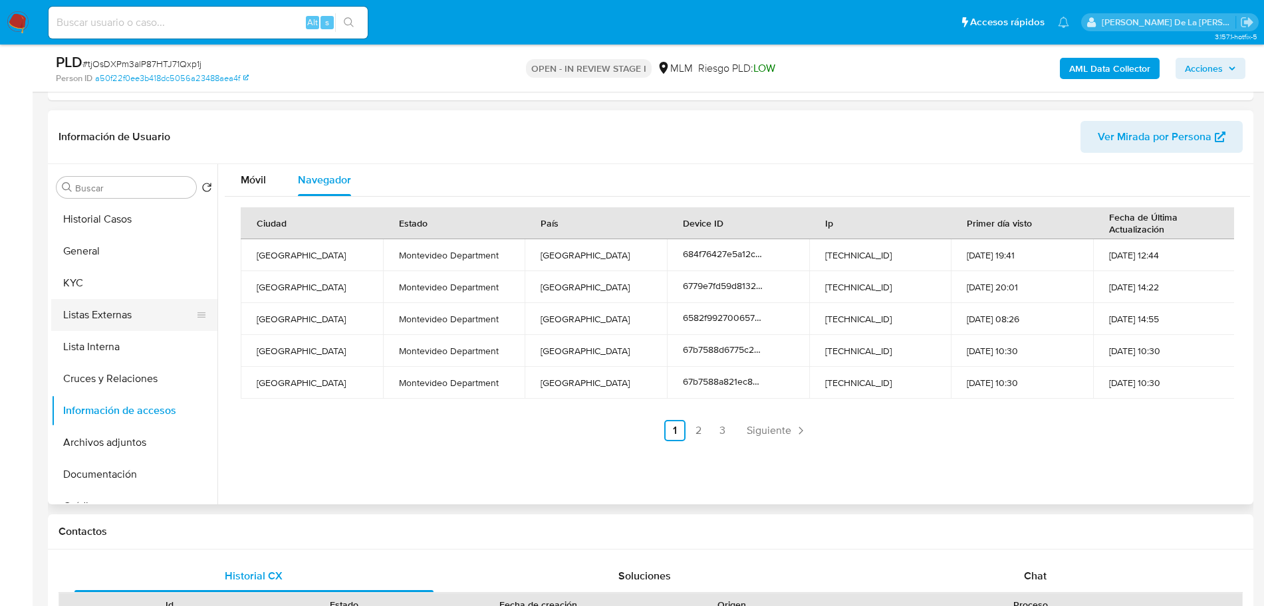
drag, startPoint x: 114, startPoint y: 293, endPoint x: 137, endPoint y: 291, distance: 22.6
click at [114, 292] on button "KYC" at bounding box center [134, 283] width 166 height 32
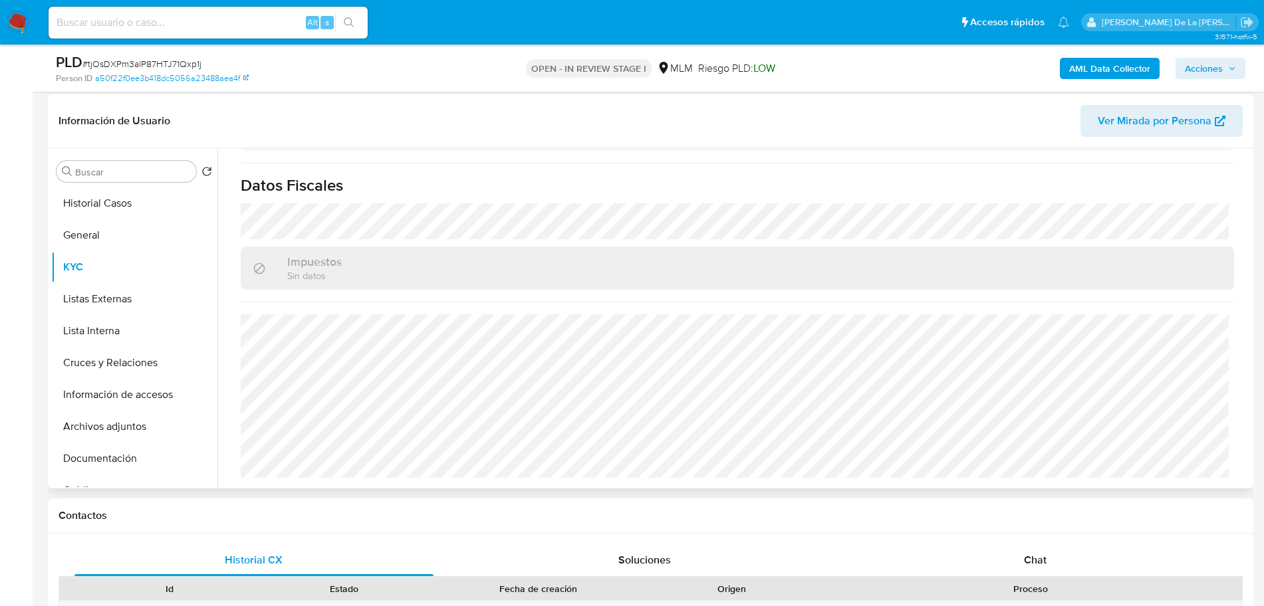
scroll to position [947, 0]
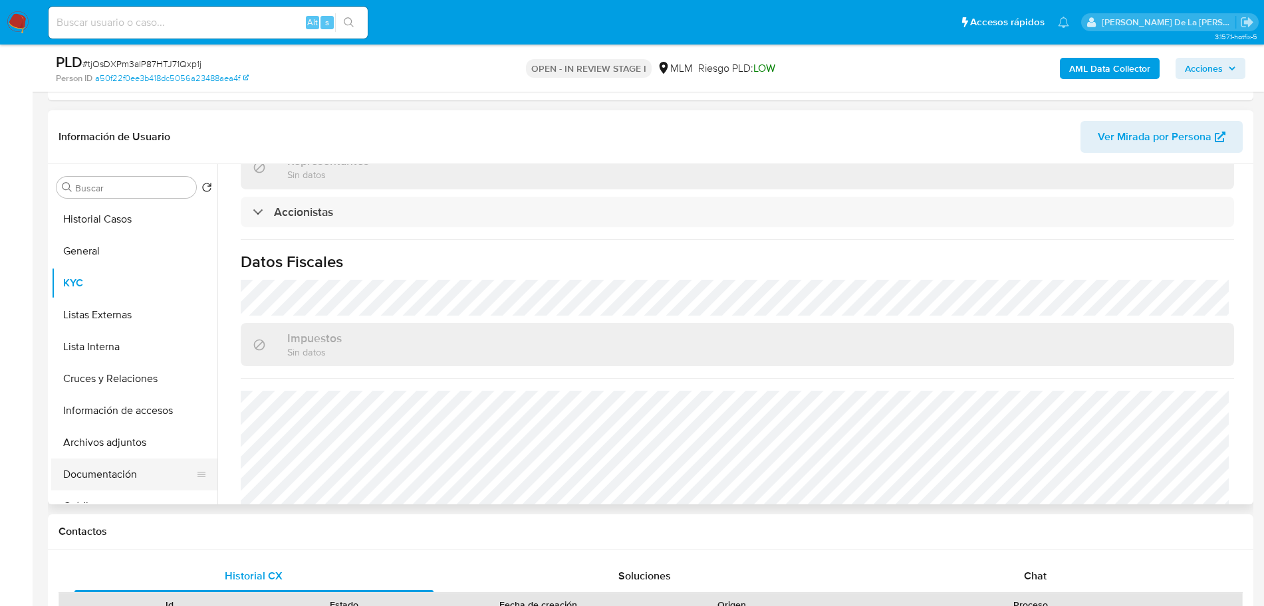
click at [120, 472] on button "Documentación" at bounding box center [129, 475] width 156 height 32
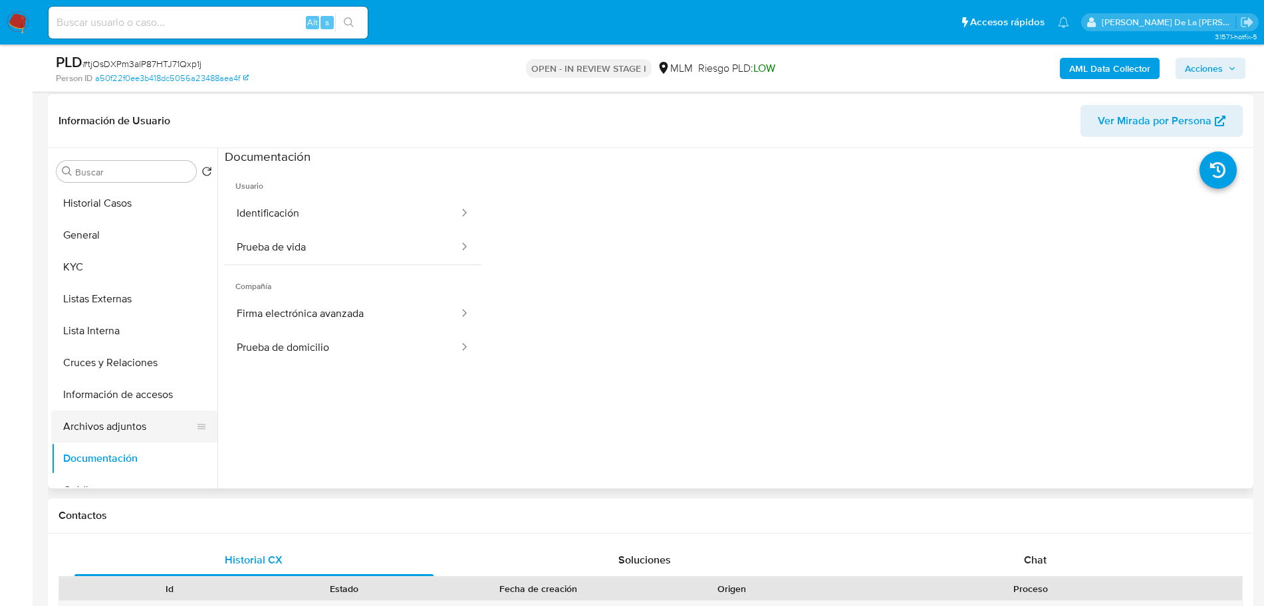
click at [118, 417] on button "Archivos adjuntos" at bounding box center [129, 427] width 156 height 32
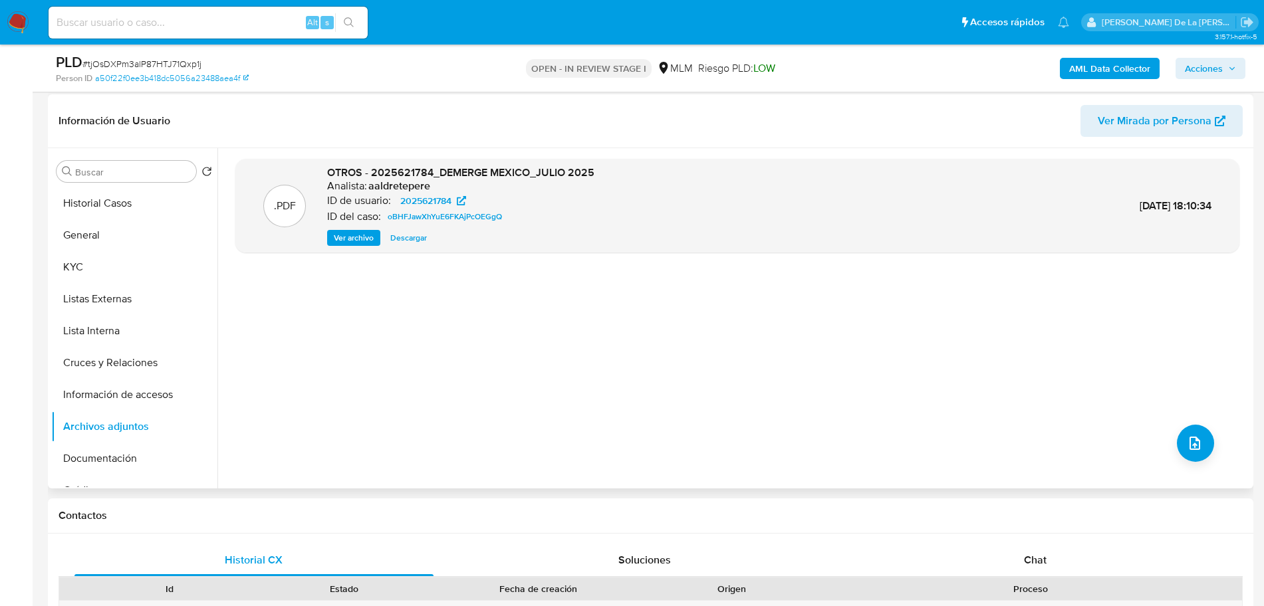
click at [1170, 445] on div ".PDF OTROS - 2025621784_DEMERGE MEXICO_JULIO 2025 Analista: aaldretepere ID de …" at bounding box center [737, 318] width 1004 height 319
click at [1193, 439] on icon "upload-file" at bounding box center [1195, 443] width 11 height 13
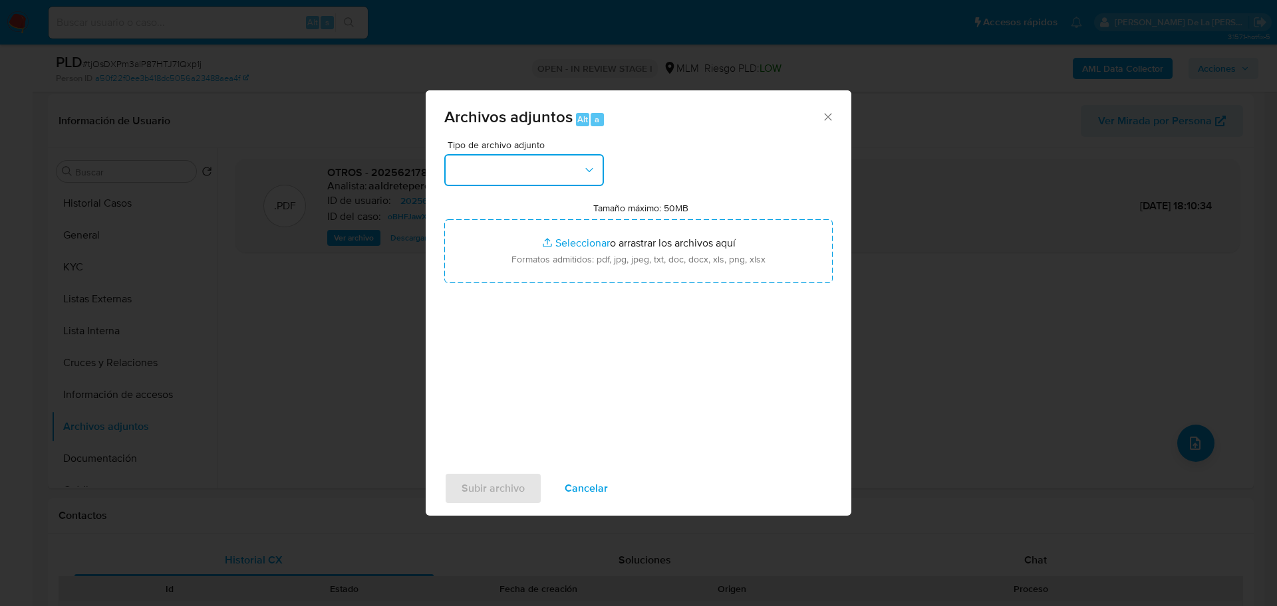
click at [596, 175] on button "button" at bounding box center [524, 170] width 160 height 32
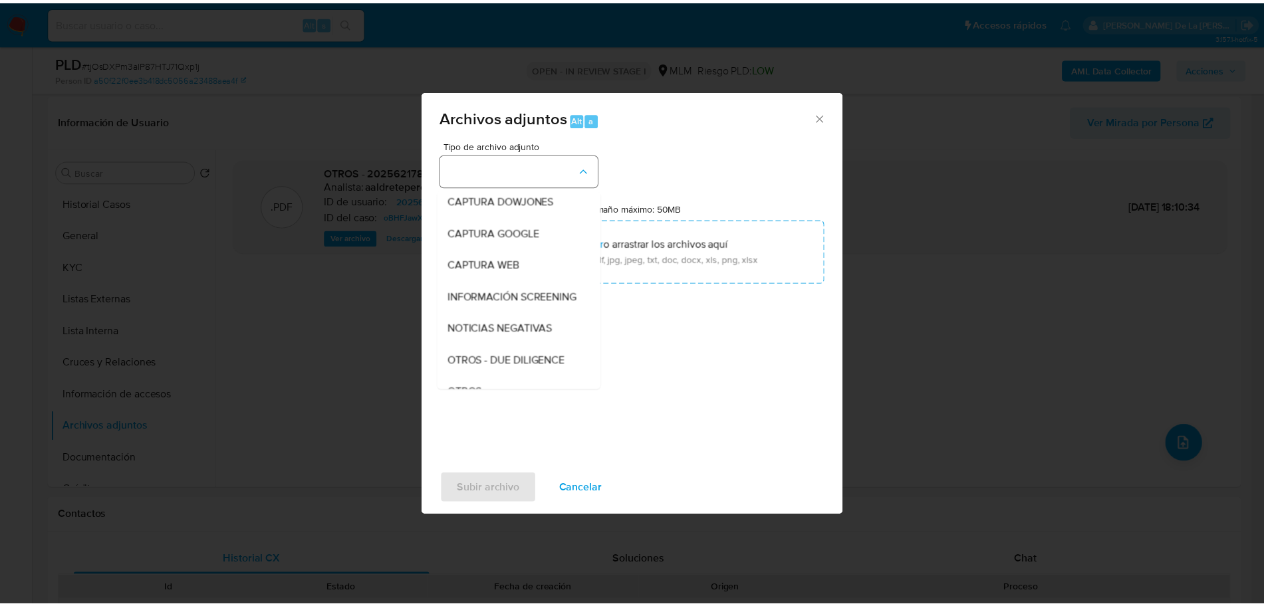
scroll to position [69, 0]
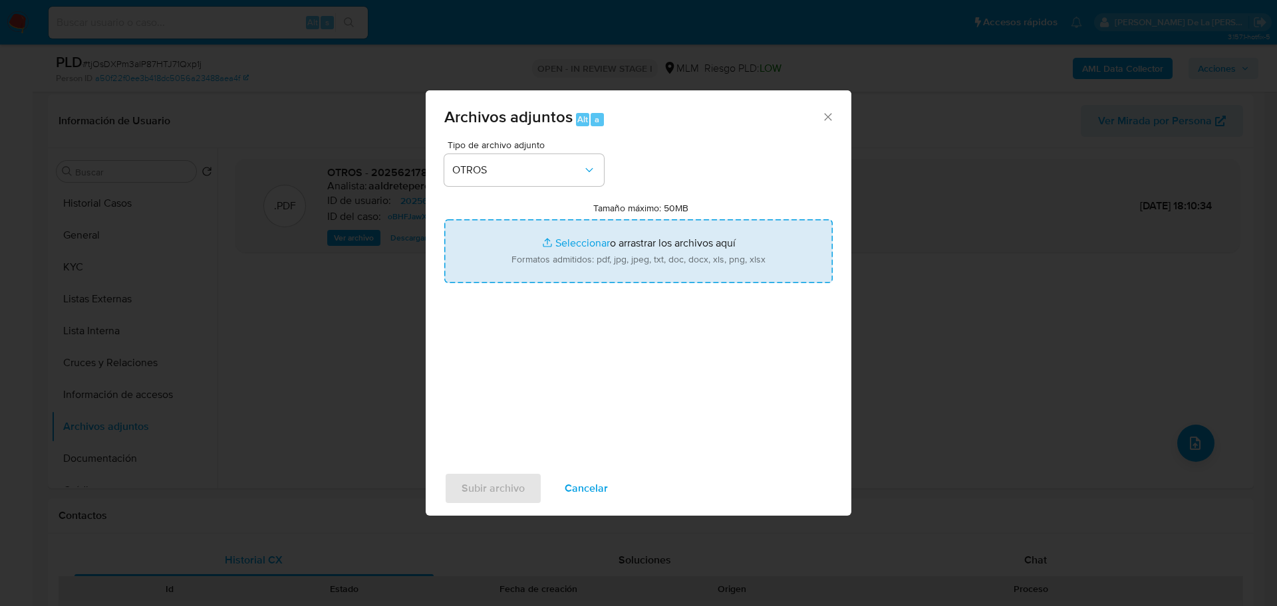
type input "C:\fakepath\2025621784 _DEMERGE MEXICO_AGO2025.pdf"
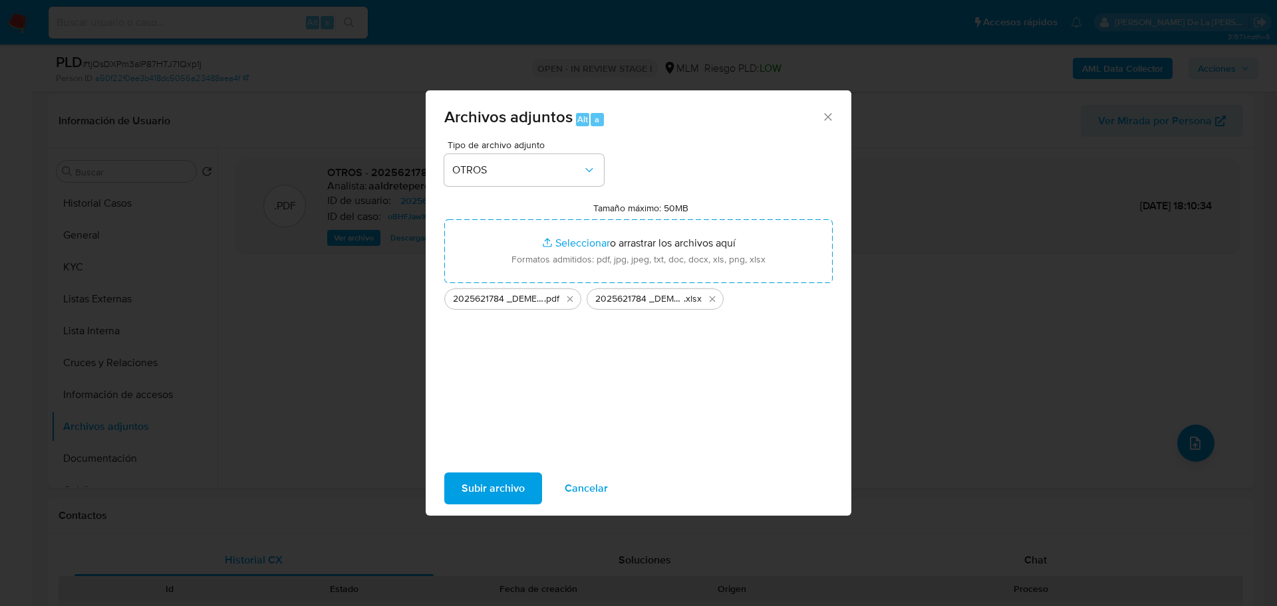
click at [483, 484] on span "Subir archivo" at bounding box center [492, 488] width 63 height 29
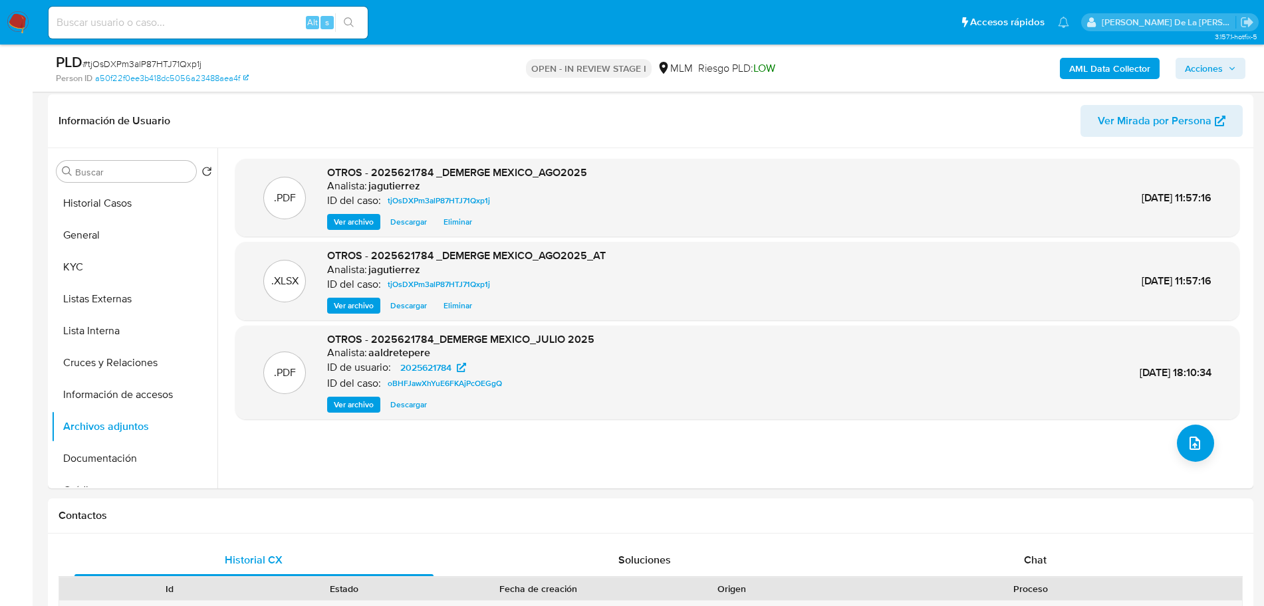
click at [1206, 69] on span "Acciones" at bounding box center [1204, 68] width 38 height 21
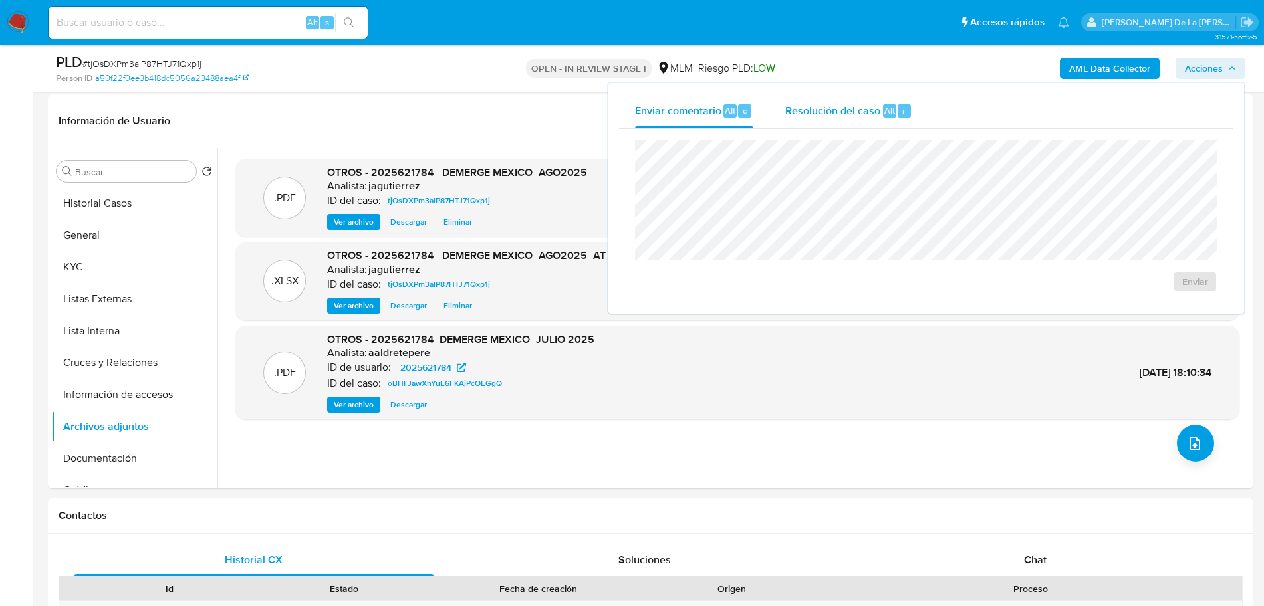
click at [800, 104] on span "Resolución del caso" at bounding box center [832, 109] width 95 height 15
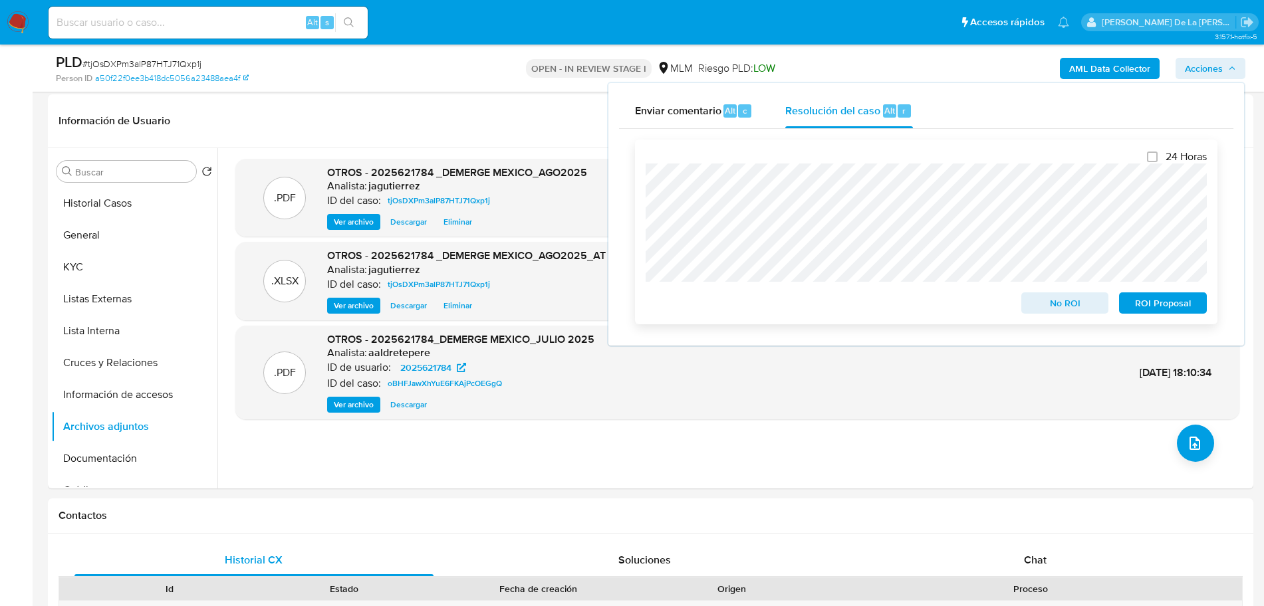
click at [1069, 309] on span "No ROI" at bounding box center [1065, 303] width 69 height 19
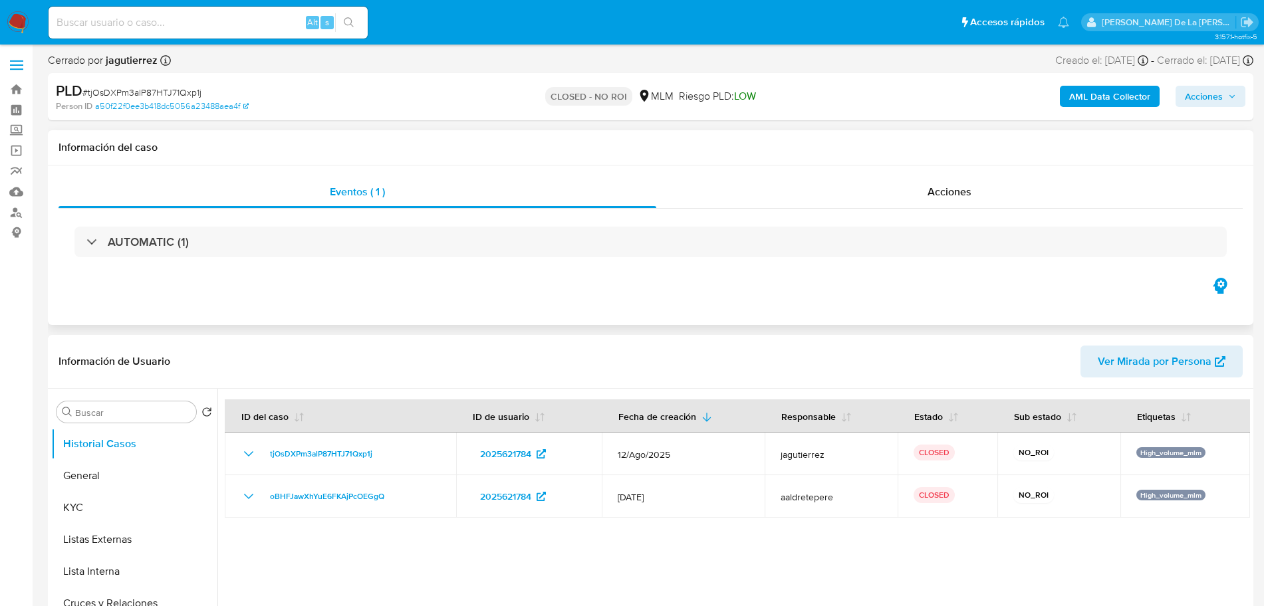
select select "10"
click at [4, 16] on nav "Pausado Ver notificaciones Alt s Accesos rápidos Presiona las siguientes teclas…" at bounding box center [632, 22] width 1264 height 45
click at [15, 21] on img at bounding box center [18, 22] width 23 height 23
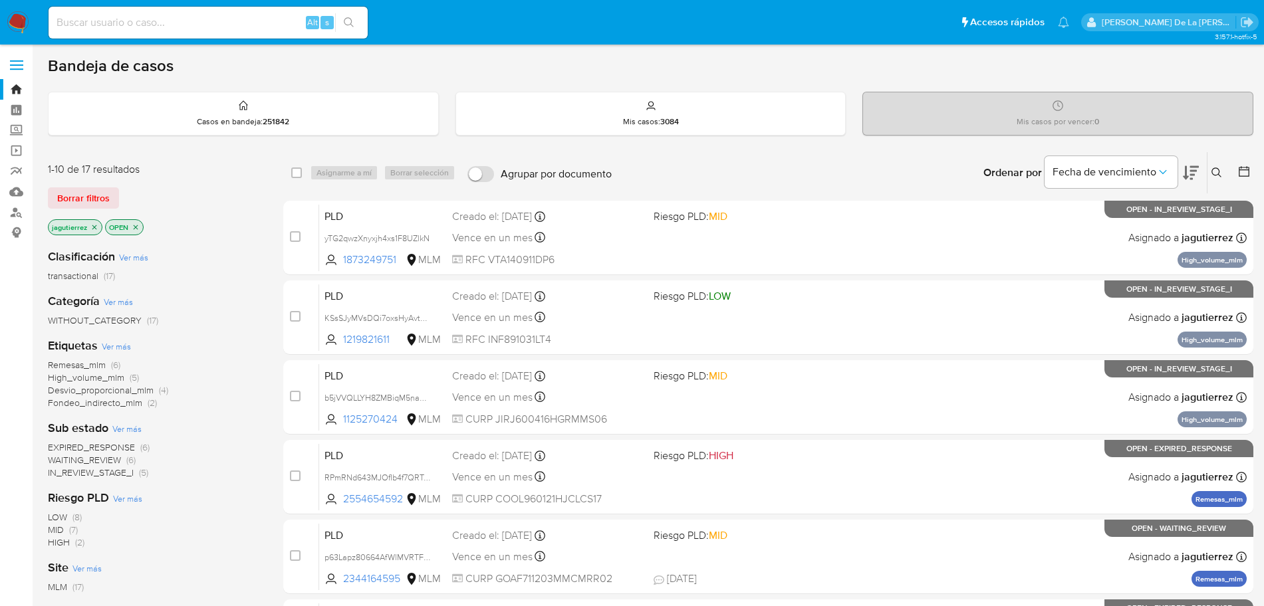
click at [85, 376] on span "High_volume_mlm" at bounding box center [86, 377] width 76 height 13
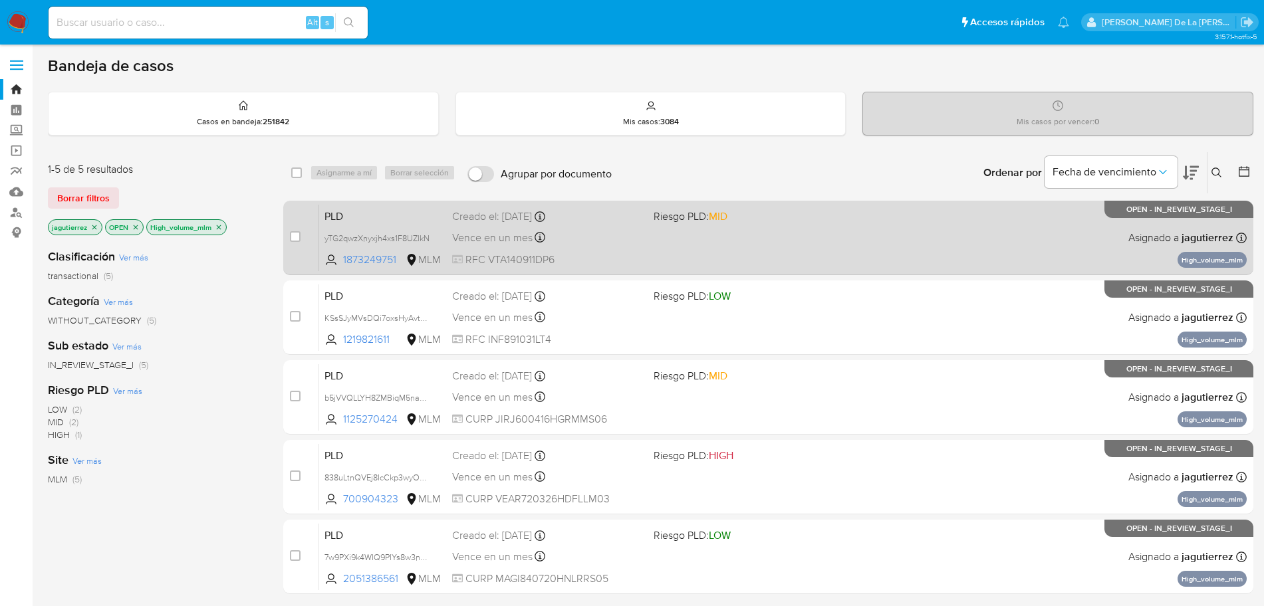
click at [828, 243] on div "PLD yTG2qwzXnyxjh4xs1F8UZlkN 1873249751 MLM Riesgo PLD: MID Creado el: [DATE] C…" at bounding box center [783, 237] width 928 height 67
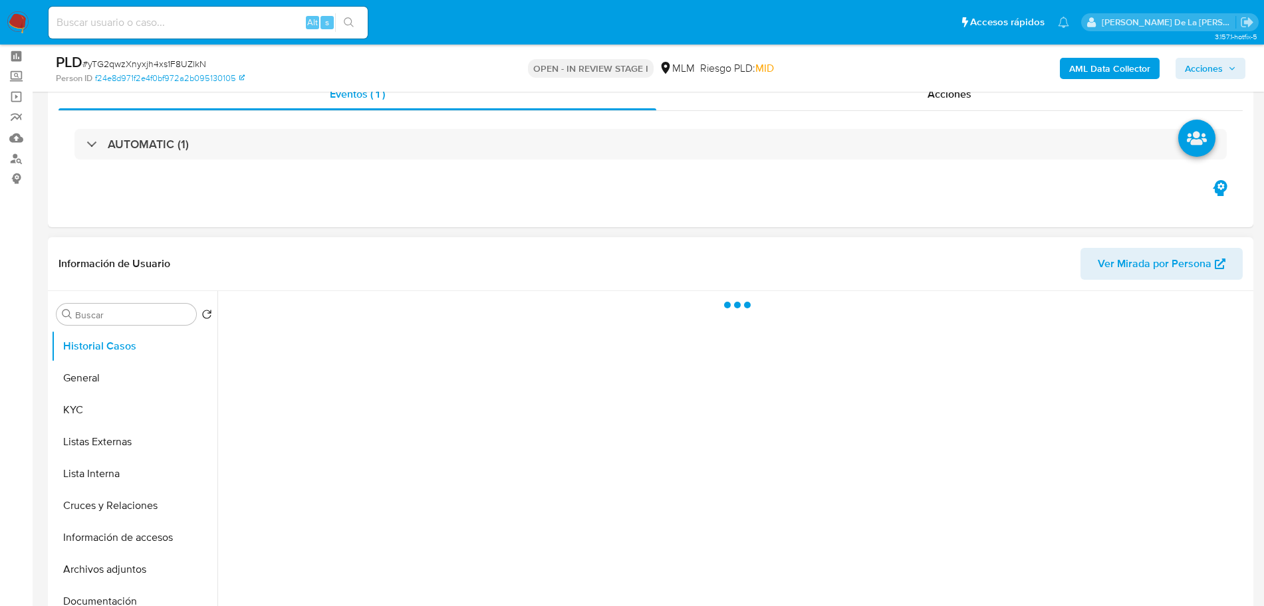
scroll to position [83, 0]
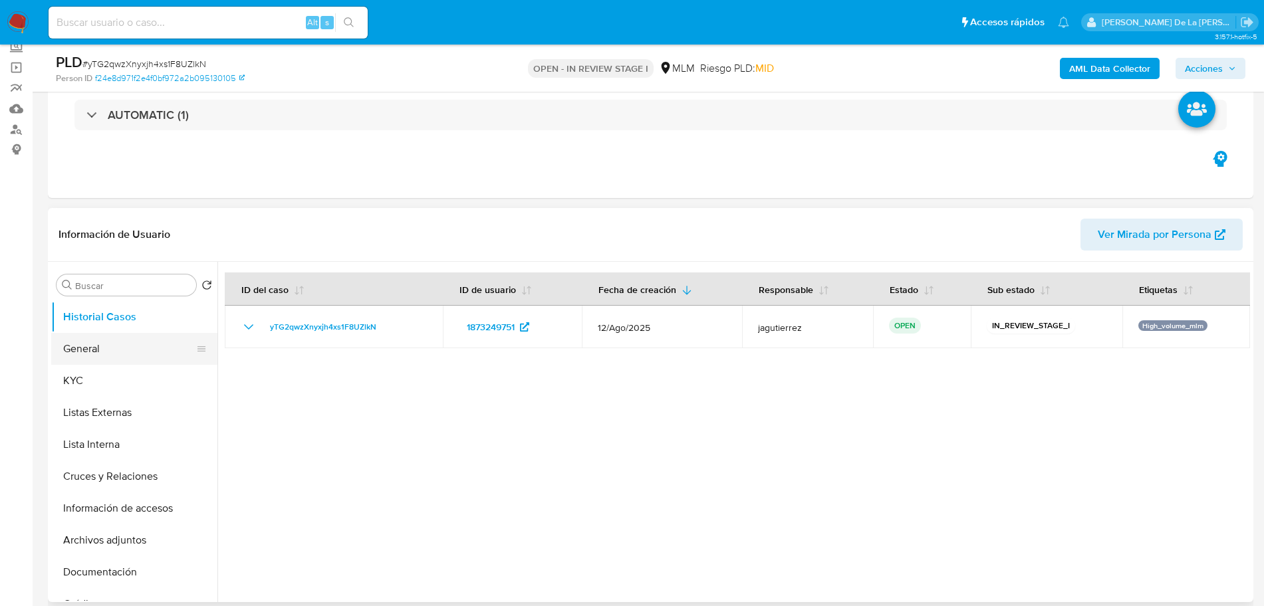
select select "10"
click at [172, 360] on button "General" at bounding box center [129, 349] width 156 height 32
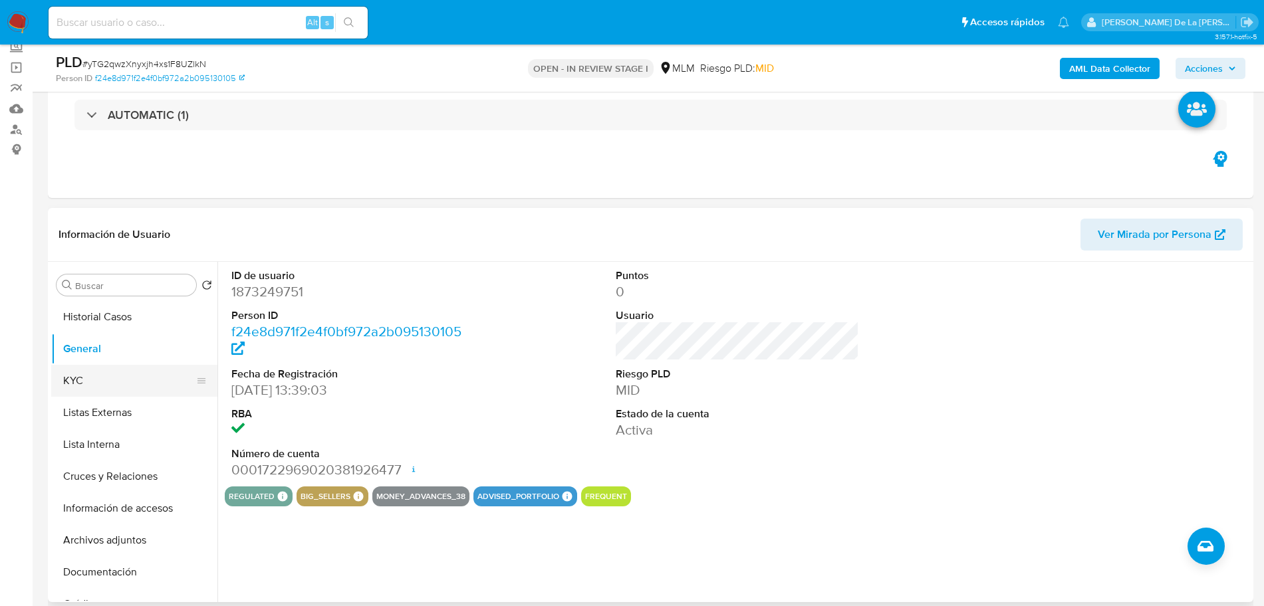
drag, startPoint x: 92, startPoint y: 374, endPoint x: 100, endPoint y: 374, distance: 8.7
click at [92, 374] on button "KYC" at bounding box center [129, 381] width 156 height 32
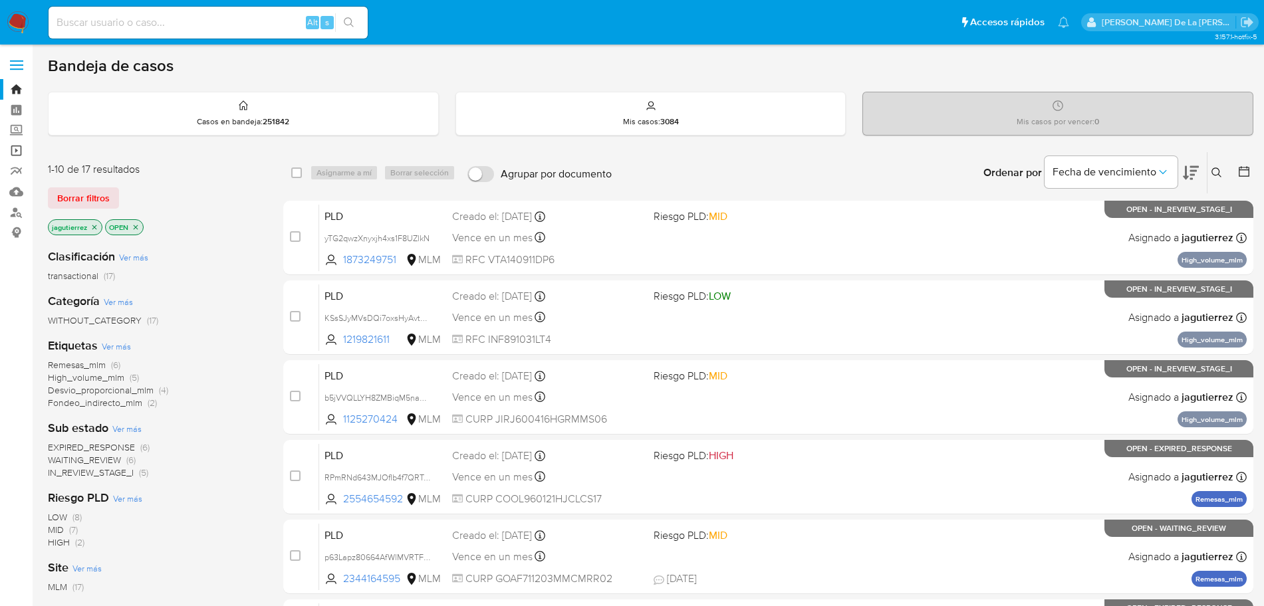
click at [13, 142] on link "Operaciones masivas" at bounding box center [79, 150] width 158 height 21
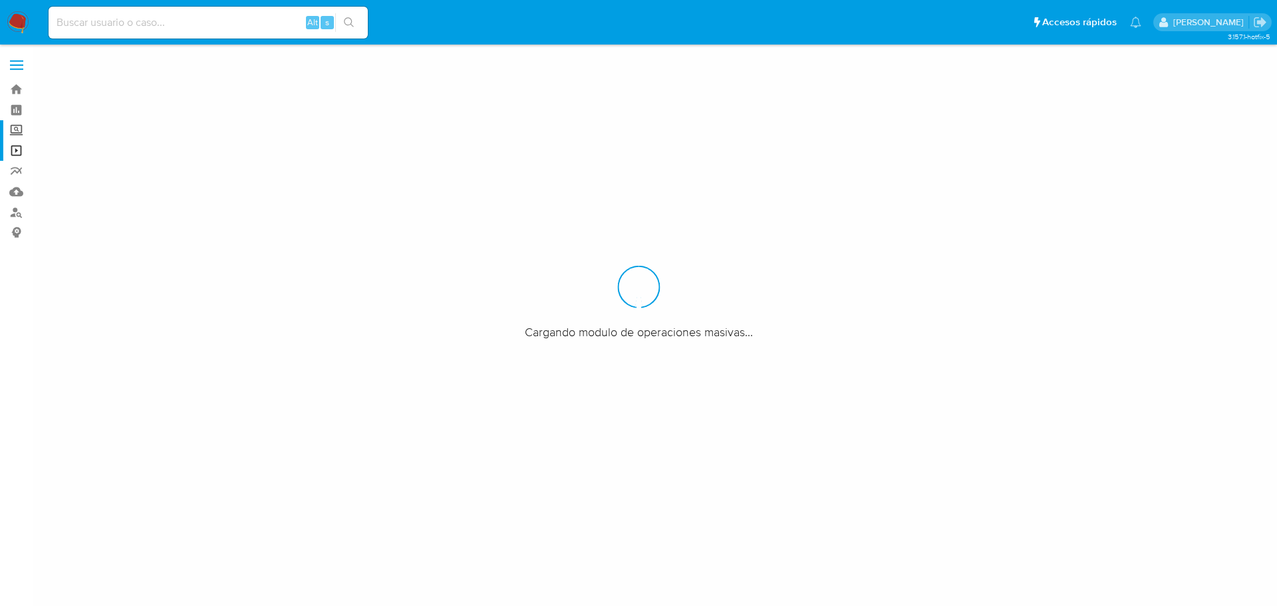
click at [16, 124] on label "Screening" at bounding box center [79, 130] width 158 height 21
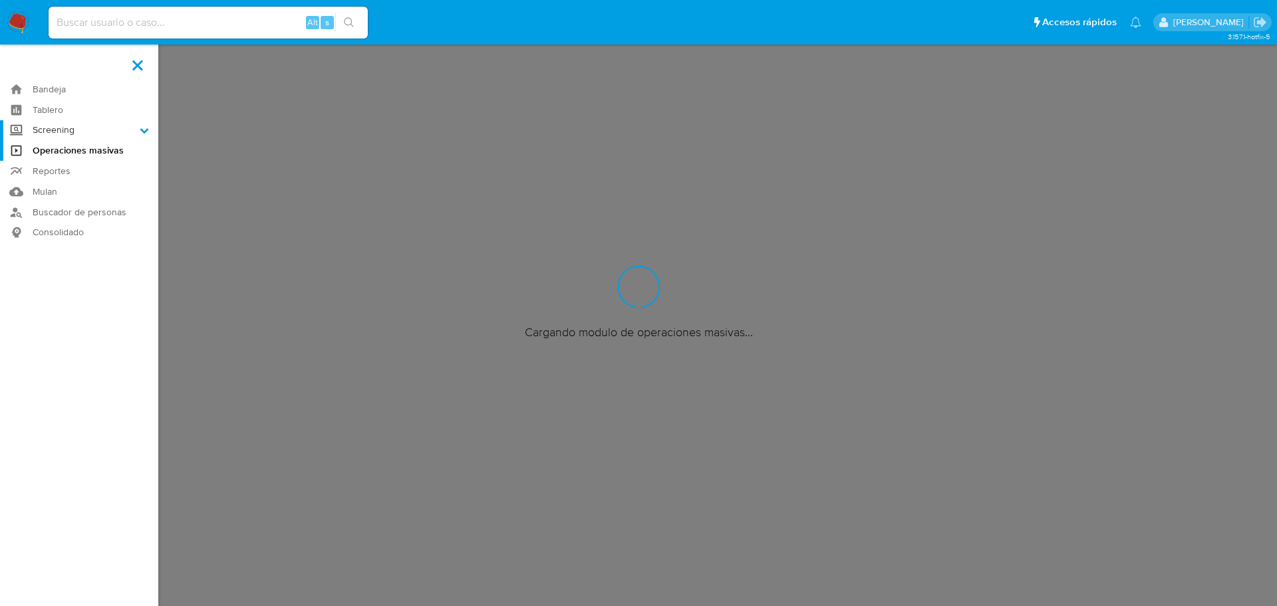
click at [0, 0] on input "Screening" at bounding box center [0, 0] width 0 height 0
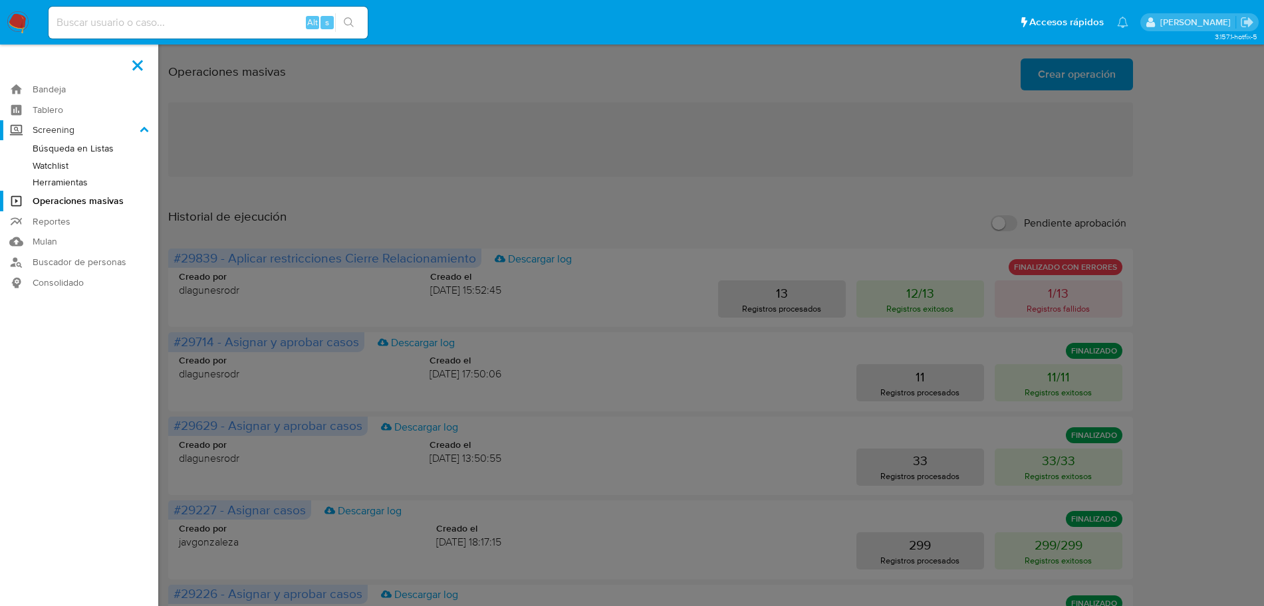
click at [67, 130] on label "Screening" at bounding box center [79, 130] width 158 height 21
click at [0, 0] on input "Screening" at bounding box center [0, 0] width 0 height 0
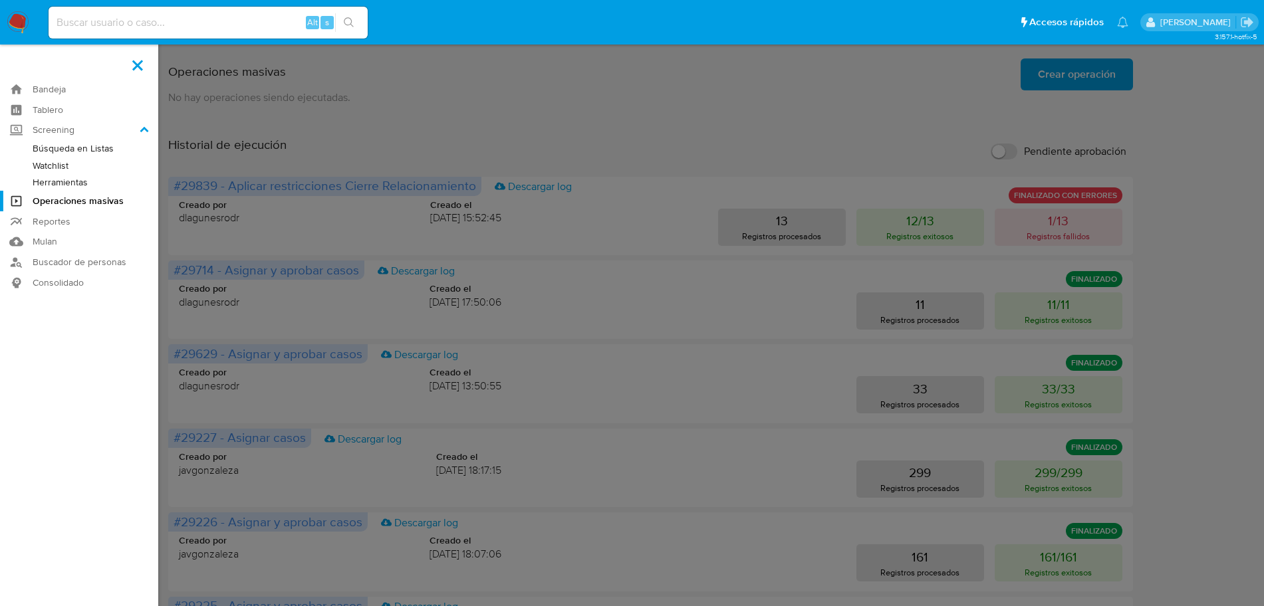
click at [59, 151] on link "Búsqueda en Listas" at bounding box center [79, 148] width 158 height 17
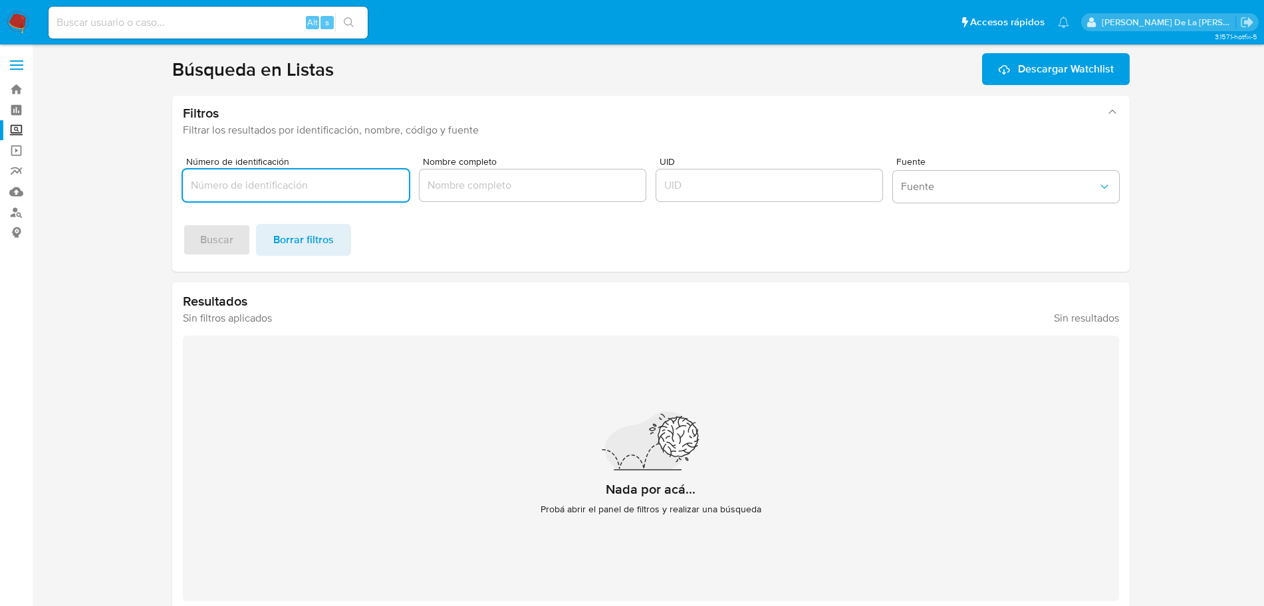
click at [12, 126] on label "Screening" at bounding box center [79, 130] width 158 height 21
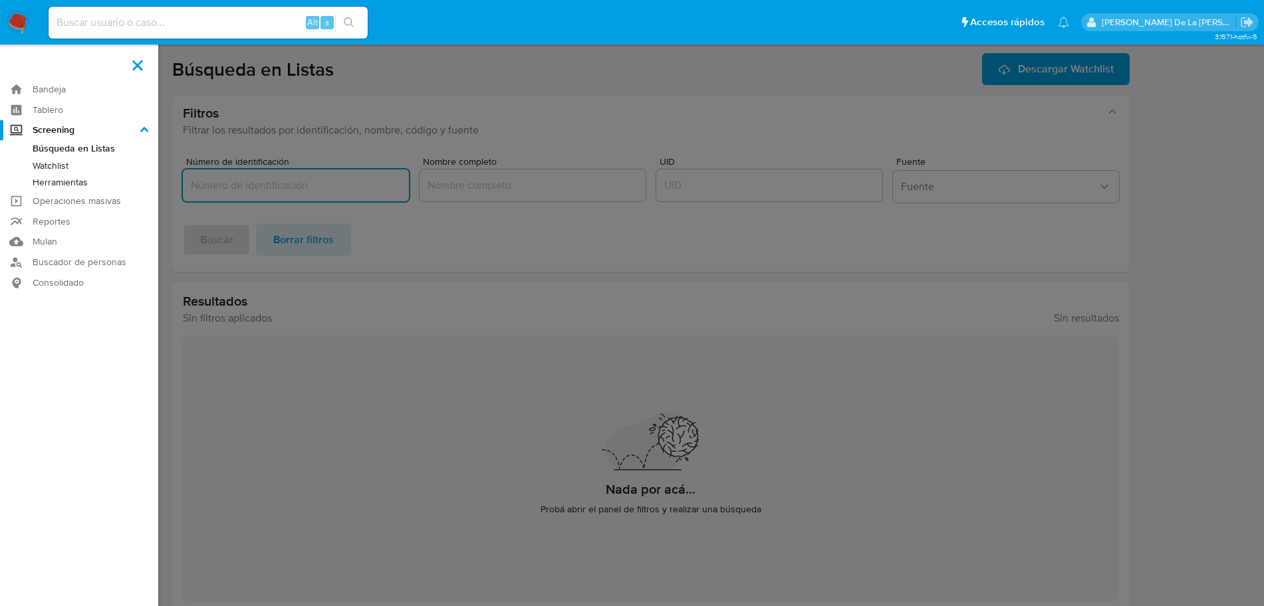
click at [0, 0] on input "Screening" at bounding box center [0, 0] width 0 height 0
click at [65, 179] on link "Herramientas" at bounding box center [79, 182] width 158 height 17
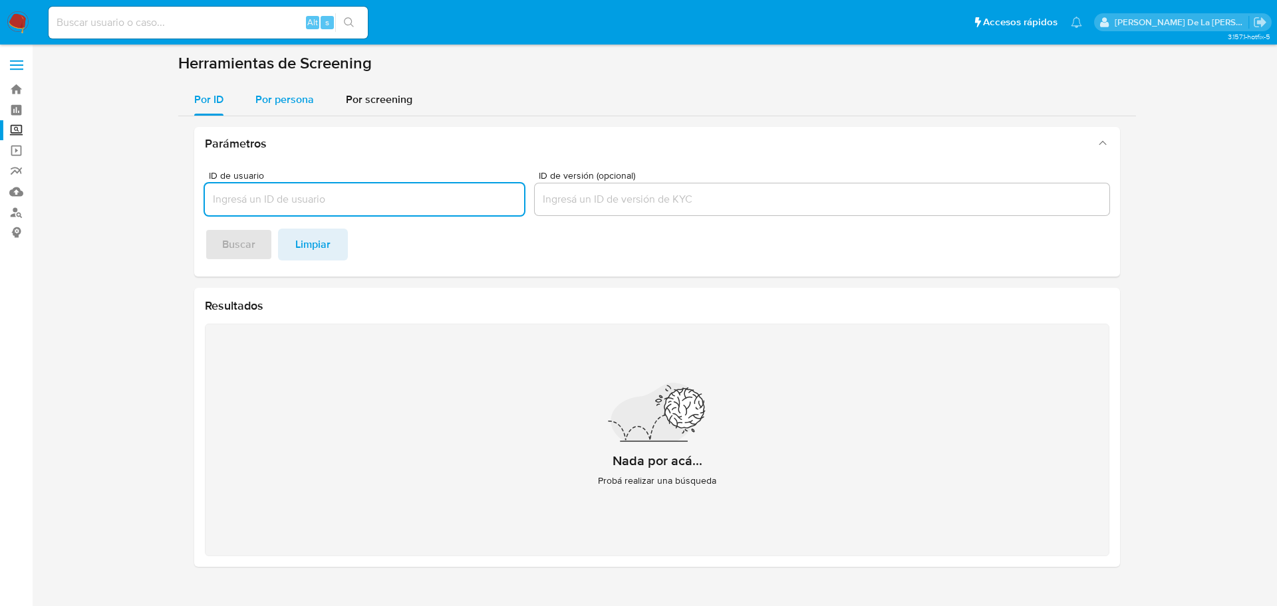
click at [271, 88] on div "Por persona" at bounding box center [284, 100] width 59 height 32
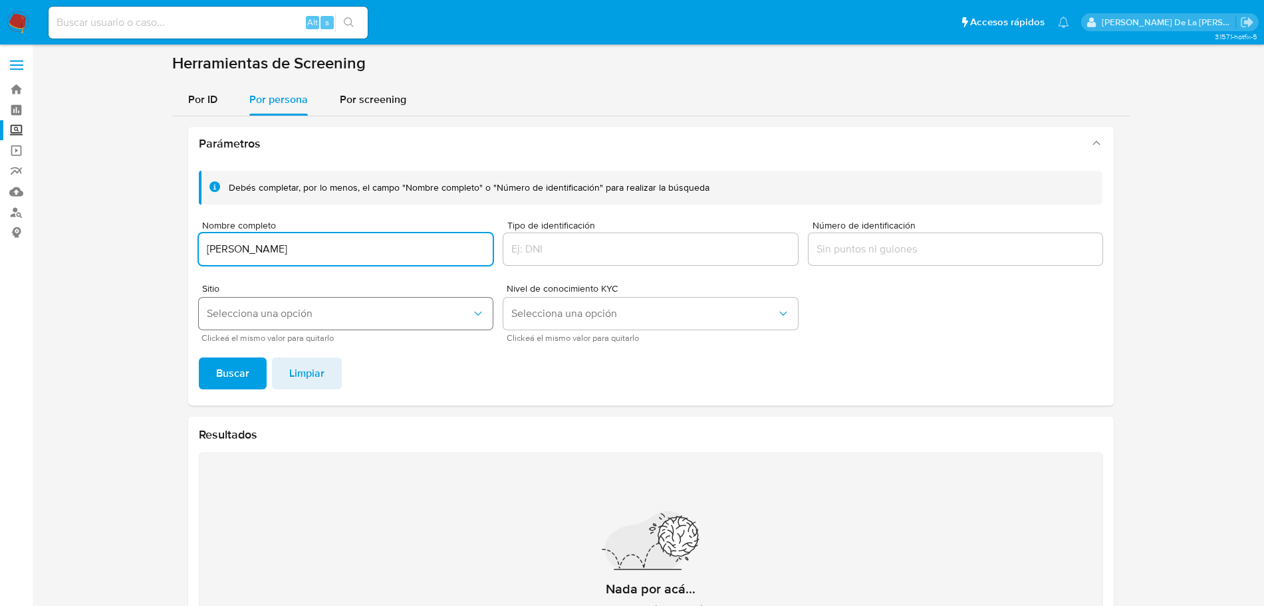
click at [275, 322] on button "Selecciona una opción" at bounding box center [346, 314] width 295 height 32
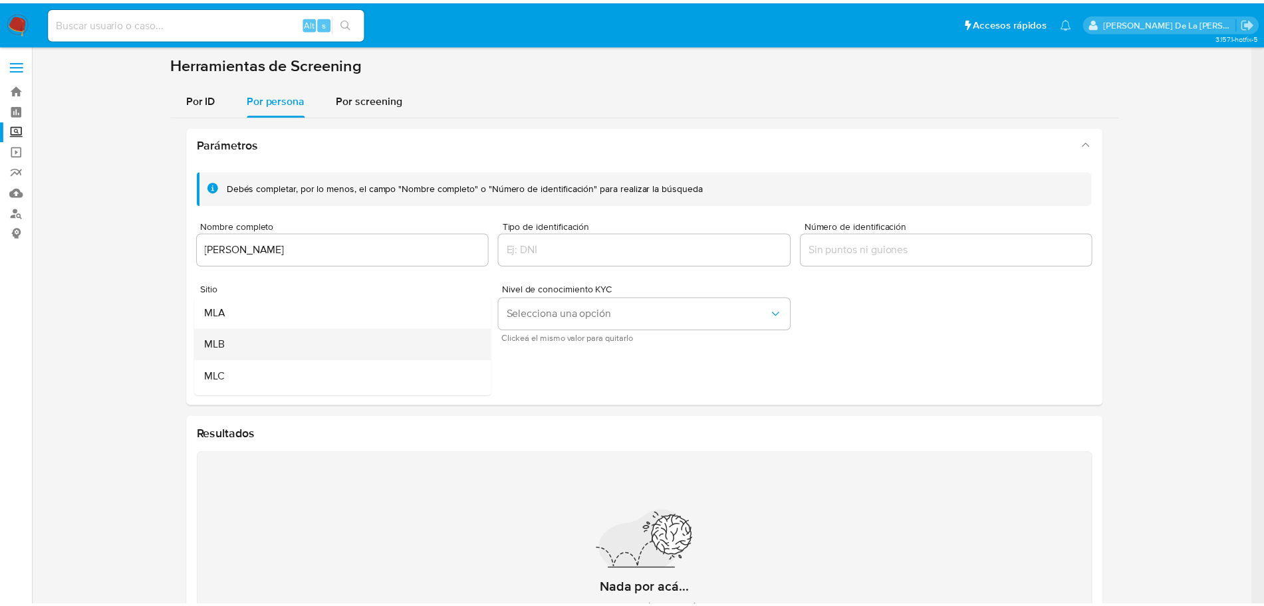
scroll to position [83, 0]
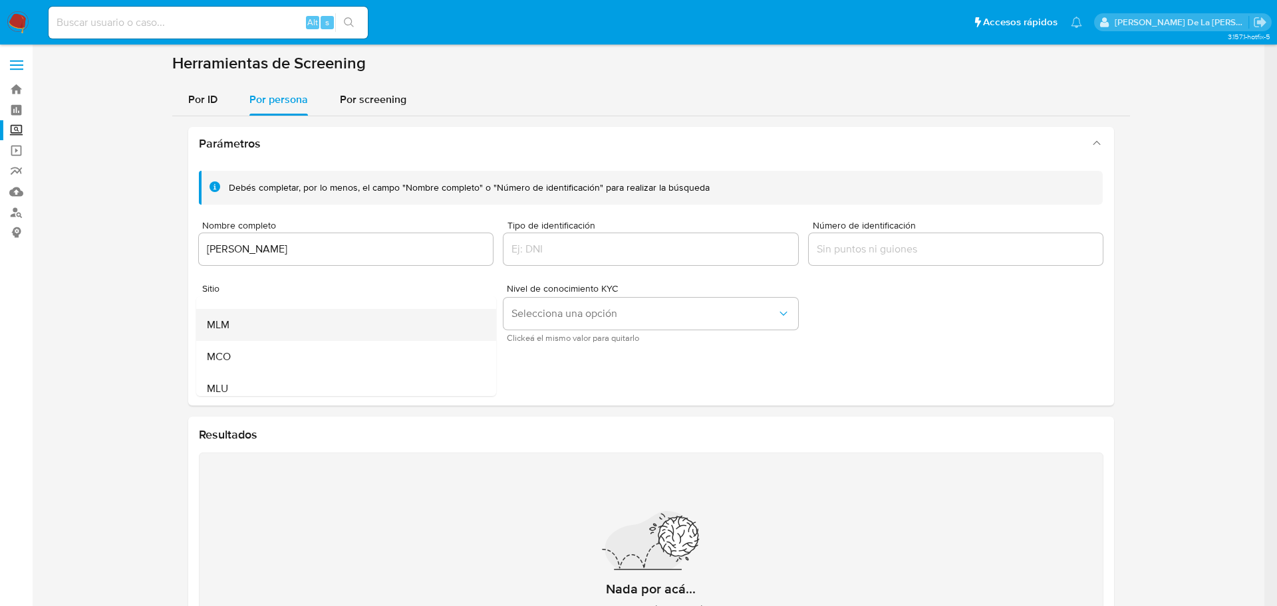
click at [259, 327] on div "MLM" at bounding box center [342, 325] width 271 height 32
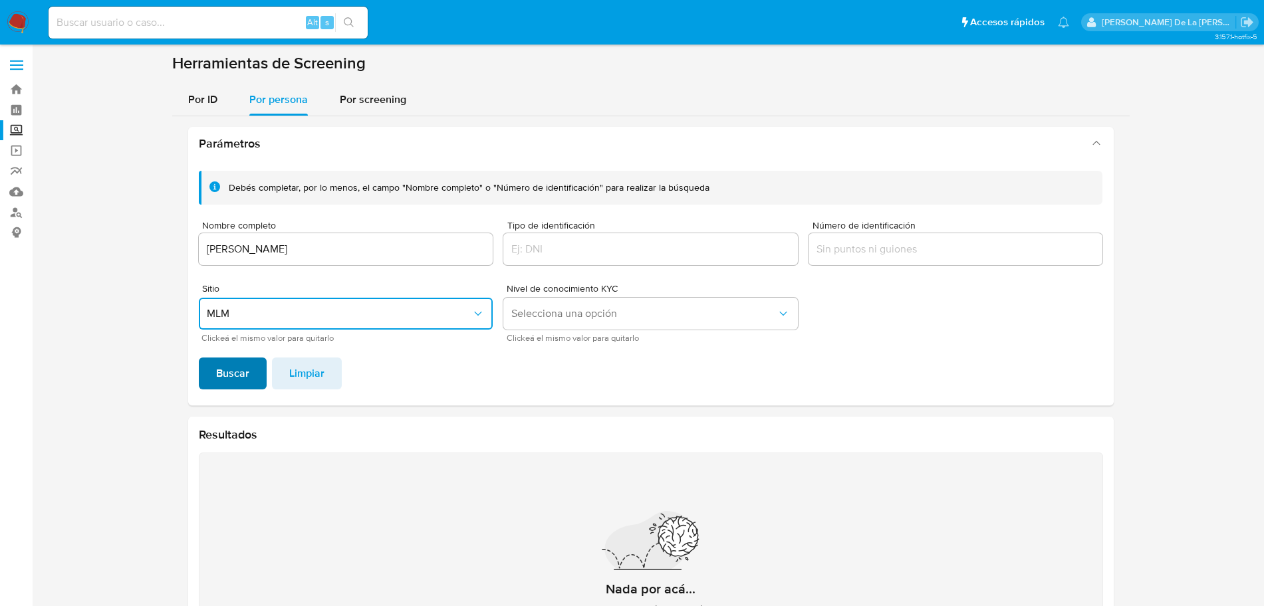
click at [228, 380] on span "Buscar" at bounding box center [232, 373] width 33 height 29
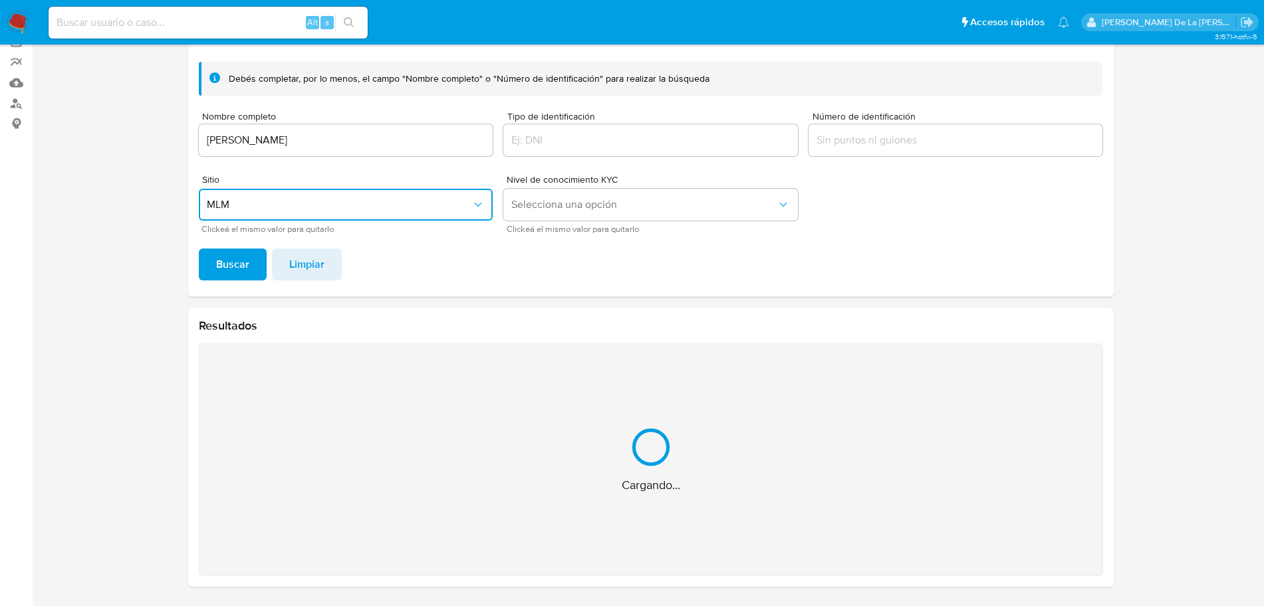
scroll to position [0, 0]
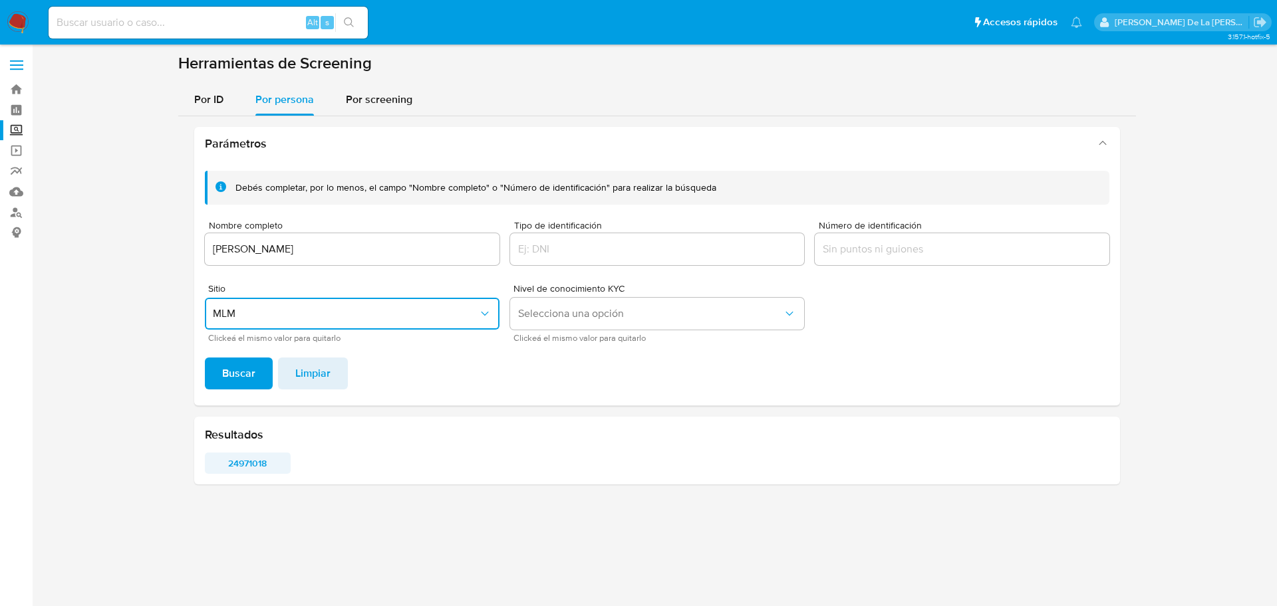
click at [253, 467] on span "24971018" at bounding box center [247, 463] width 67 height 19
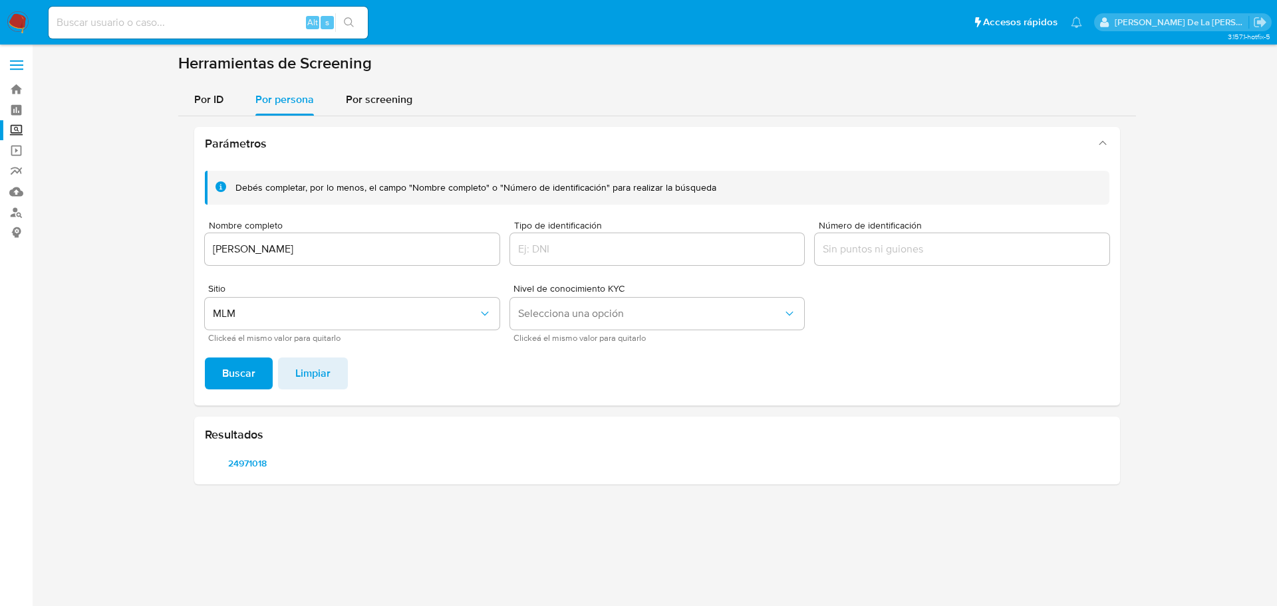
drag, startPoint x: 374, startPoint y: 259, endPoint x: 311, endPoint y: 247, distance: 64.8
click at [311, 247] on div "[PERSON_NAME]" at bounding box center [352, 249] width 295 height 32
drag, startPoint x: 362, startPoint y: 244, endPoint x: 116, endPoint y: 251, distance: 246.8
click at [116, 251] on section at bounding box center [657, 274] width 1218 height 442
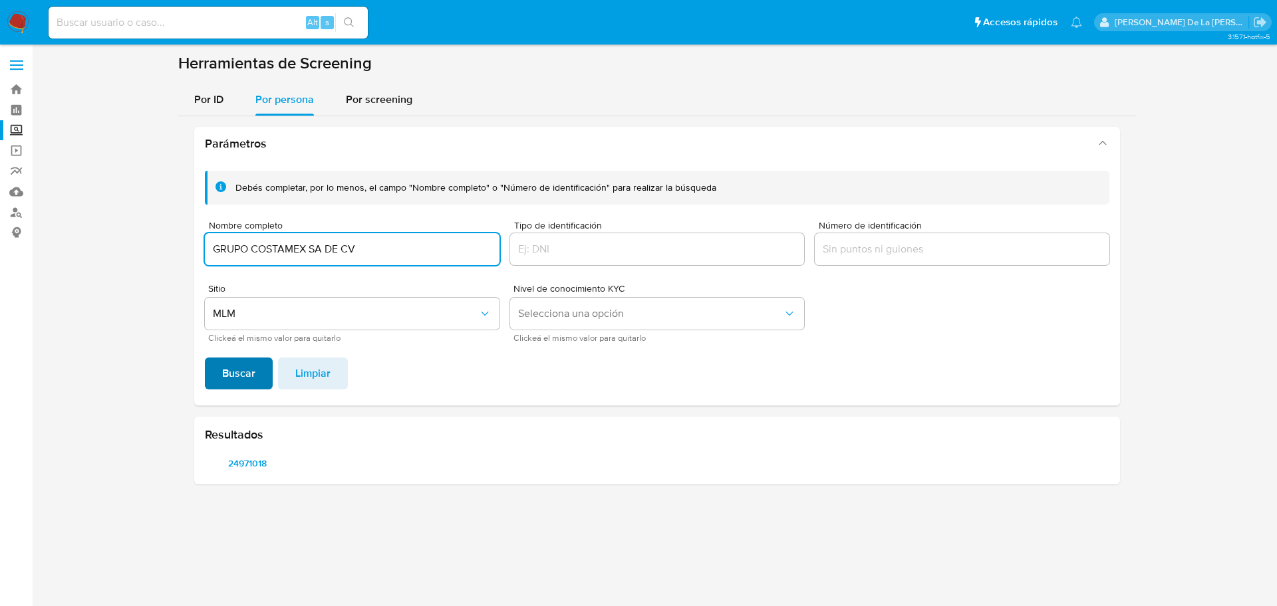
type input "GRUPO COSTAMEX SA DE CV"
click at [206, 374] on button "Buscar" at bounding box center [239, 374] width 68 height 32
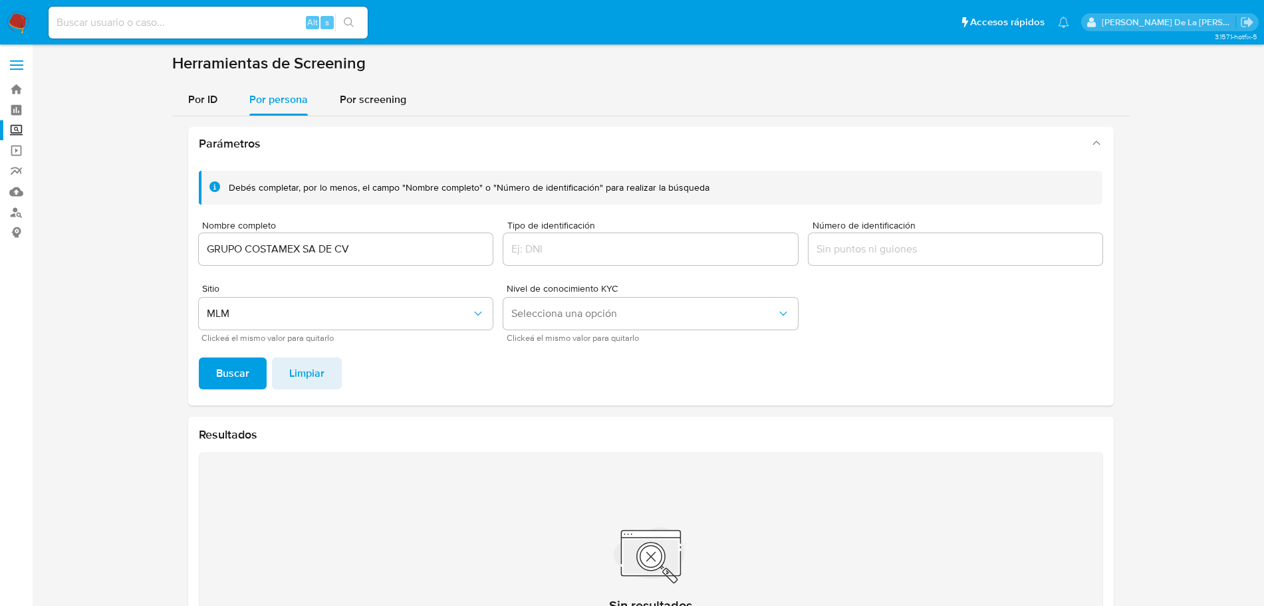
click at [271, 237] on div "GRUPO COSTAMEX SA DE CV" at bounding box center [346, 249] width 295 height 32
click at [275, 246] on input "GRUPO COSTAMEX SA DE CV" at bounding box center [346, 249] width 295 height 17
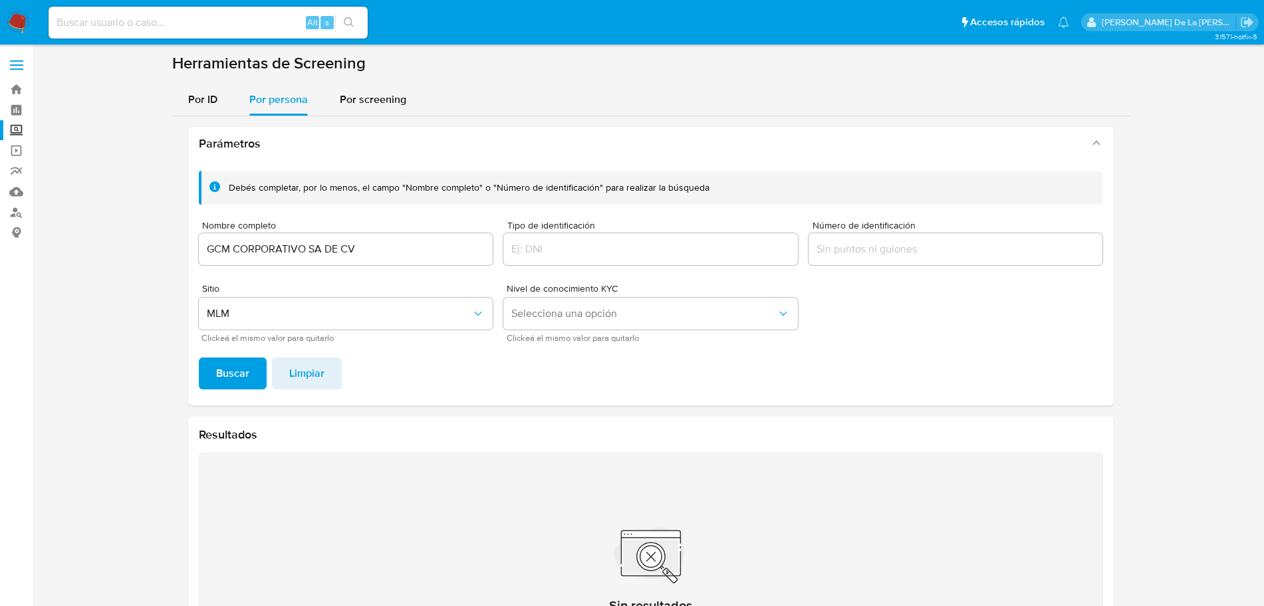
click at [221, 386] on span "Buscar" at bounding box center [232, 373] width 33 height 29
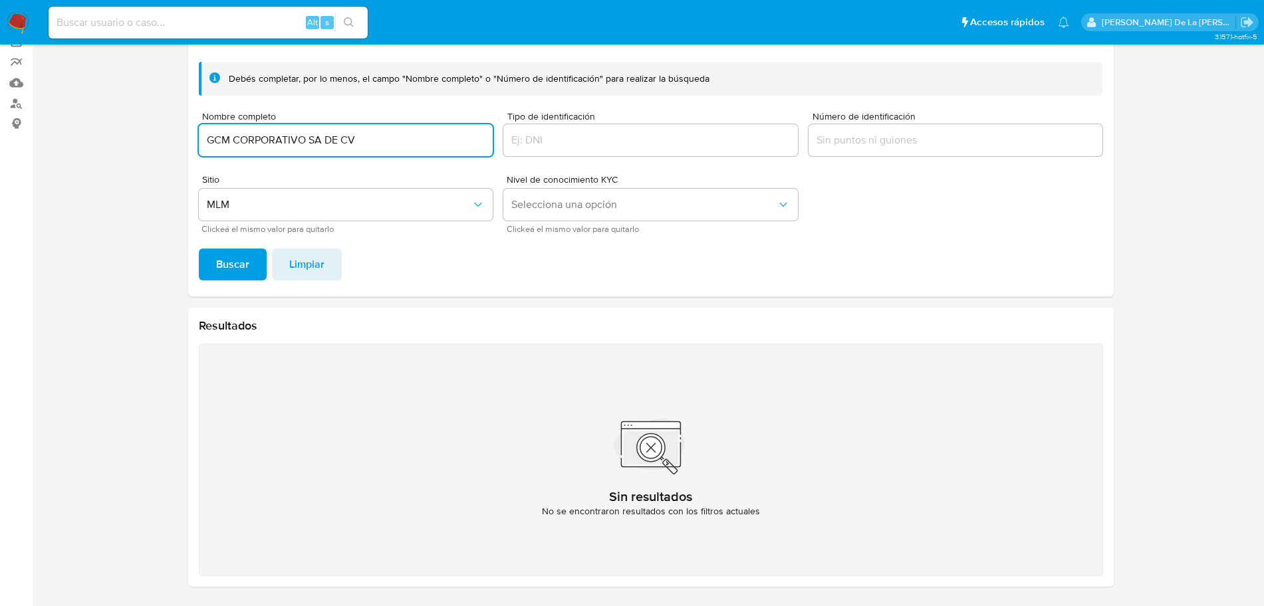
drag, startPoint x: 372, startPoint y: 140, endPoint x: 113, endPoint y: 133, distance: 259.4
click at [115, 132] on section at bounding box center [650, 271] width 1205 height 654
click at [235, 233] on span "Clickeá el mismo valor para quitarlo" at bounding box center [348, 229] width 295 height 7
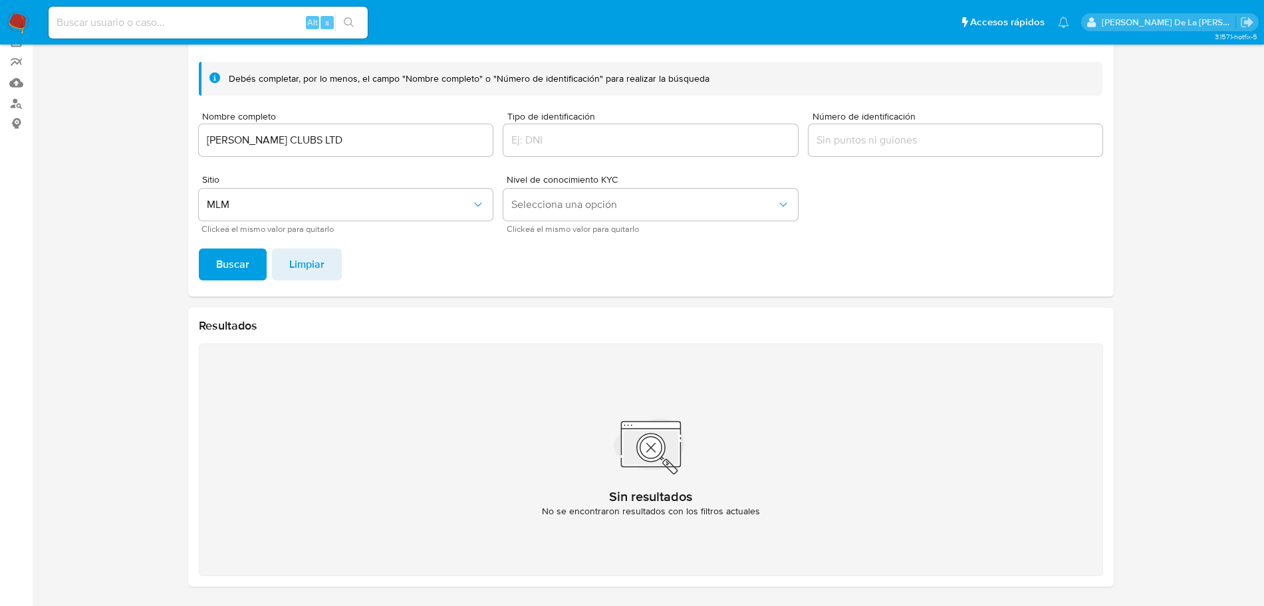
click at [237, 253] on span "Buscar" at bounding box center [232, 264] width 33 height 29
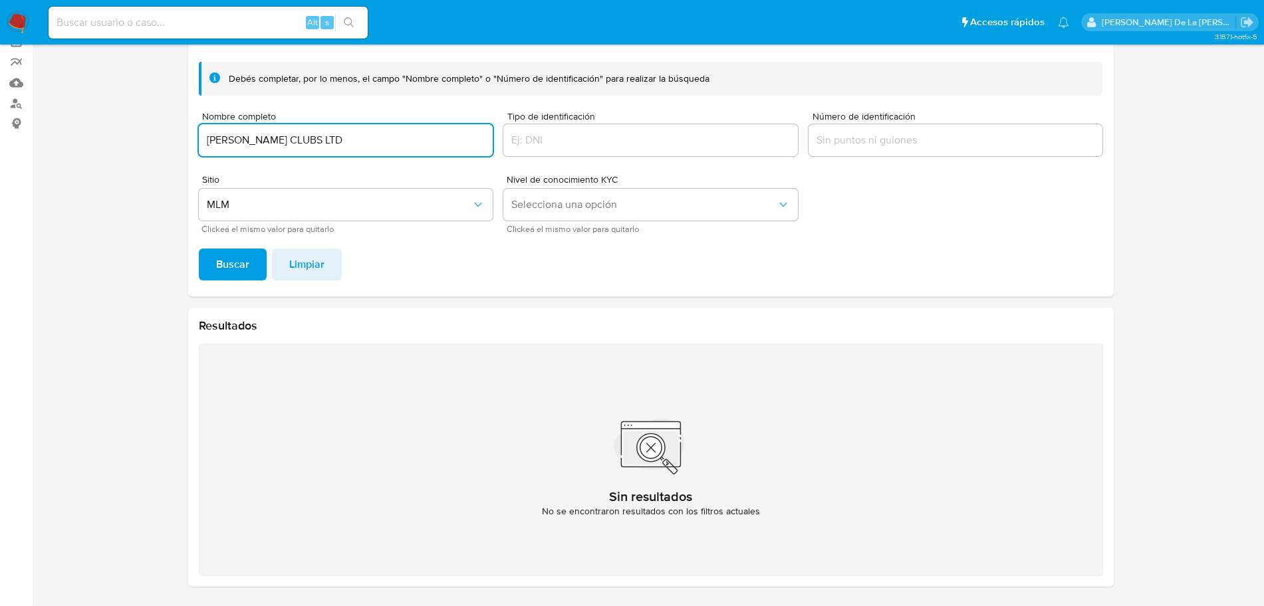
drag, startPoint x: 336, startPoint y: 141, endPoint x: 52, endPoint y: 140, distance: 283.9
click at [55, 140] on section at bounding box center [650, 271] width 1205 height 654
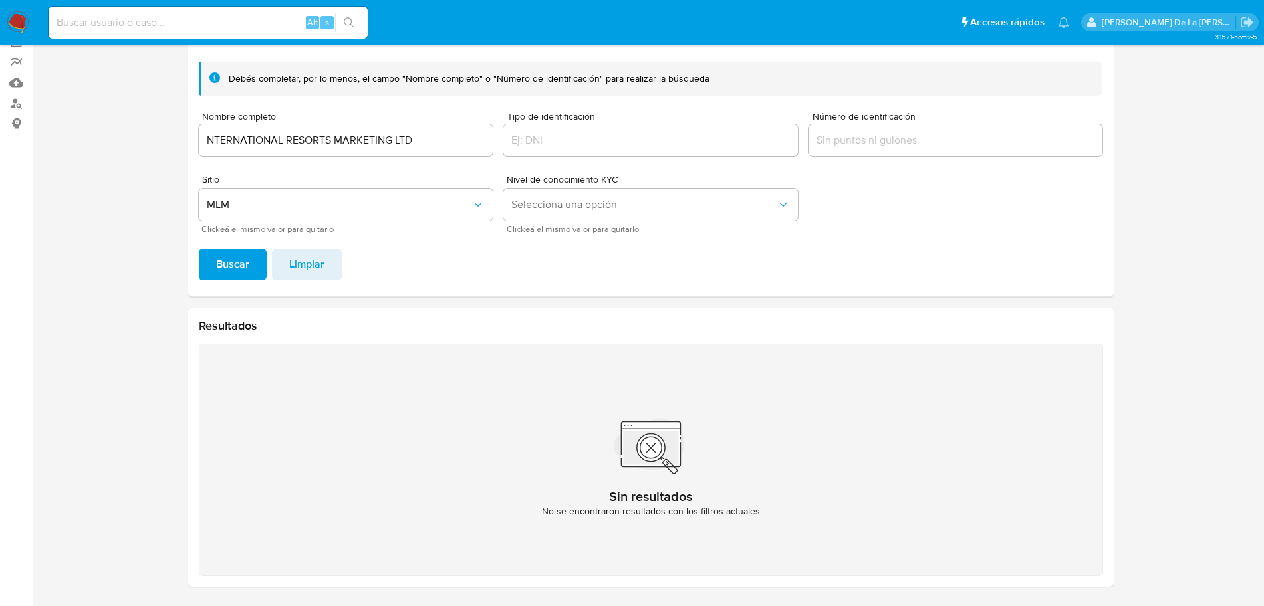
click at [237, 277] on span "Buscar" at bounding box center [232, 264] width 33 height 29
click at [426, 151] on div "NTERNATIONAL RESORTS MARKETING LTD" at bounding box center [346, 140] width 295 height 32
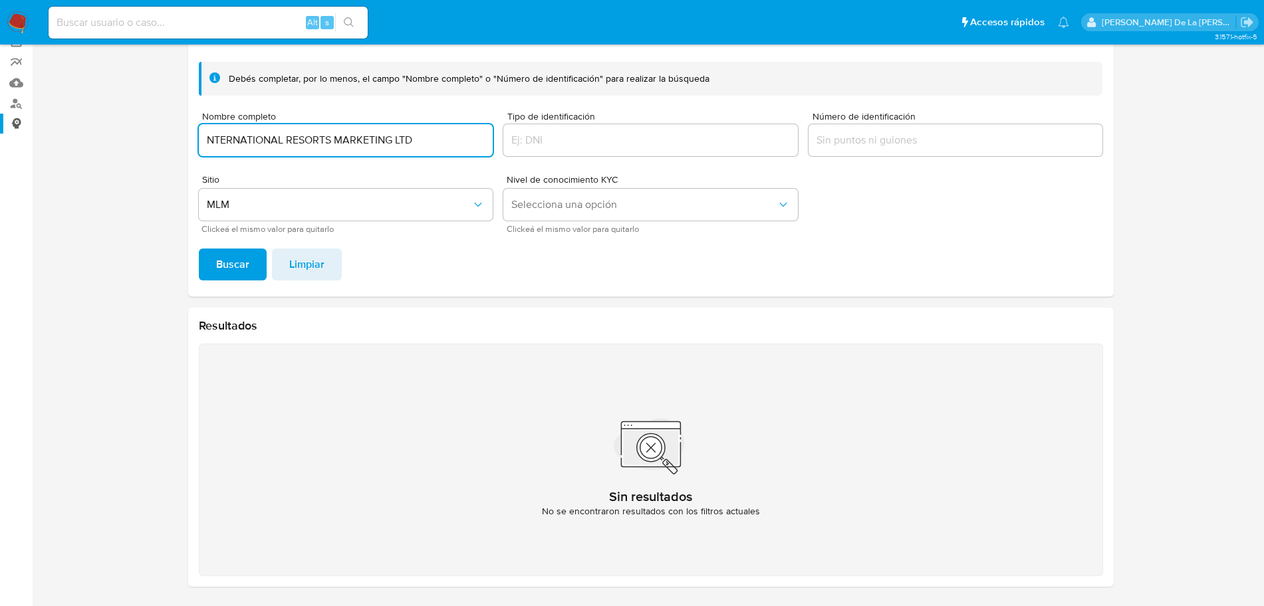
drag, startPoint x: 424, startPoint y: 143, endPoint x: 1, endPoint y: 117, distance: 423.7
click at [7, 117] on section "Bandeja Tablero Screening Búsqueda en Listas Watchlist Herramientas Operaciones…" at bounding box center [632, 248] width 1264 height 715
type input "HOLIDAY CLUB INTERNATIONAL"
click at [256, 265] on button "Buscar" at bounding box center [233, 265] width 68 height 32
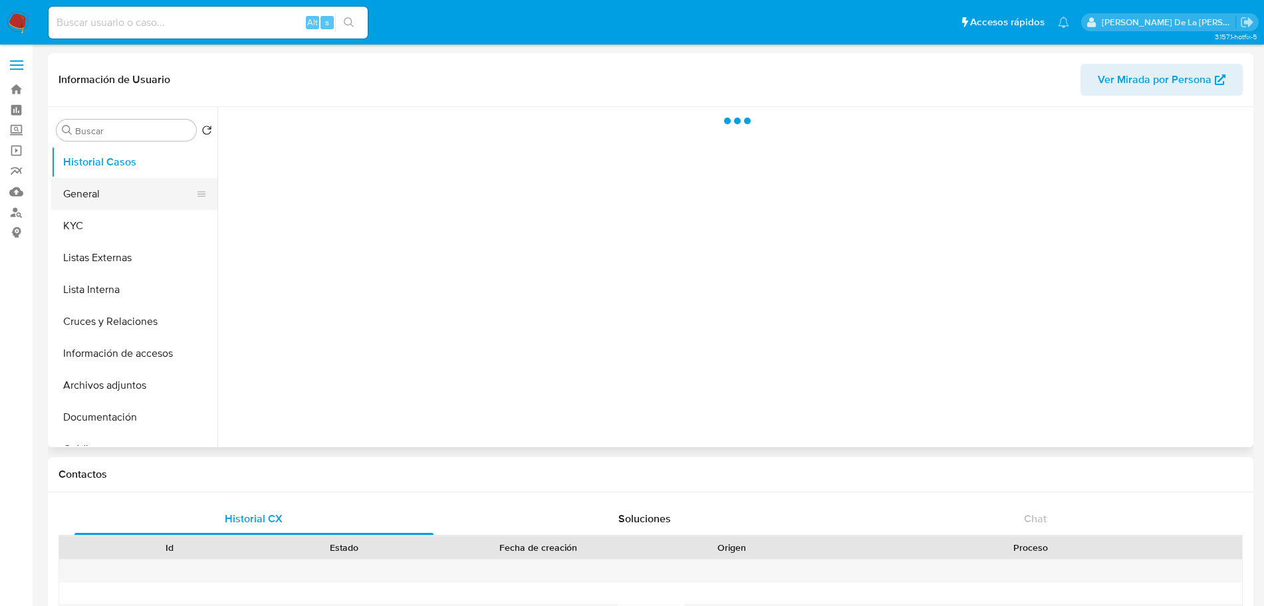
click at [77, 181] on button "General" at bounding box center [129, 194] width 156 height 32
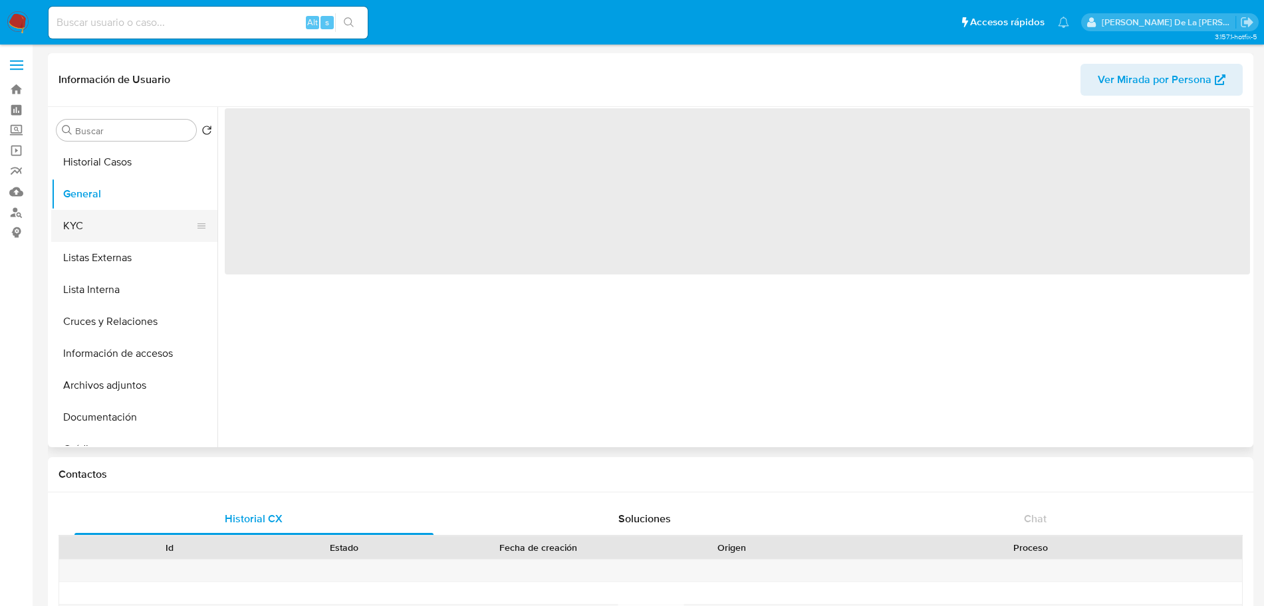
select select "10"
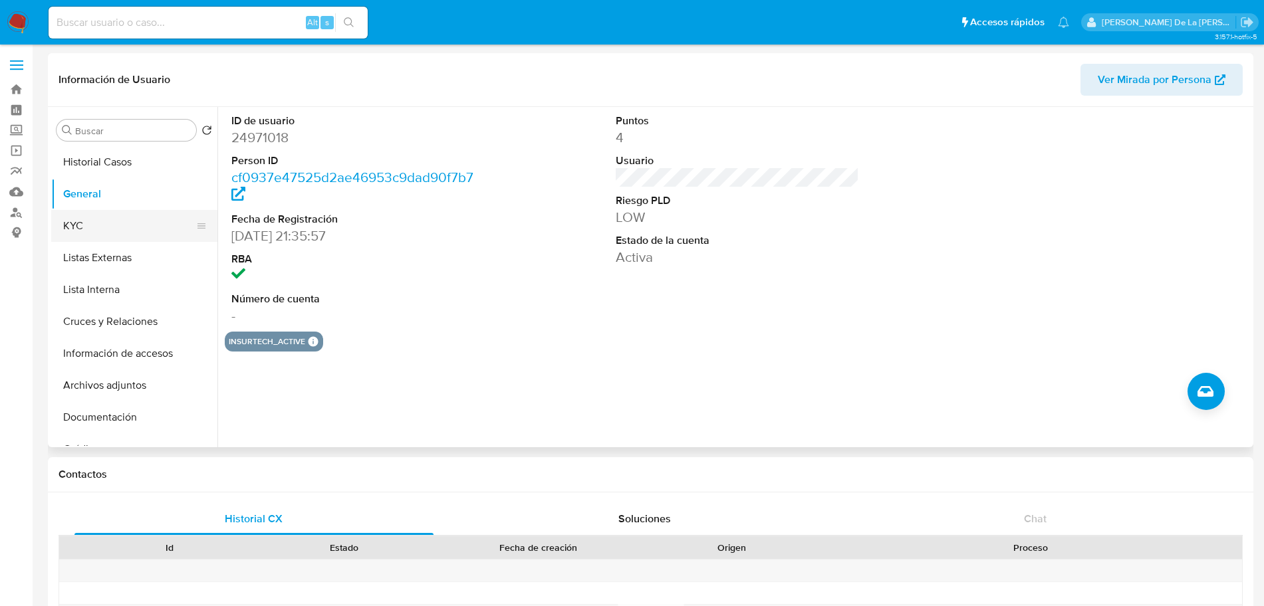
click at [96, 225] on button "KYC" at bounding box center [129, 226] width 156 height 32
